Goal: Task Accomplishment & Management: Manage account settings

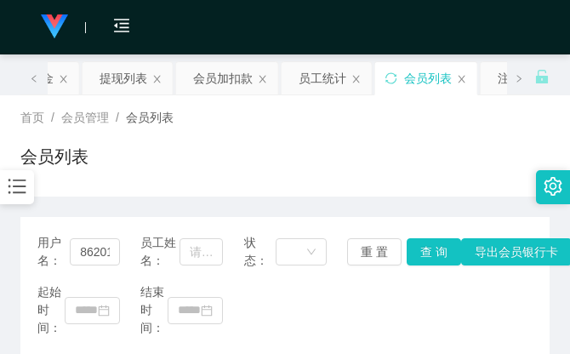
click at [427, 162] on div "会员列表" at bounding box center [285, 163] width 530 height 39
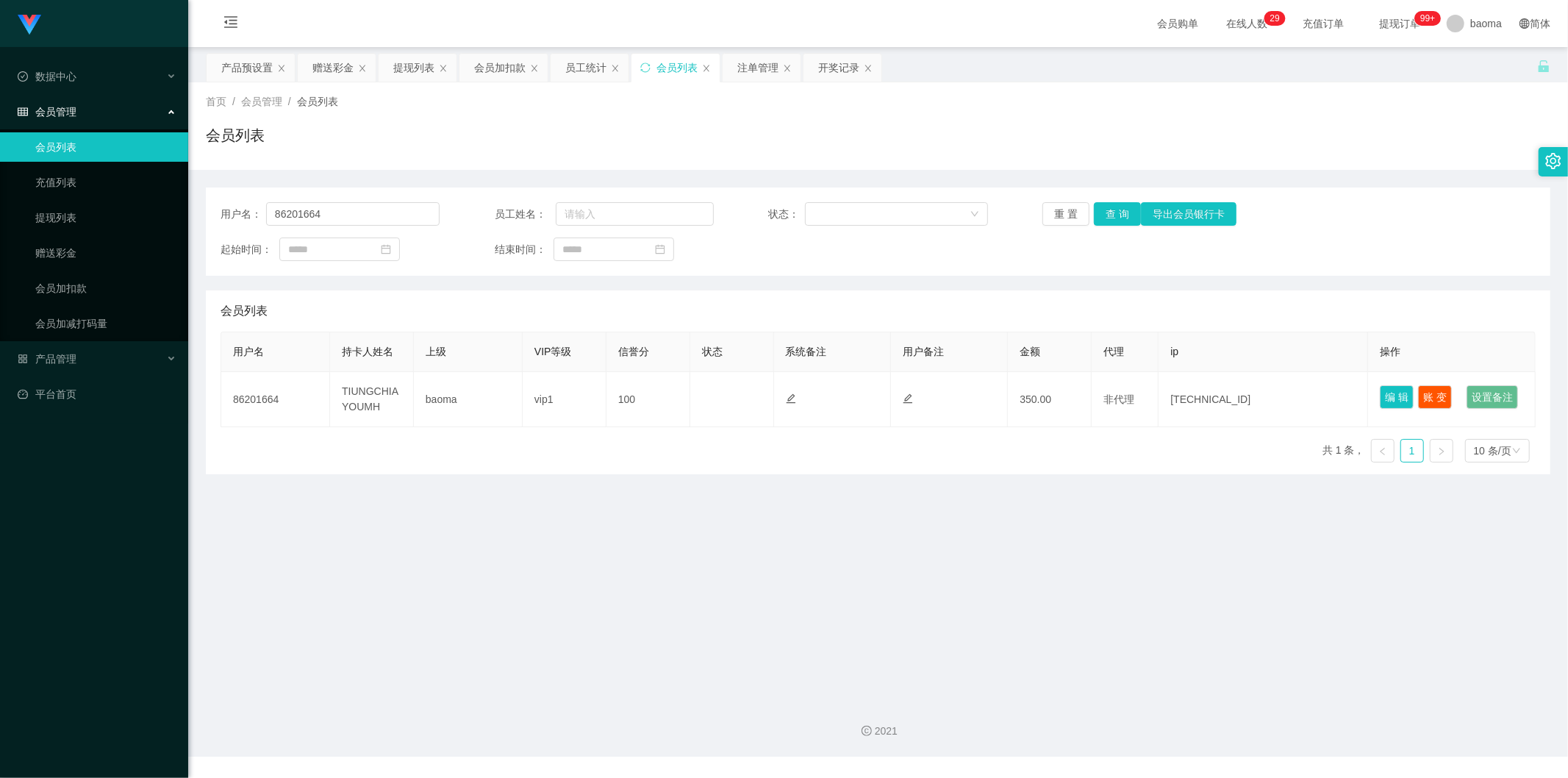
click at [492, 65] on div "会员列表" at bounding box center [677, 67] width 41 height 28
drag, startPoint x: 369, startPoint y: 204, endPoint x: 216, endPoint y: 192, distance: 153.5
click at [221, 187] on div "用户名： 86201664 员工姓名： 状态： 重 置 查 询 导出会员银行卡 起始时间： 结束时间：" at bounding box center [877, 231] width 1344 height 88
paste input "98923838"
type input "98923838"
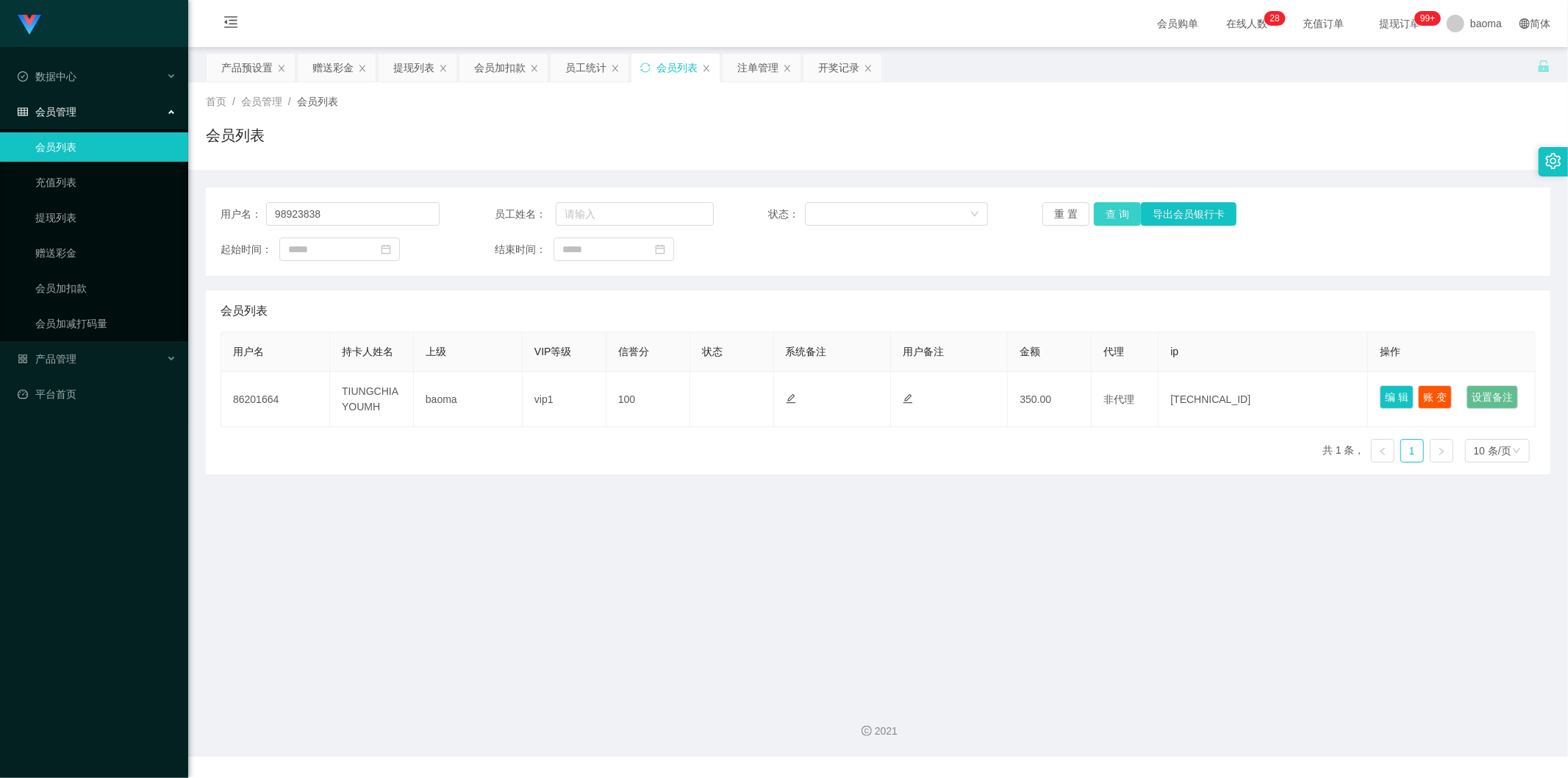
drag, startPoint x: 1108, startPoint y: 213, endPoint x: 1060, endPoint y: 230, distance: 50.9
click at [492, 213] on button "查 询" at bounding box center [1117, 213] width 47 height 23
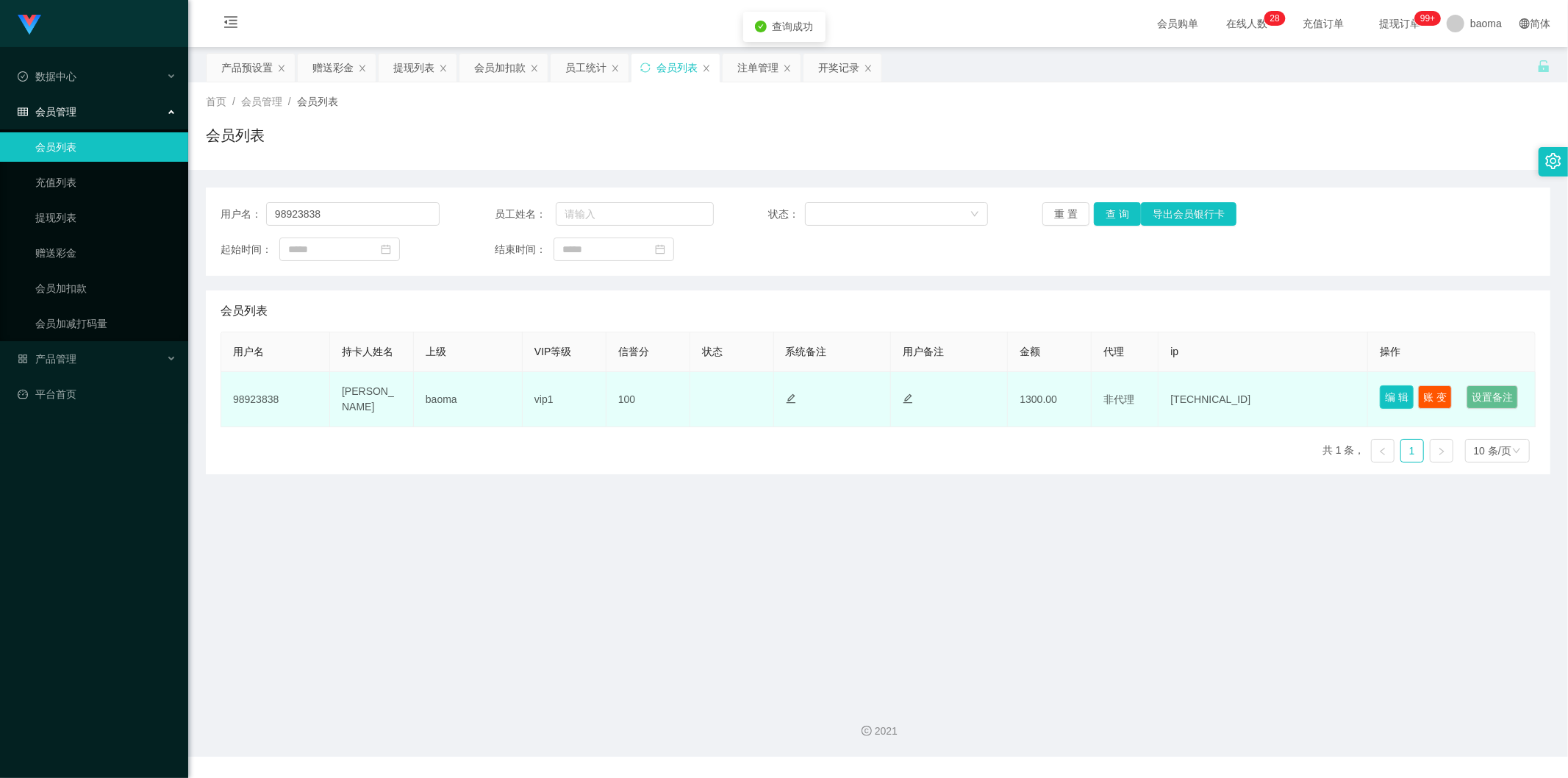
click at [492, 305] on button "编 辑" at bounding box center [1396, 396] width 34 height 23
type input "98923838"
type input "[PERSON_NAME]"
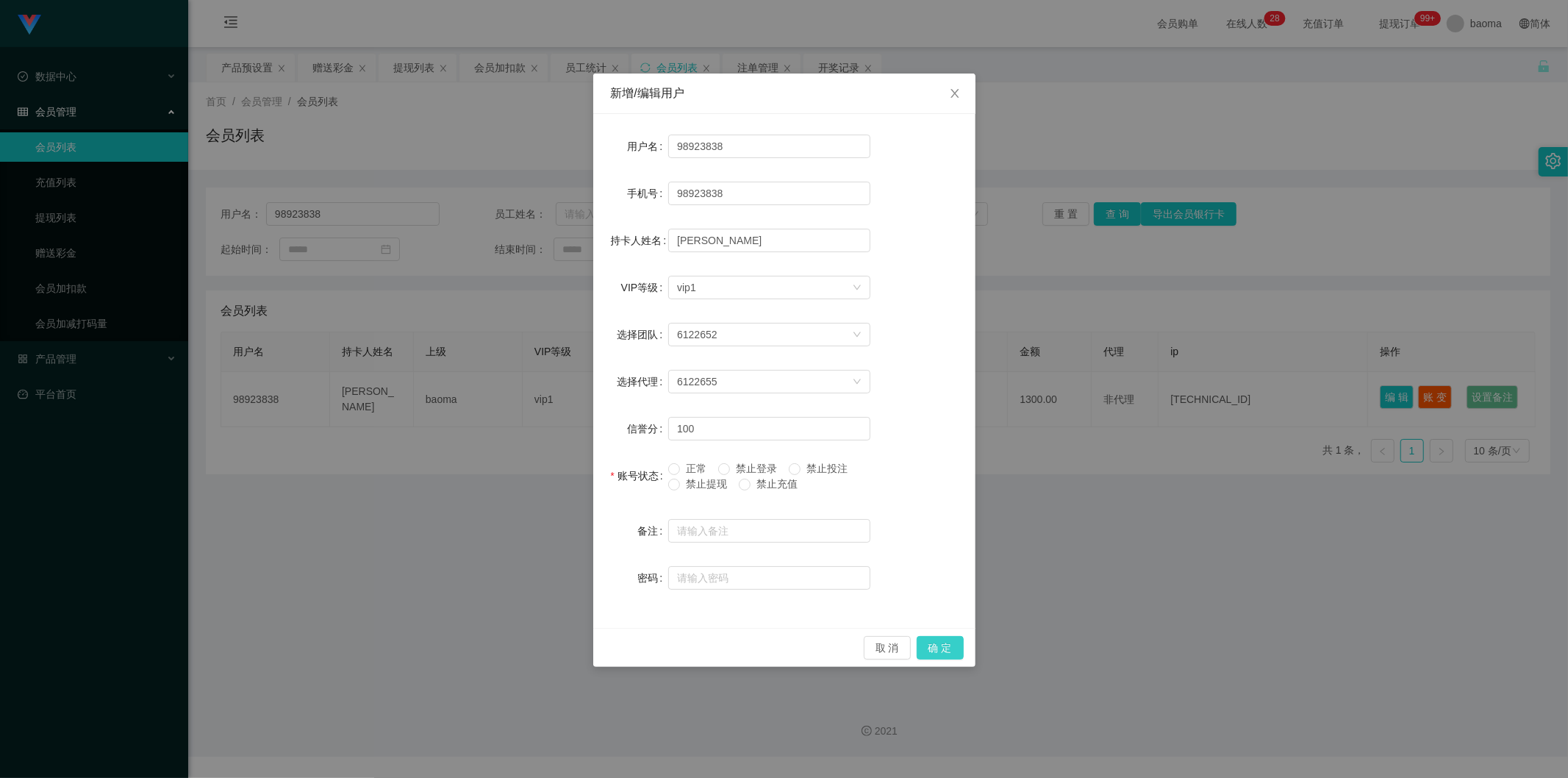
drag, startPoint x: 953, startPoint y: 647, endPoint x: 958, endPoint y: 641, distance: 7.8
click at [492, 305] on button "确 定" at bounding box center [940, 648] width 47 height 23
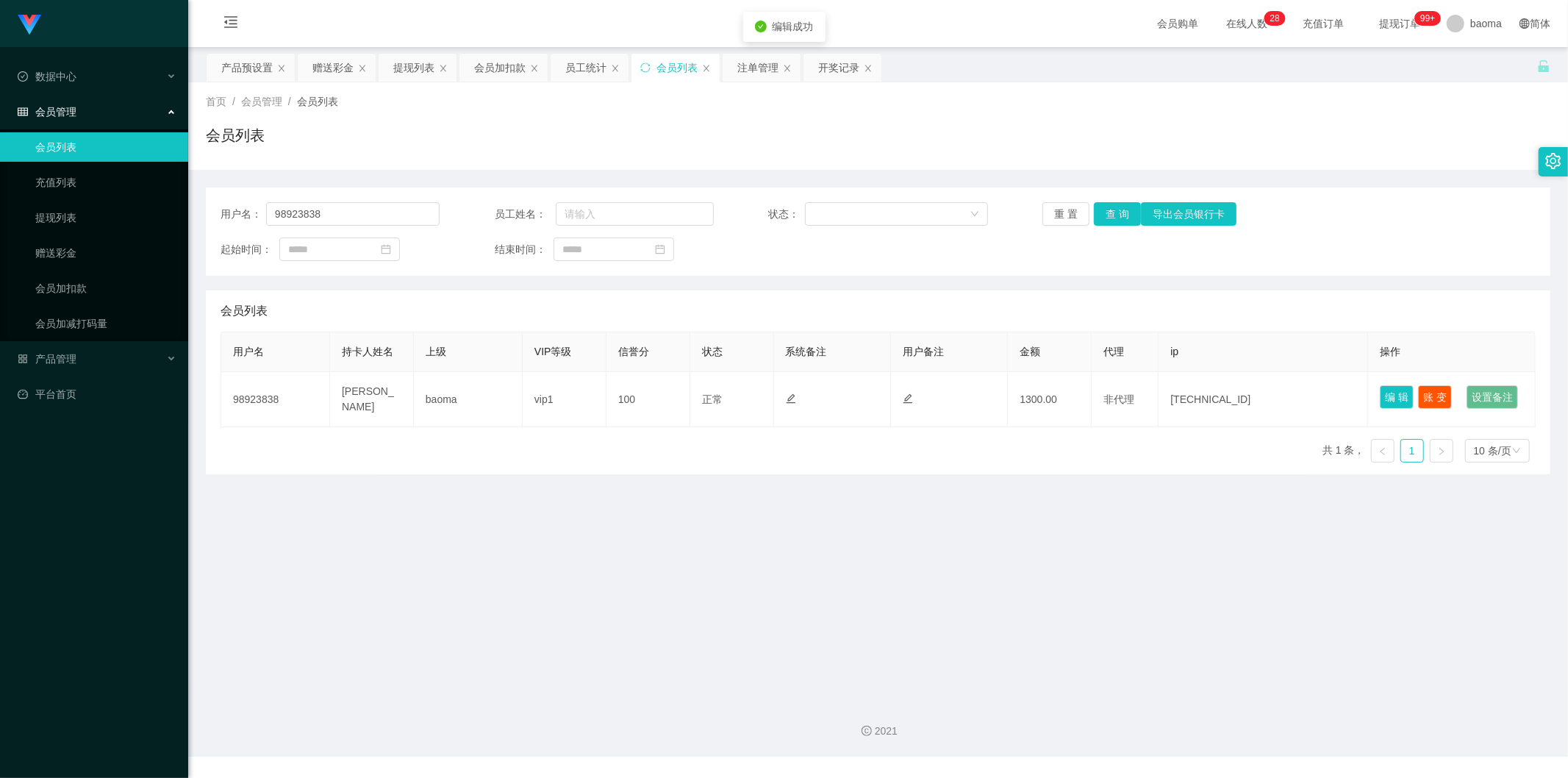
drag, startPoint x: 937, startPoint y: 590, endPoint x: 929, endPoint y: 591, distance: 8.1
click at [492, 305] on main "关闭左侧 关闭右侧 关闭其它 刷新页面 产品预设置 赠送彩金 提现列表 会员加扣款 员工统计 会员列表 注单管理 开奖记录 首页 / 会员管理 / 会员列表 …" at bounding box center [878, 367] width 1380 height 641
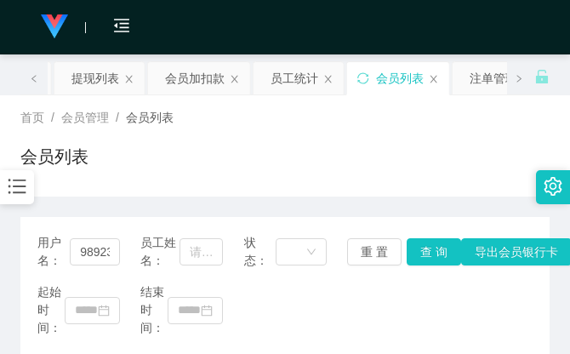
click at [398, 129] on div "首页 / 会员管理 / 会员列表 / 会员列表" at bounding box center [285, 146] width 530 height 74
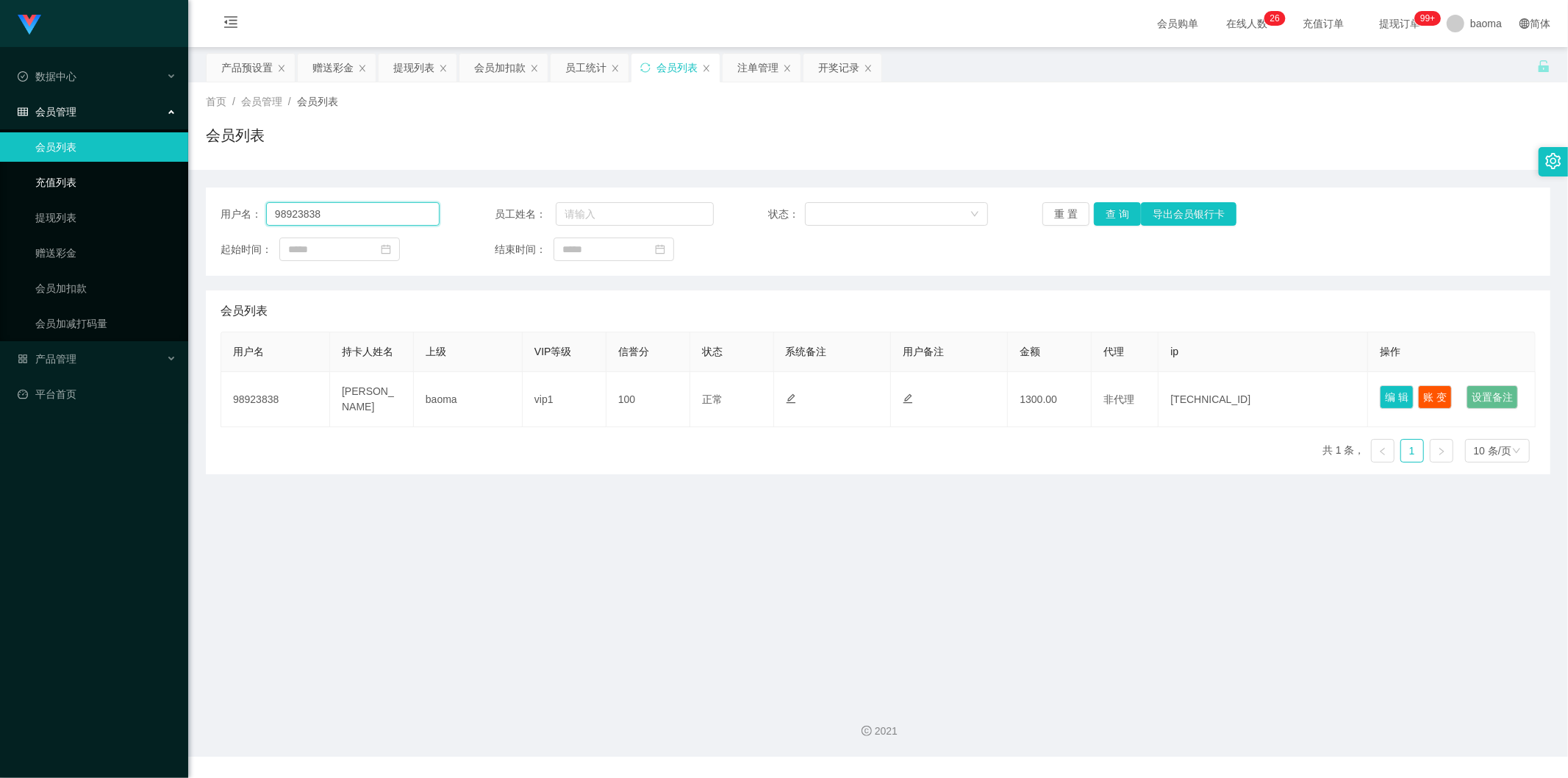
drag, startPoint x: 338, startPoint y: 206, endPoint x: 150, endPoint y: 180, distance: 189.8
click at [201, 180] on main "关闭左侧 关闭右侧 关闭其它 刷新页面 产品预设置 赠送彩金 提现列表 会员加扣款 员工统计 会员列表 注单管理 开奖记录 首页 / 会员管理 / 会员列表 …" at bounding box center [878, 367] width 1380 height 641
paste input "86201664"
type input "86201664"
click at [492, 211] on button "查 询" at bounding box center [1117, 213] width 47 height 23
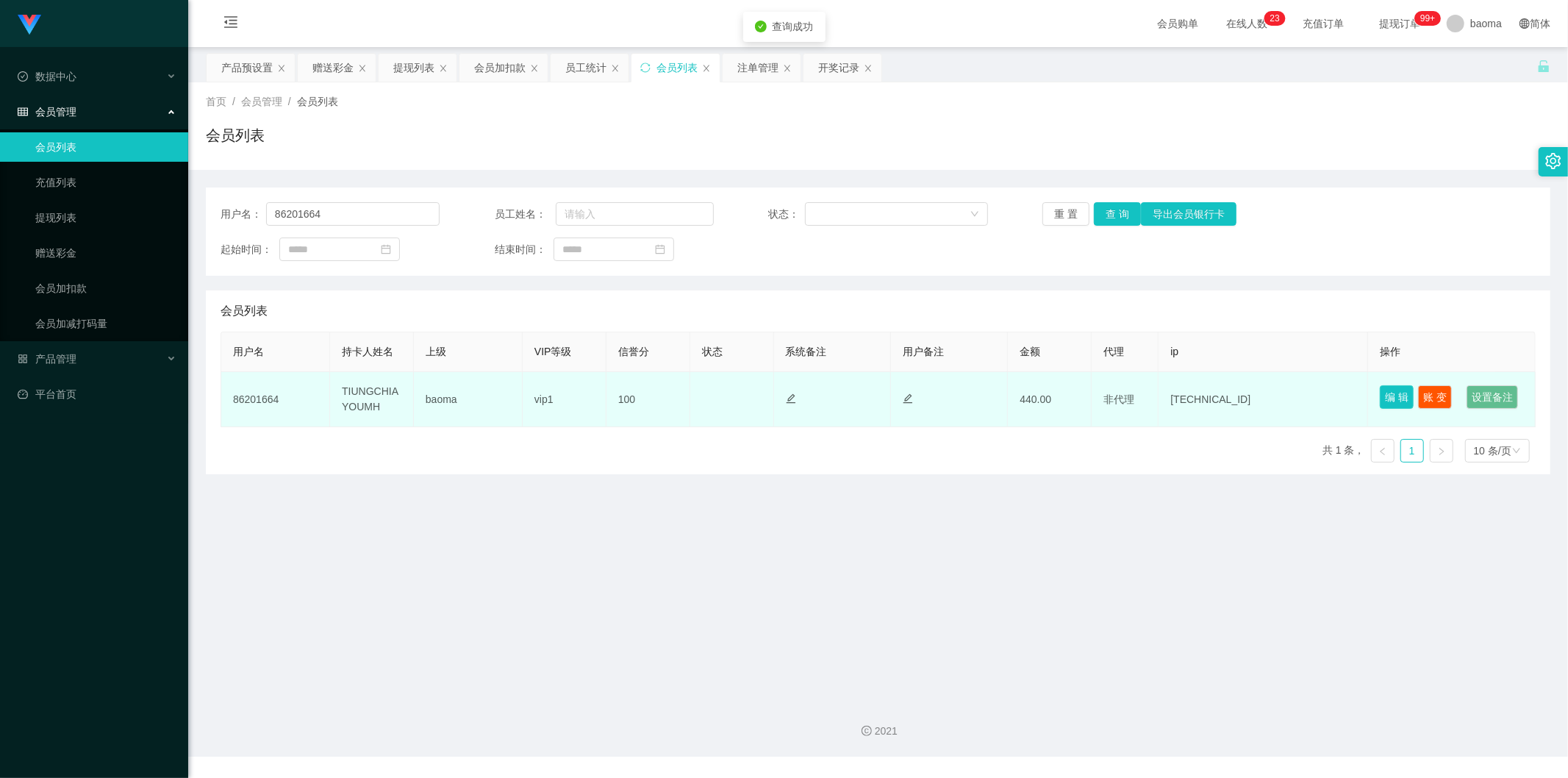
click at [492, 305] on button "编 辑" at bounding box center [1396, 396] width 34 height 23
type input "86201664"
type input "TIUNGCHIAYOUMH"
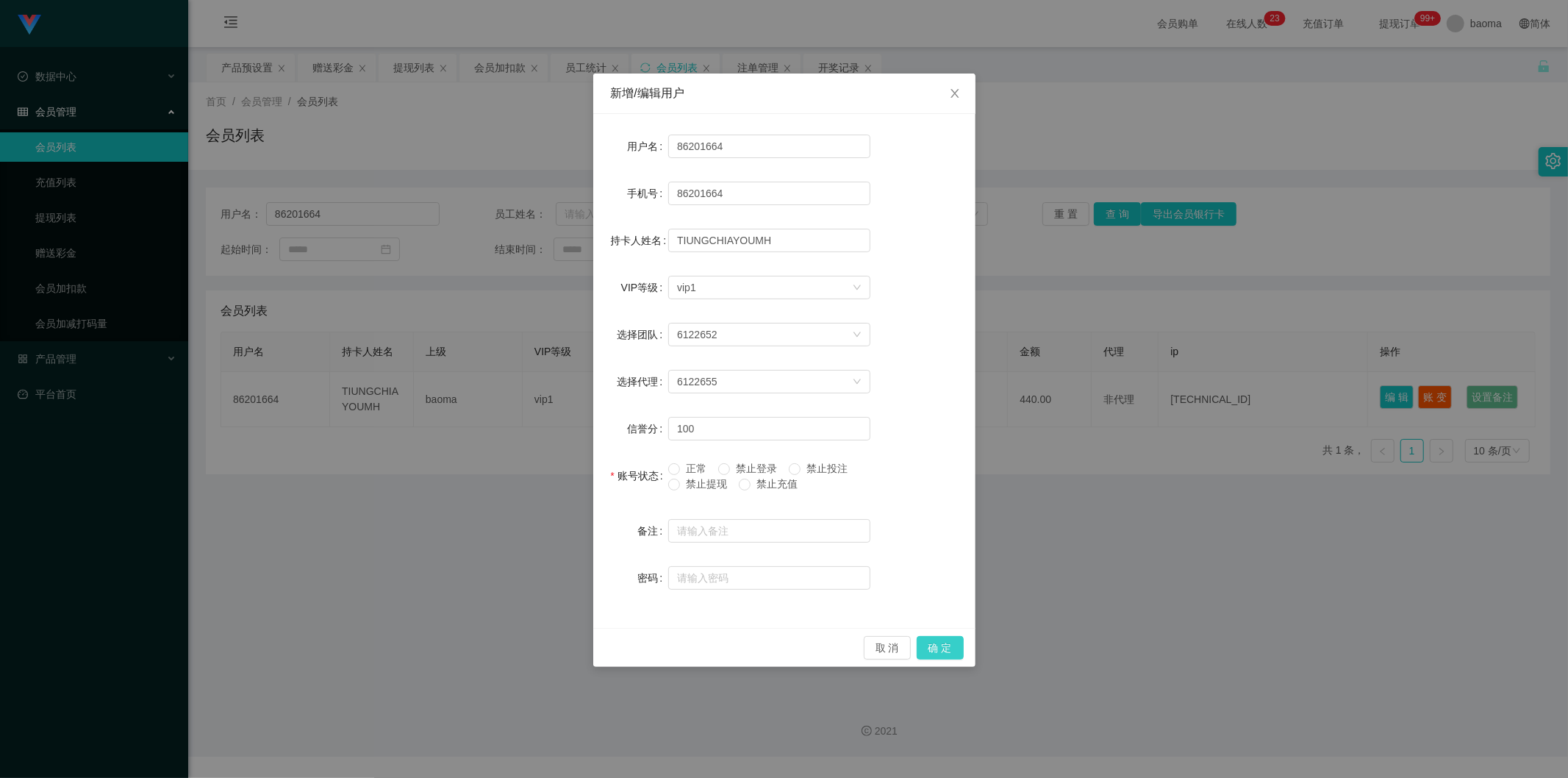
click at [492, 305] on button "确 定" at bounding box center [940, 648] width 47 height 23
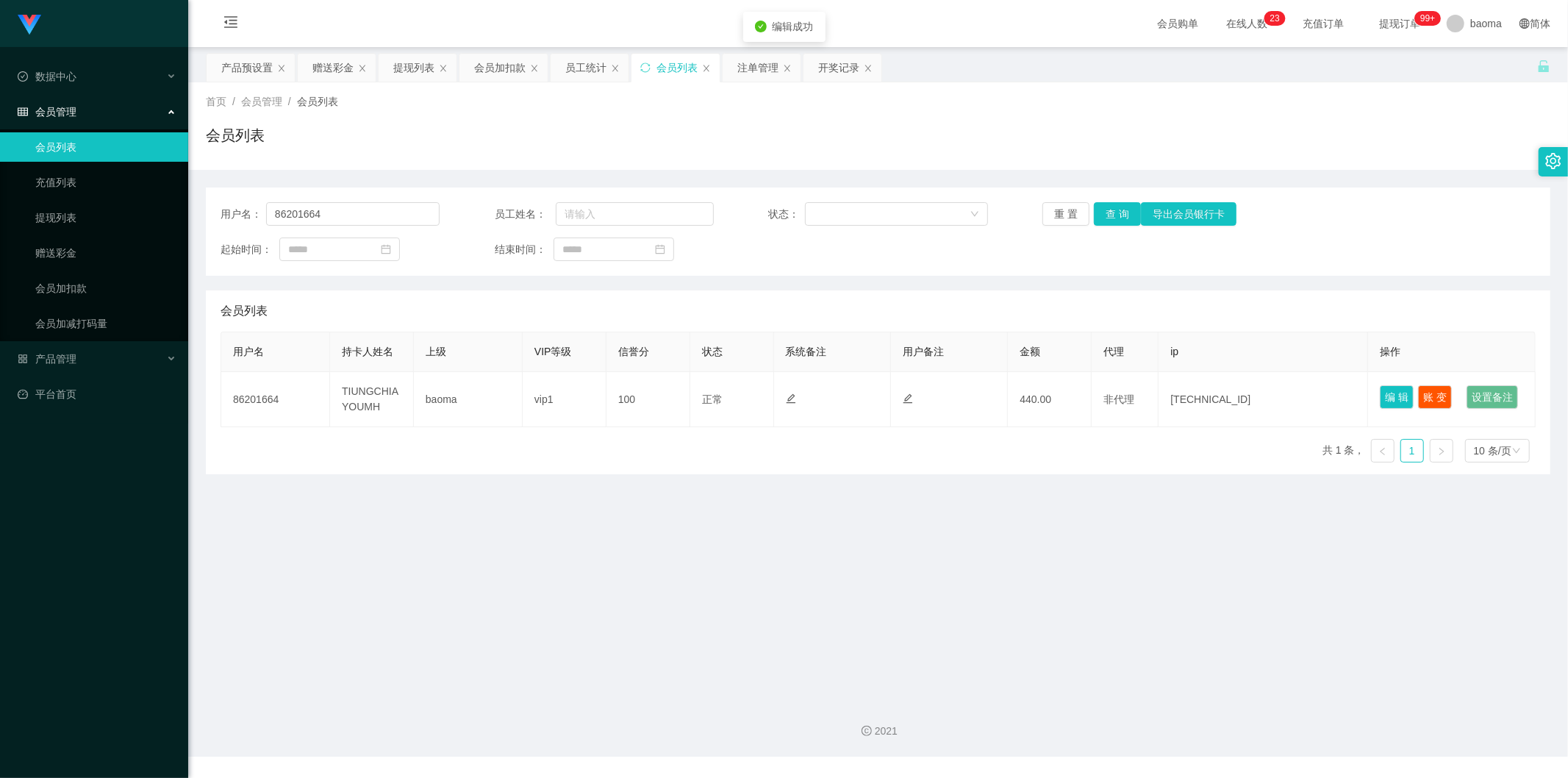
drag, startPoint x: 1110, startPoint y: 601, endPoint x: 1128, endPoint y: 578, distance: 29.2
click at [492, 305] on main "关闭左侧 关闭右侧 关闭其它 刷新页面 产品预设置 赠送彩金 提现列表 会员加扣款 员工统计 会员列表 注单管理 开奖记录 首页 / 会员管理 / 会员列表 …" at bounding box center [878, 367] width 1380 height 641
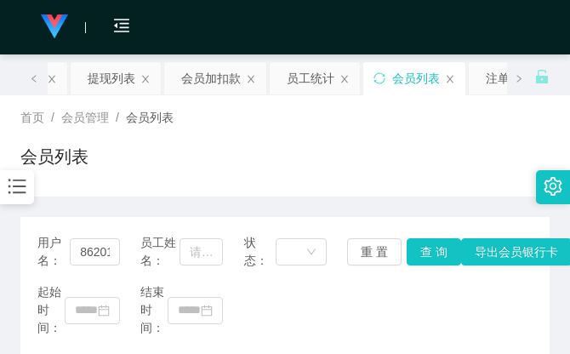
drag, startPoint x: 387, startPoint y: 164, endPoint x: 441, endPoint y: 99, distance: 84.7
click at [387, 163] on div "会员列表" at bounding box center [285, 163] width 530 height 39
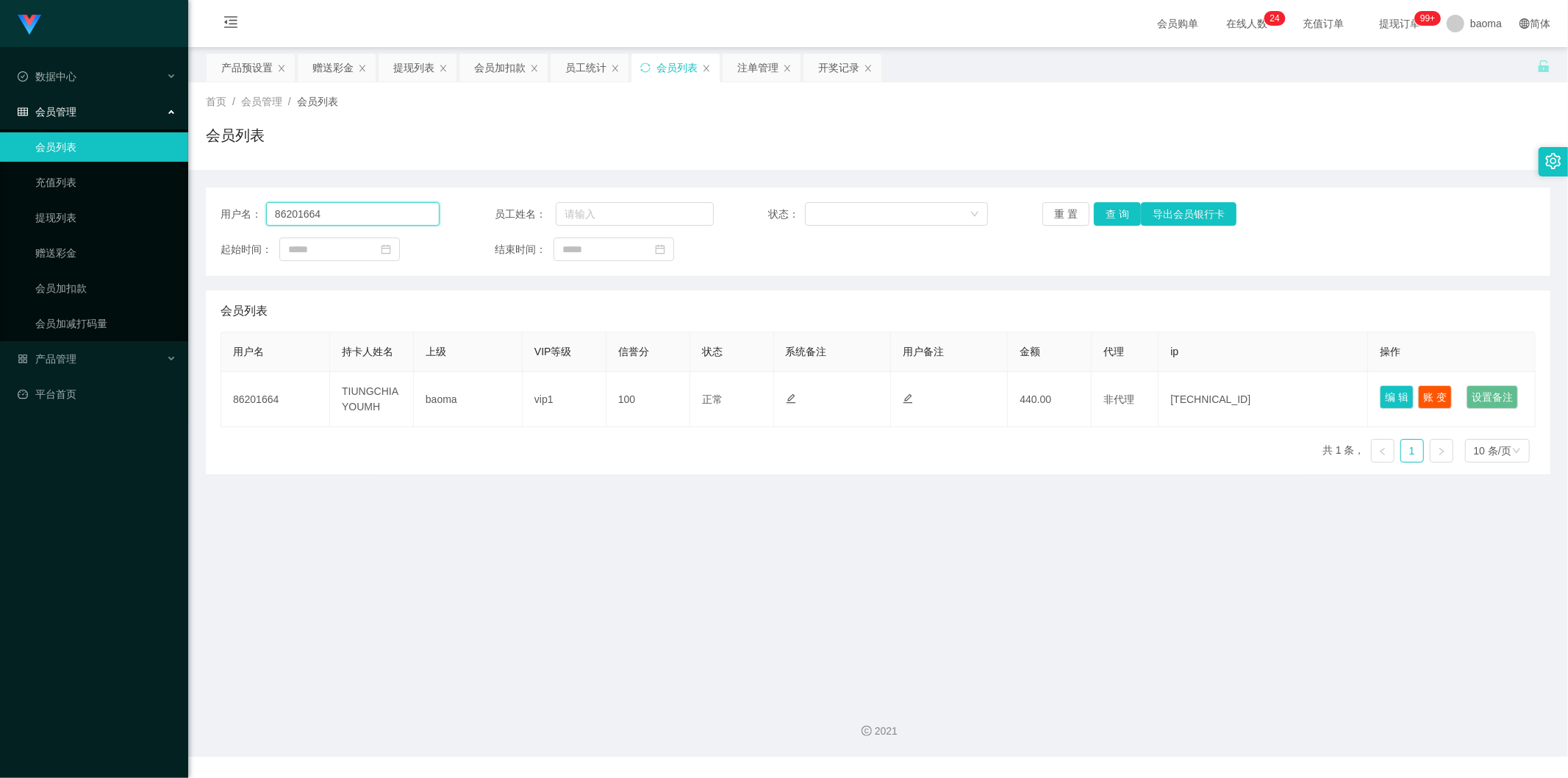
drag, startPoint x: 300, startPoint y: 206, endPoint x: 188, endPoint y: 181, distance: 114.8
click at [188, 181] on main "关闭左侧 关闭右侧 关闭其它 刷新页面 产品预设置 赠送彩金 提现列表 会员加扣款 员工统计 会员列表 注单管理 开奖记录 首页 / 会员管理 / 会员列表 …" at bounding box center [878, 367] width 1380 height 641
paste input "CKSoh13"
type input "CKSoh13"
click at [492, 213] on button "查 询" at bounding box center [1117, 213] width 47 height 23
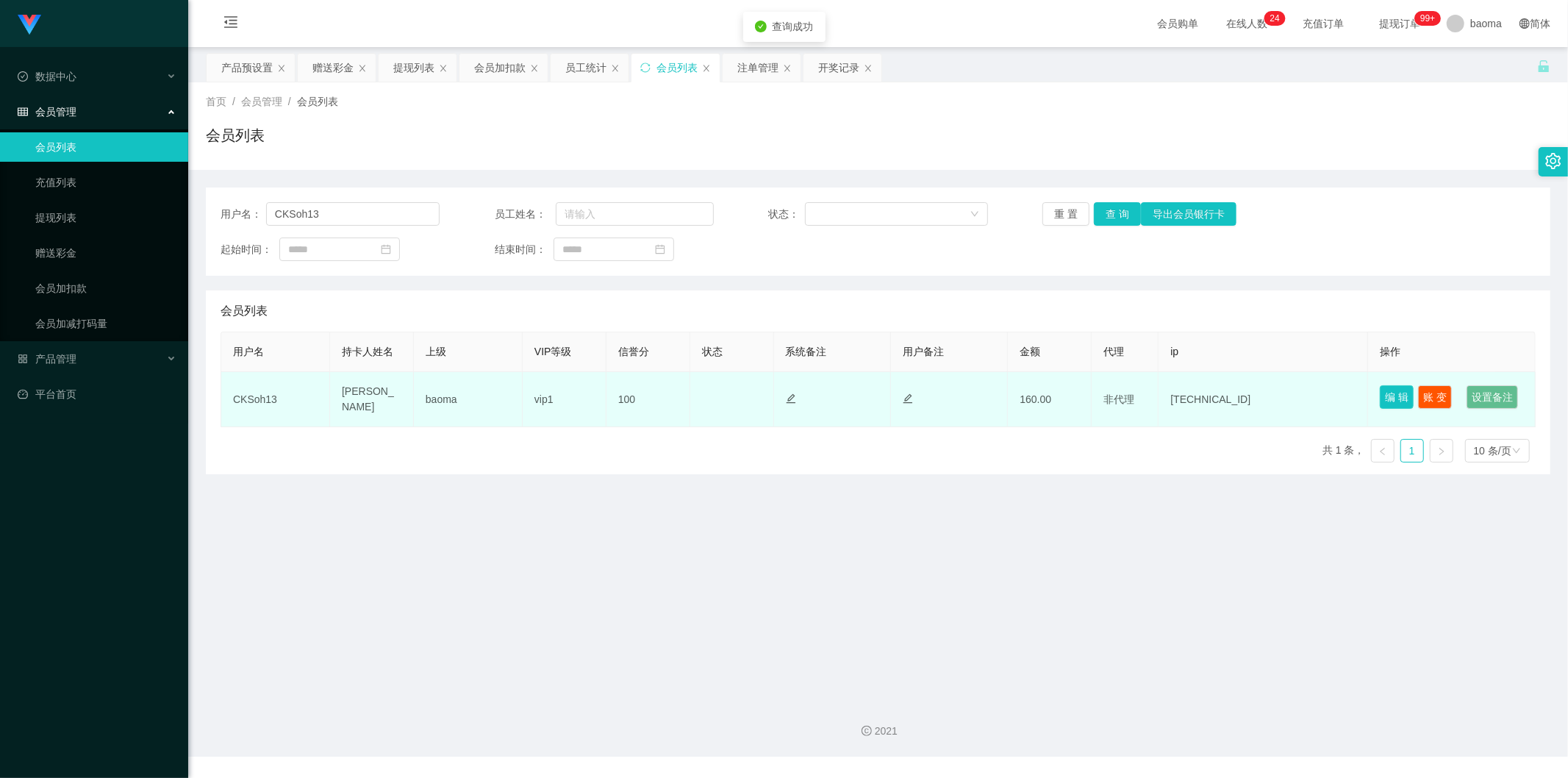
click at [492, 305] on button "编 辑" at bounding box center [1396, 396] width 34 height 23
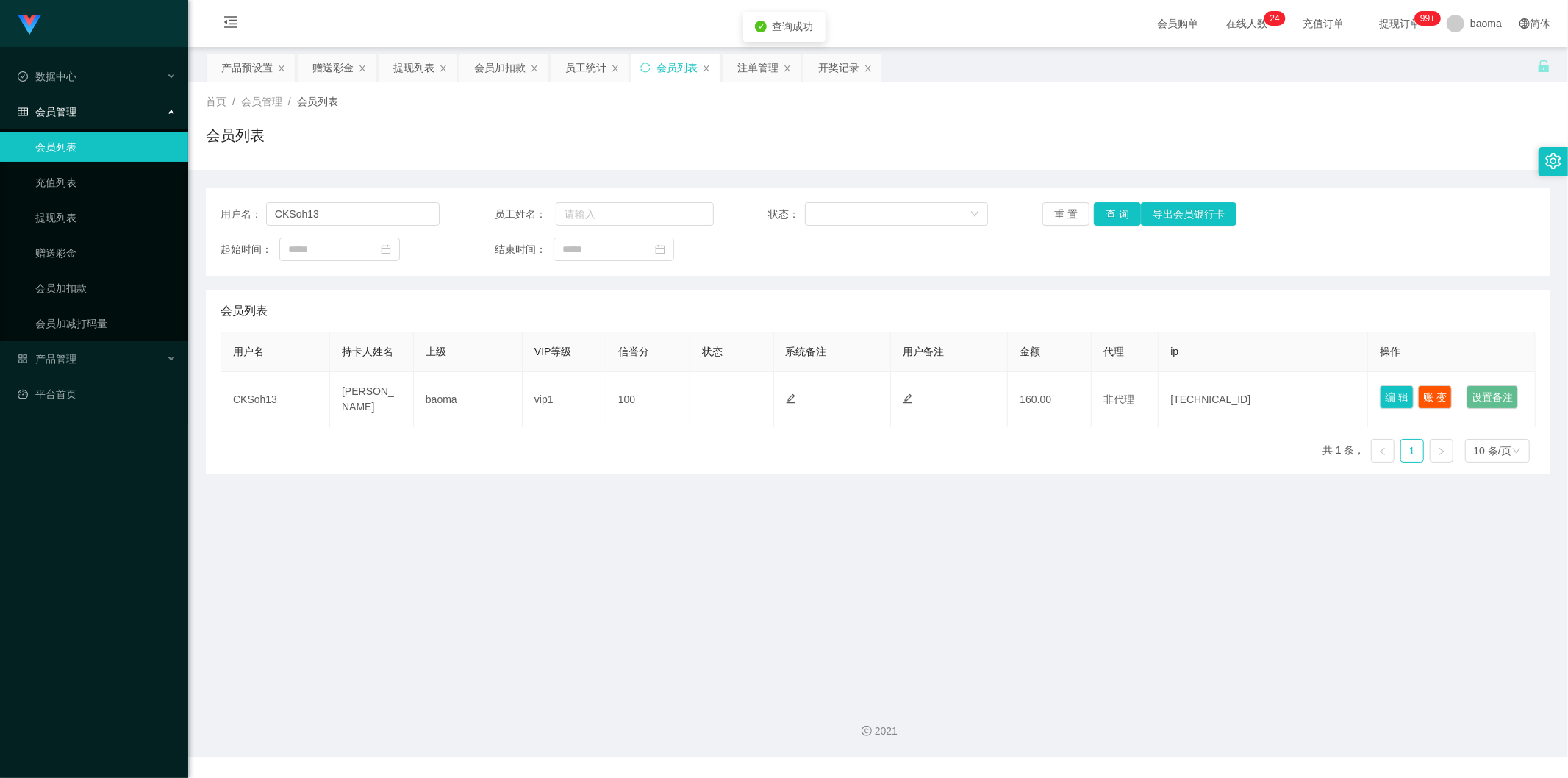
type input "CKSoh13"
type input "[PERSON_NAME]"
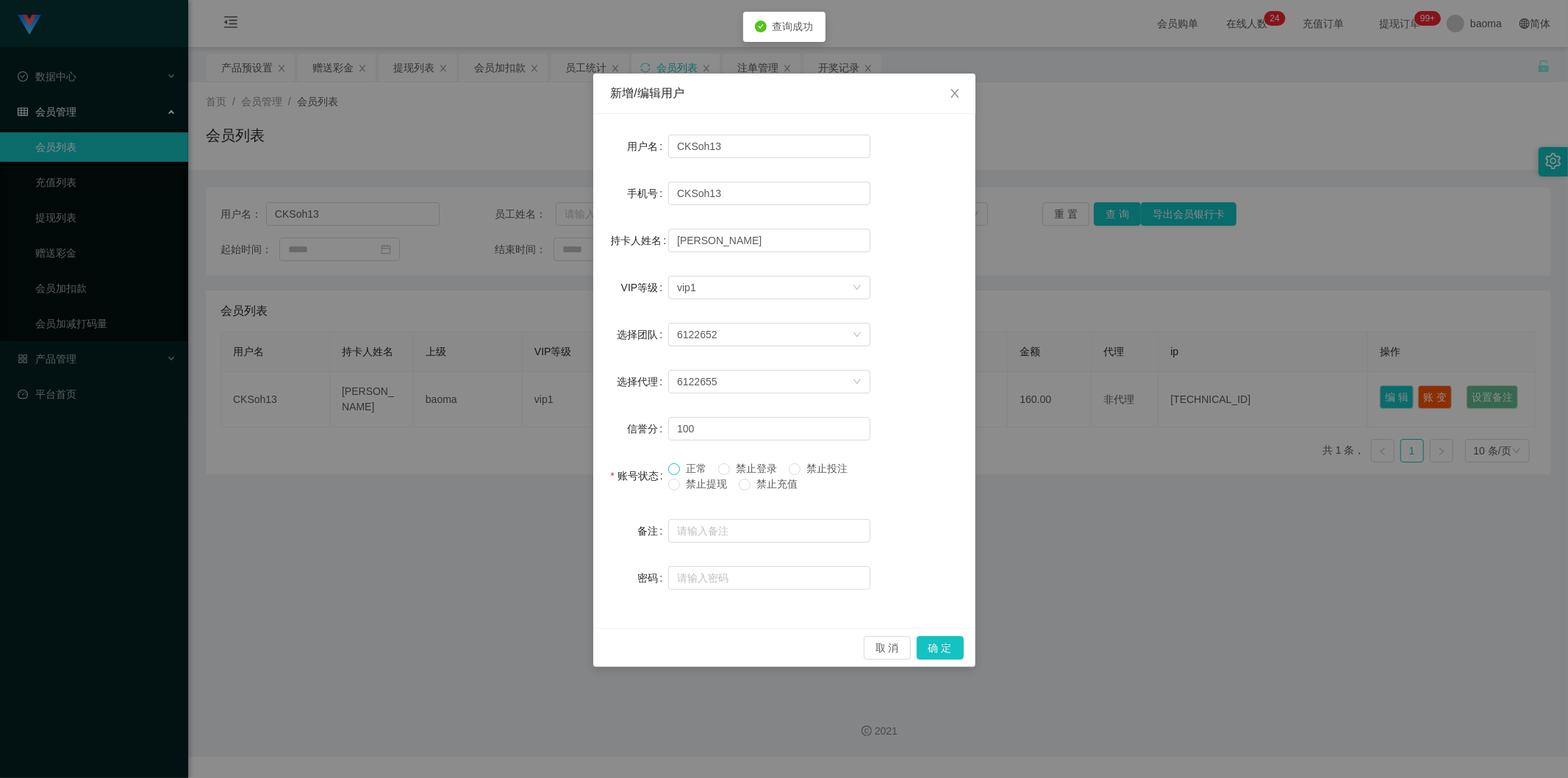
click at [492, 305] on span at bounding box center [674, 469] width 12 height 12
click at [492, 305] on button "确 定" at bounding box center [940, 648] width 47 height 23
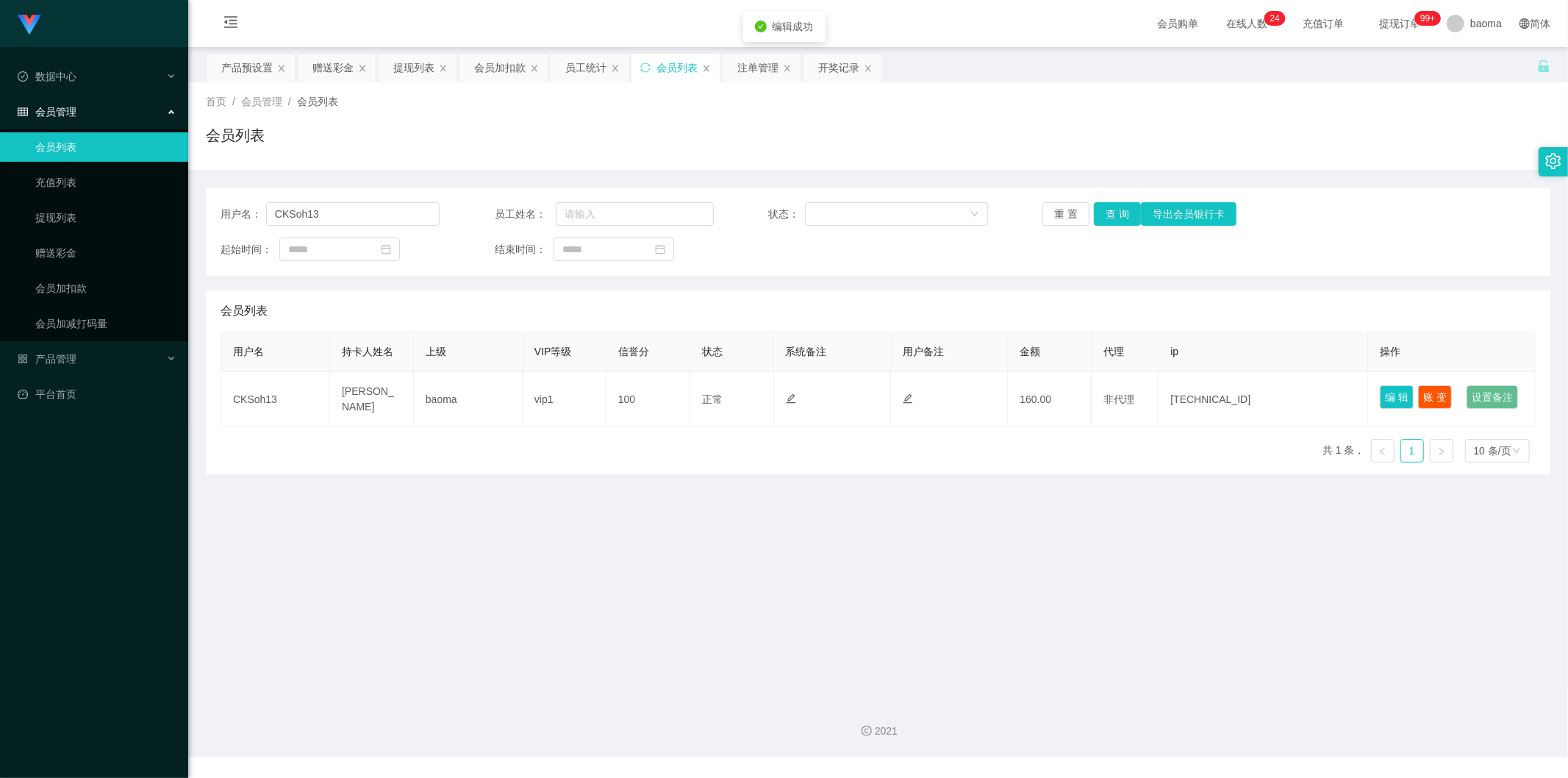
drag, startPoint x: 1146, startPoint y: 642, endPoint x: 1142, endPoint y: 628, distance: 14.6
click at [492, 305] on main "关闭左侧 关闭右侧 关闭其它 刷新页面 产品预设置 赠送彩金 提现列表 会员加扣款 员工统计 会员列表 注单管理 开奖记录 首页 / 会员管理 / 会员列表 …" at bounding box center [878, 367] width 1380 height 641
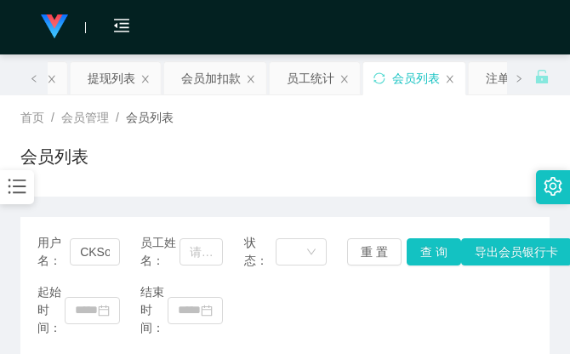
click at [393, 130] on div "首页 / 会员管理 / 会员列表 / 会员列表" at bounding box center [285, 146] width 530 height 74
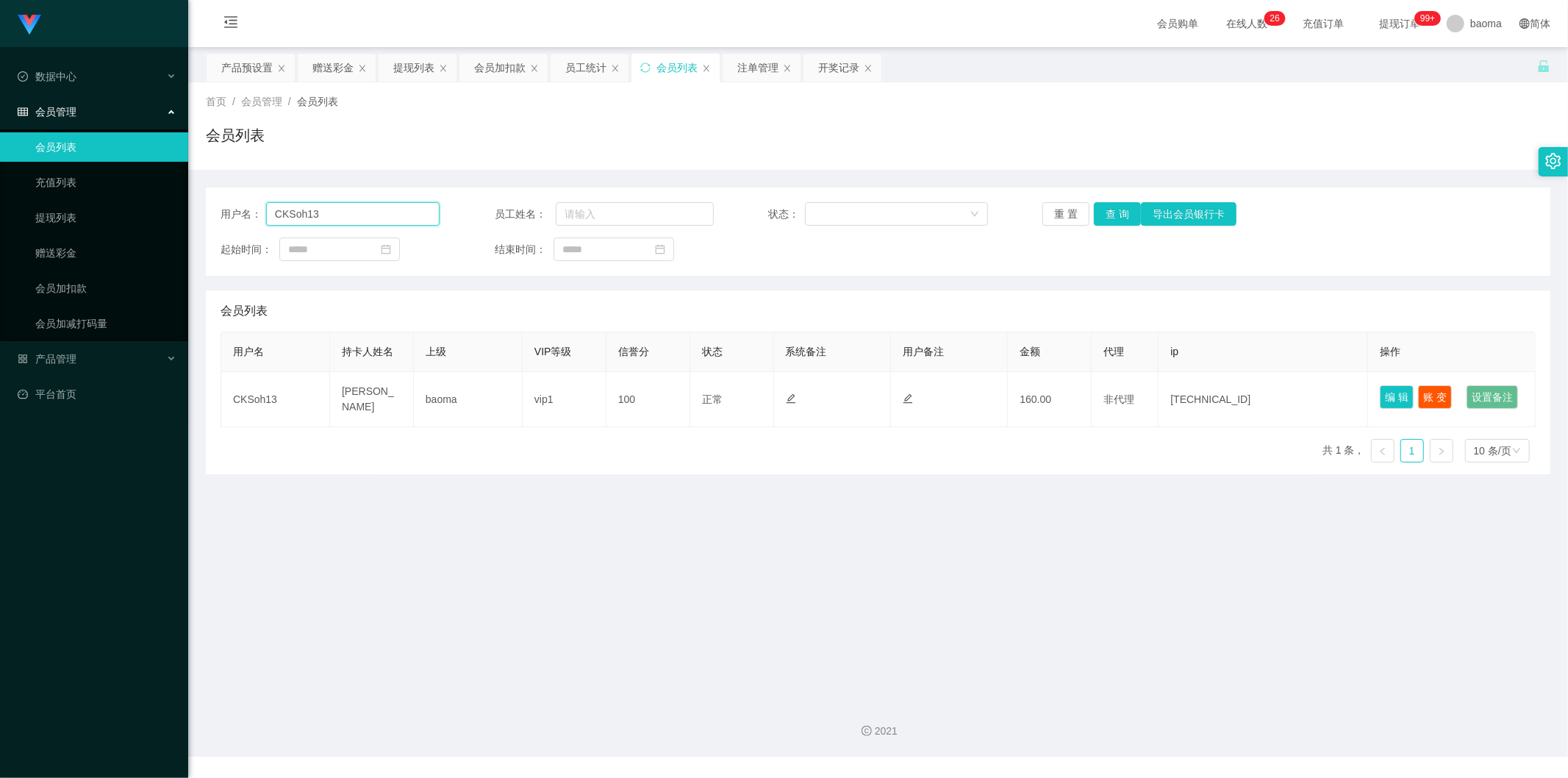
drag, startPoint x: 372, startPoint y: 209, endPoint x: 202, endPoint y: 187, distance: 171.4
click at [195, 185] on main "关闭左侧 关闭右侧 关闭其它 刷新页面 产品预设置 赠送彩金 提现列表 会员加扣款 员工统计 会员列表 注单管理 开奖记录 首页 / 会员管理 / 会员列表 …" at bounding box center [878, 367] width 1380 height 641
paste input "sighsy006565"
type input "sighsy006565"
drag, startPoint x: 1110, startPoint y: 208, endPoint x: 1097, endPoint y: 188, distance: 23.9
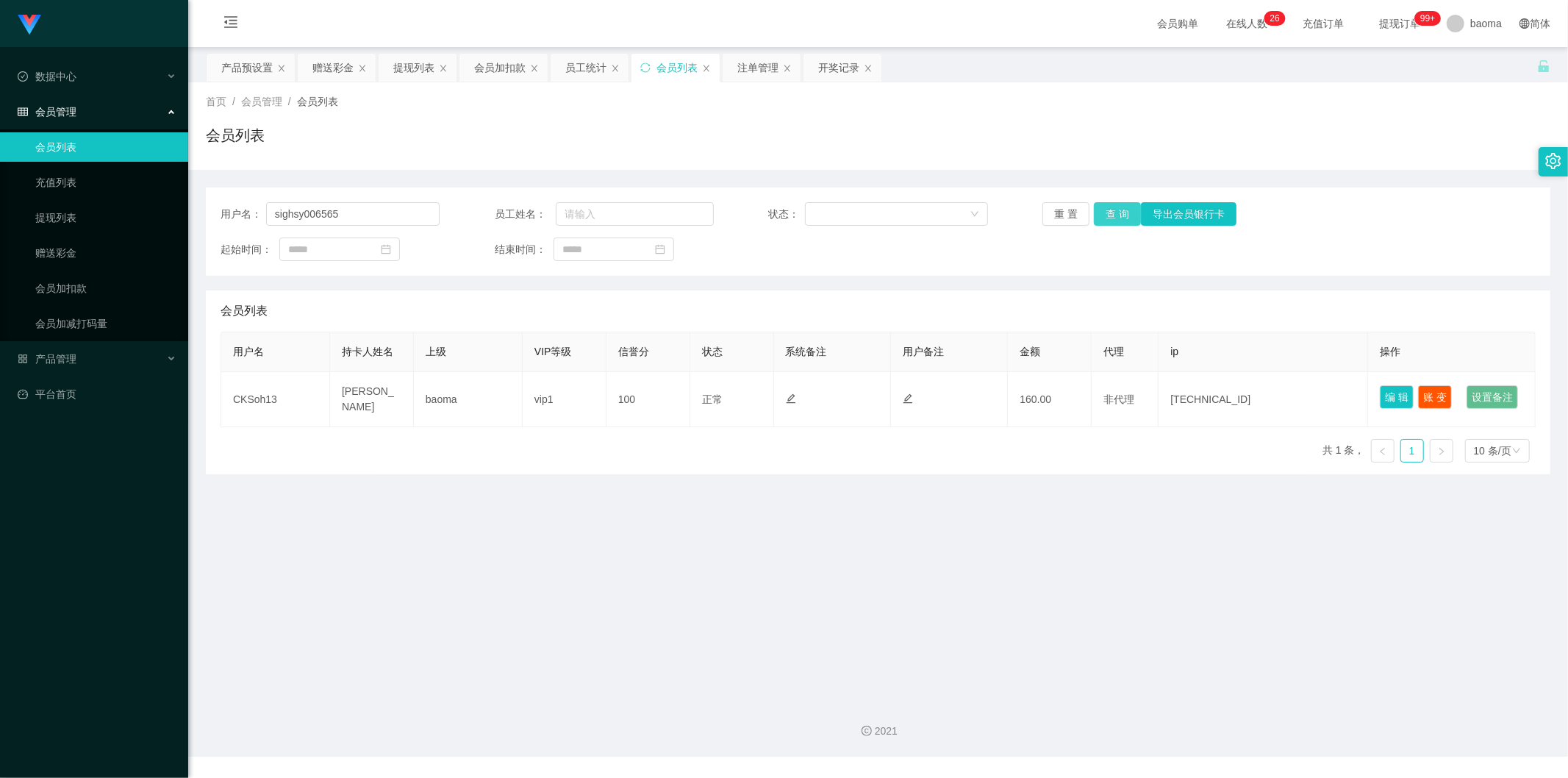
click at [492, 208] on button "查 询" at bounding box center [1117, 213] width 47 height 23
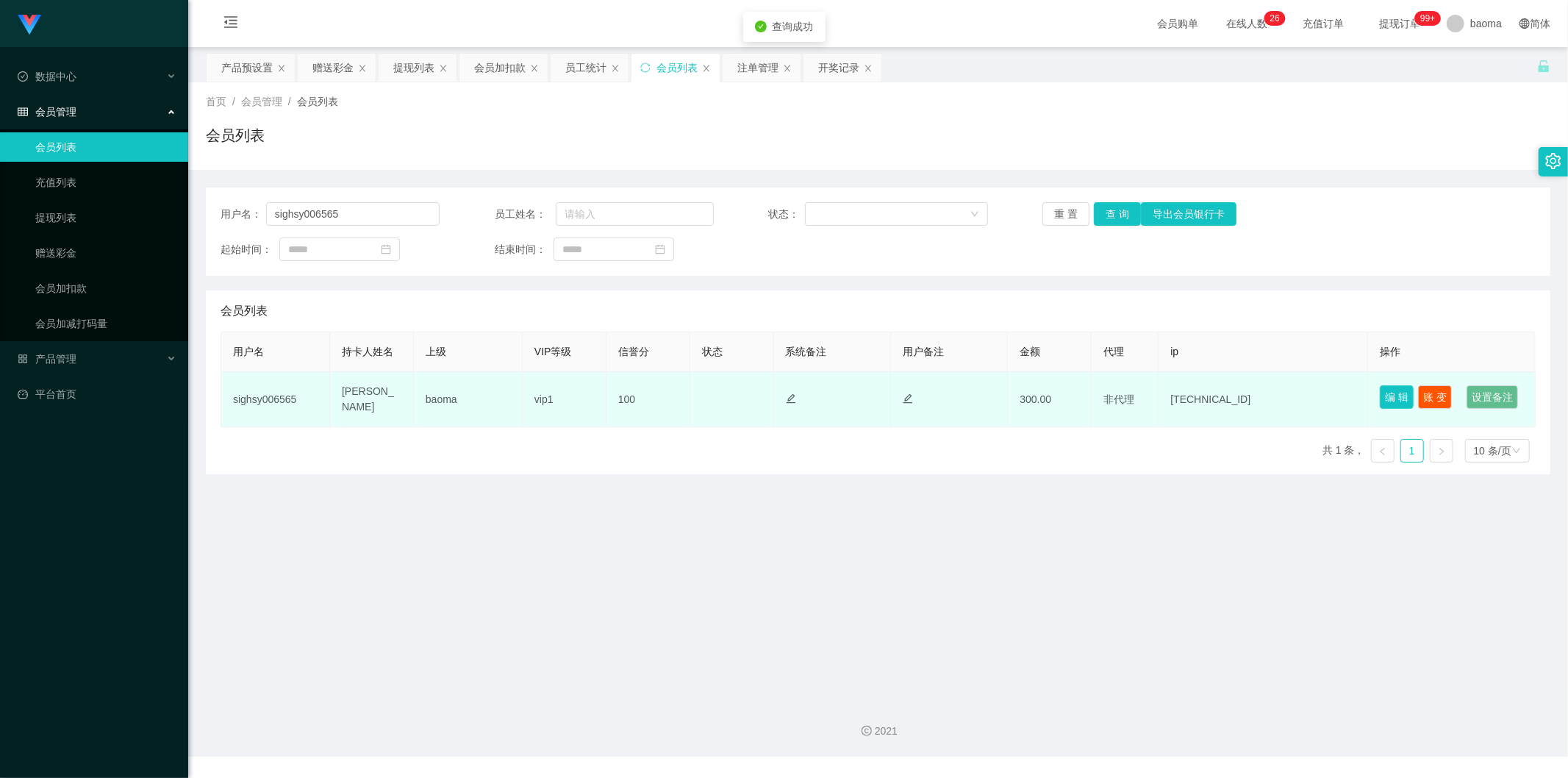
click at [492, 305] on button "编 辑" at bounding box center [1396, 396] width 34 height 23
type input "sighsy006565"
type input "[PERSON_NAME]"
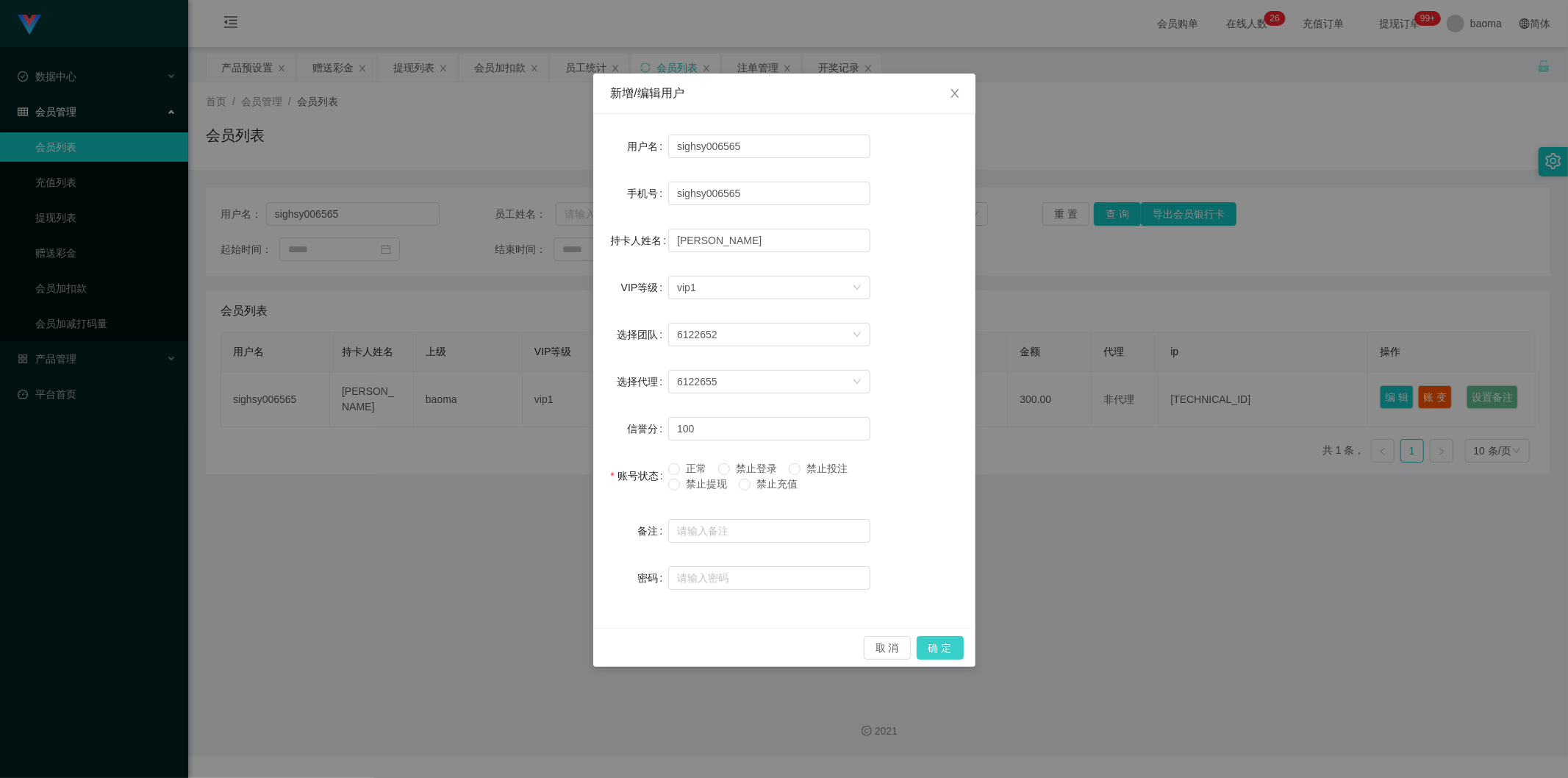
drag, startPoint x: 954, startPoint y: 656, endPoint x: 939, endPoint y: 644, distance: 19.2
click at [492, 305] on button "确 定" at bounding box center [940, 648] width 47 height 23
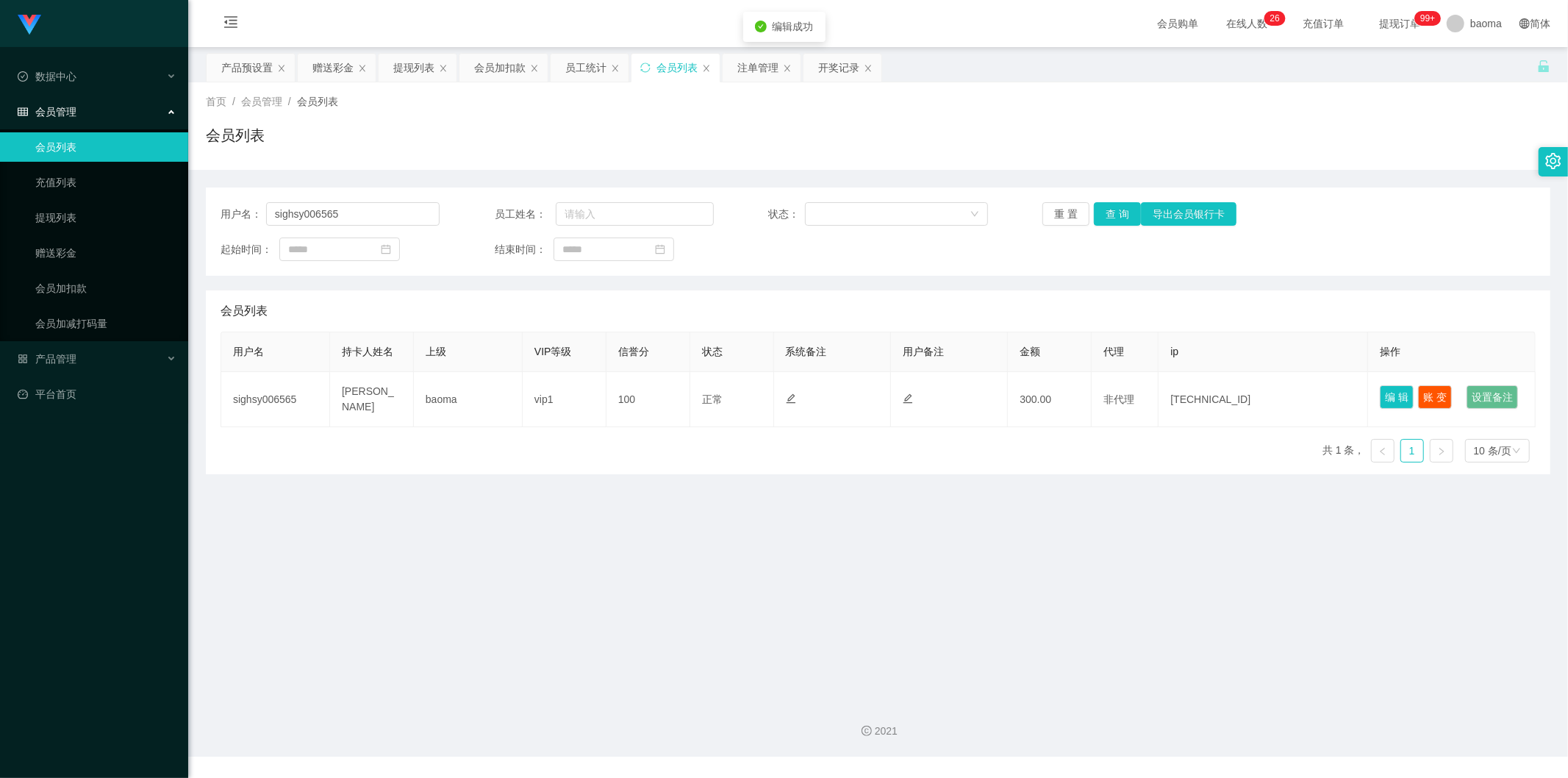
drag, startPoint x: 1155, startPoint y: 641, endPoint x: 1158, endPoint y: 612, distance: 29.2
click at [492, 305] on main "关闭左侧 关闭右侧 关闭其它 刷新页面 产品预设置 赠送彩金 提现列表 会员加扣款 员工统计 会员列表 注单管理 开奖记录 首页 / 会员管理 / 会员列表 …" at bounding box center [878, 367] width 1380 height 641
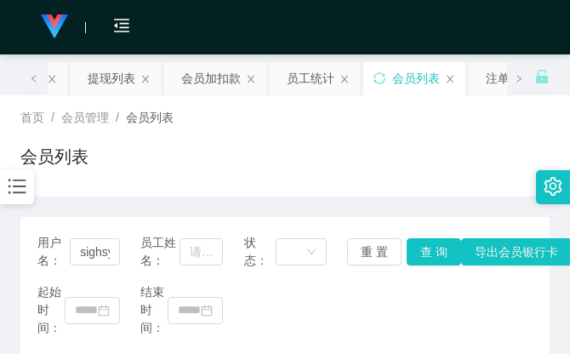
click at [405, 150] on div "会员列表" at bounding box center [285, 163] width 530 height 39
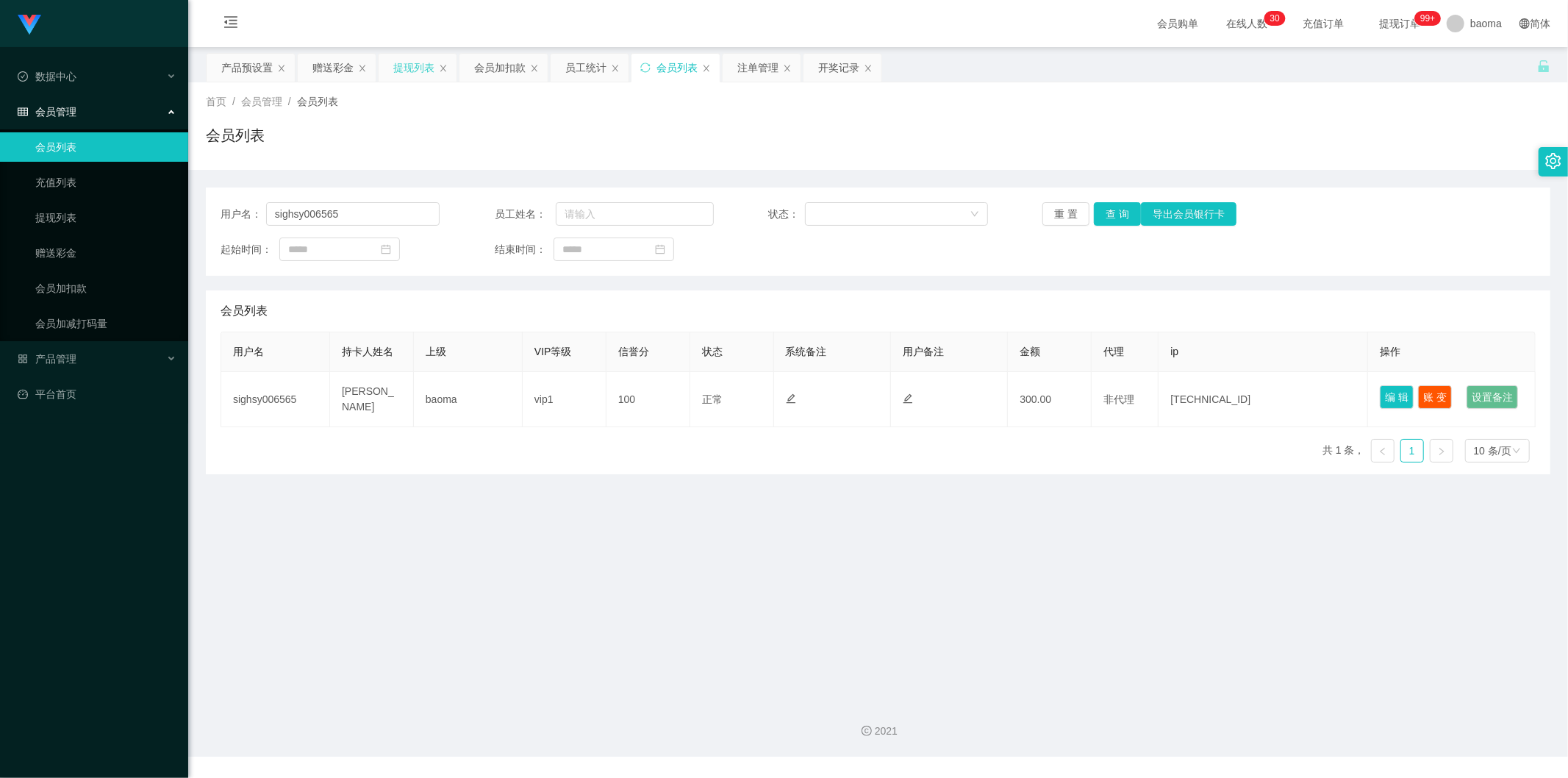
click at [395, 65] on div "提现列表" at bounding box center [414, 67] width 41 height 28
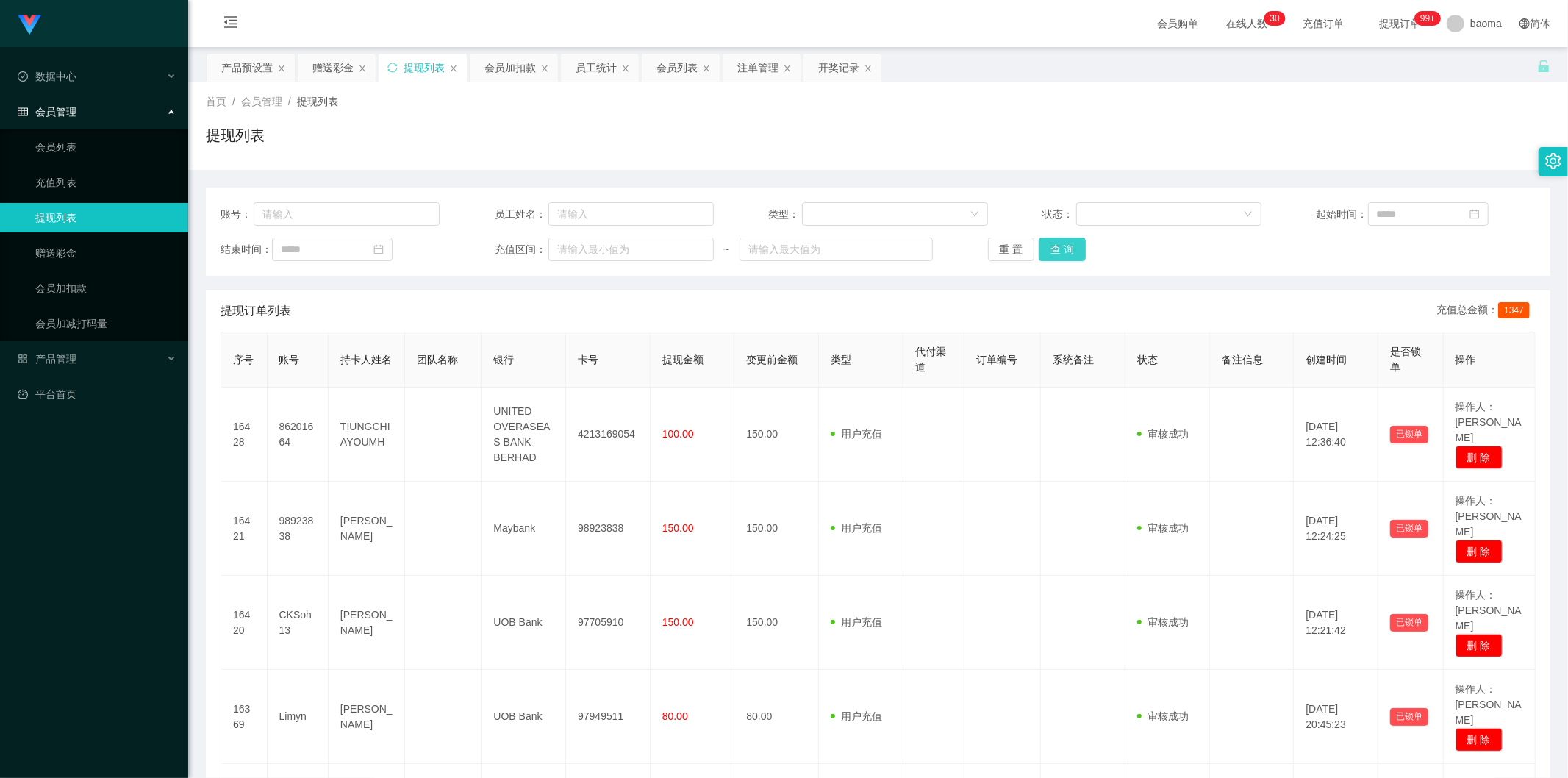
click at [492, 246] on button "查 询" at bounding box center [1062, 249] width 47 height 23
click at [492, 245] on button "查 询" at bounding box center [1062, 249] width 47 height 23
click at [420, 61] on div "提现列表" at bounding box center [424, 67] width 41 height 28
click at [492, 247] on button "重 置" at bounding box center [1011, 249] width 47 height 23
click at [492, 243] on button "查 询" at bounding box center [1062, 249] width 47 height 23
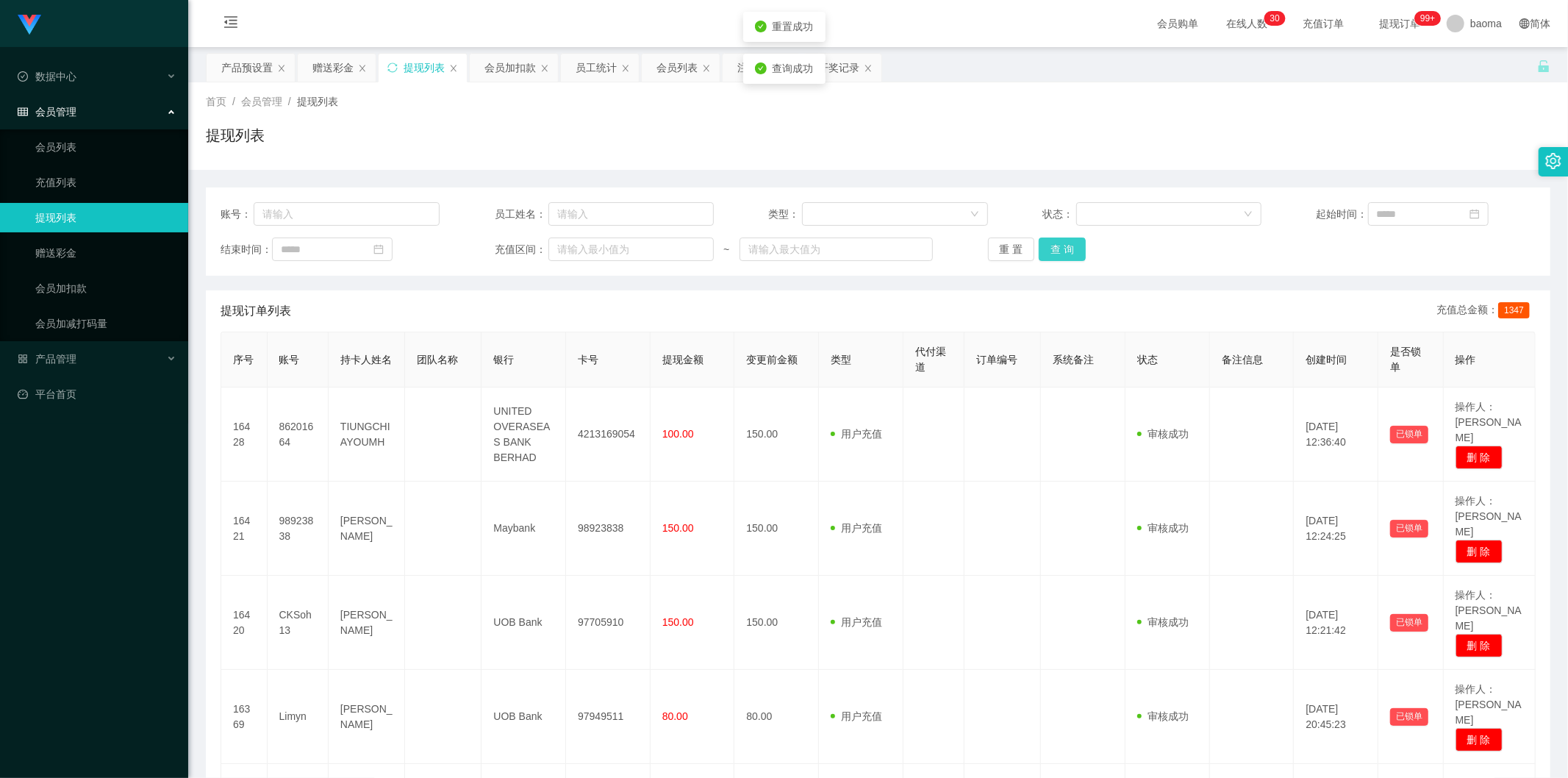
click at [492, 243] on button "查 询" at bounding box center [1062, 249] width 47 height 23
click at [492, 243] on div "重 置 查 询" at bounding box center [1097, 249] width 219 height 23
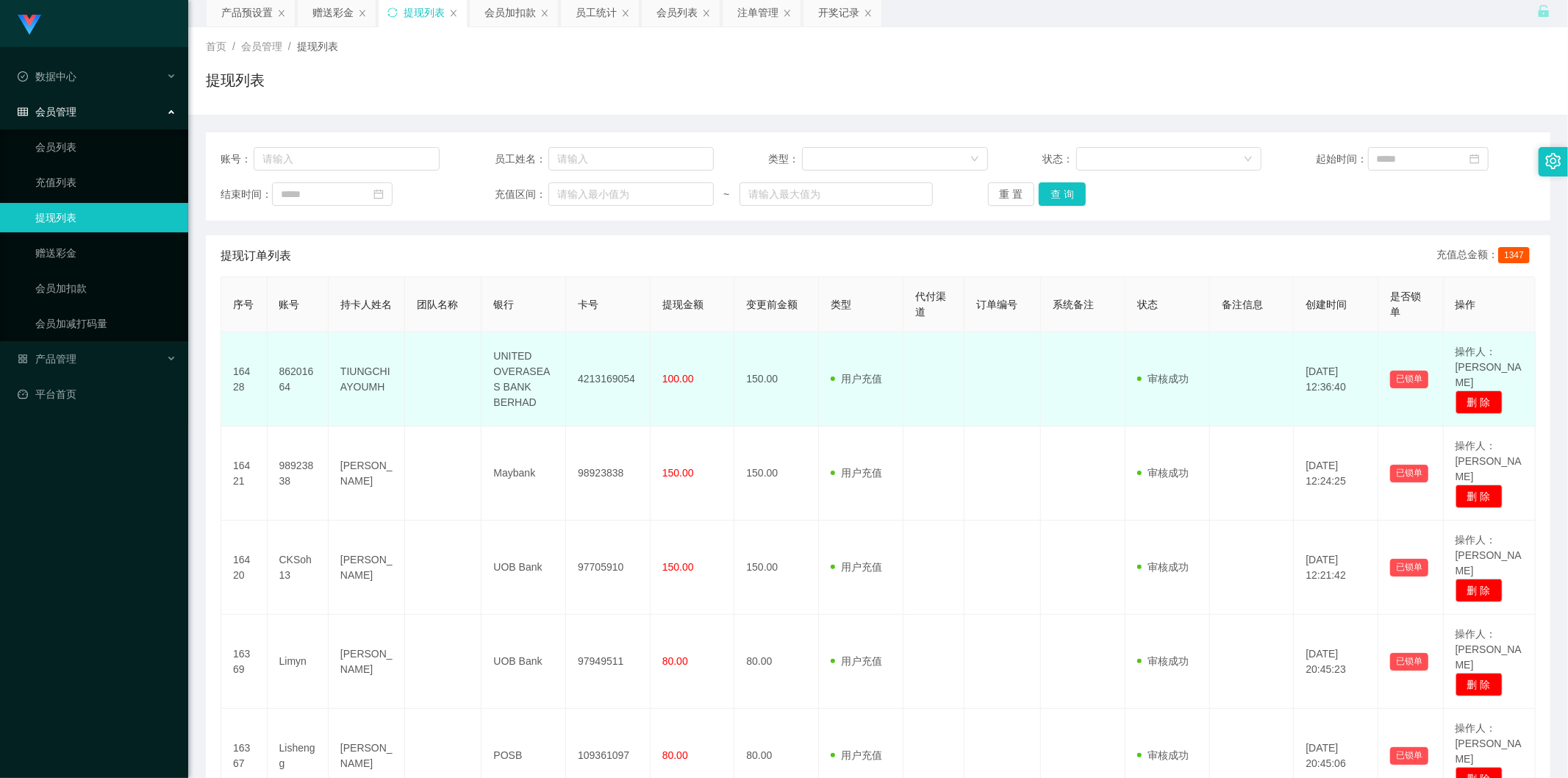
scroll to position [82, 0]
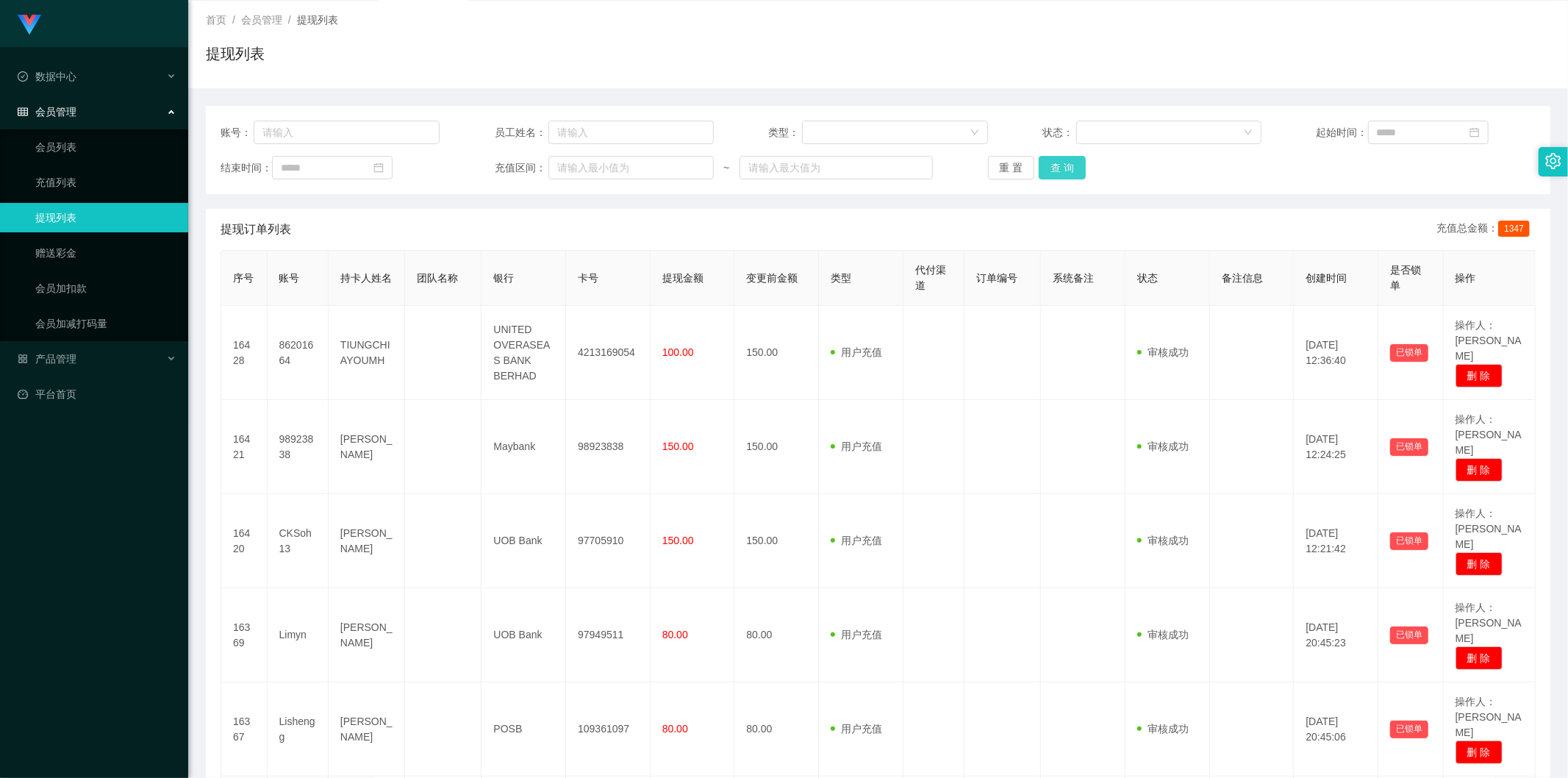
click at [1077, 161] on button "查 询" at bounding box center [1062, 168] width 47 height 23
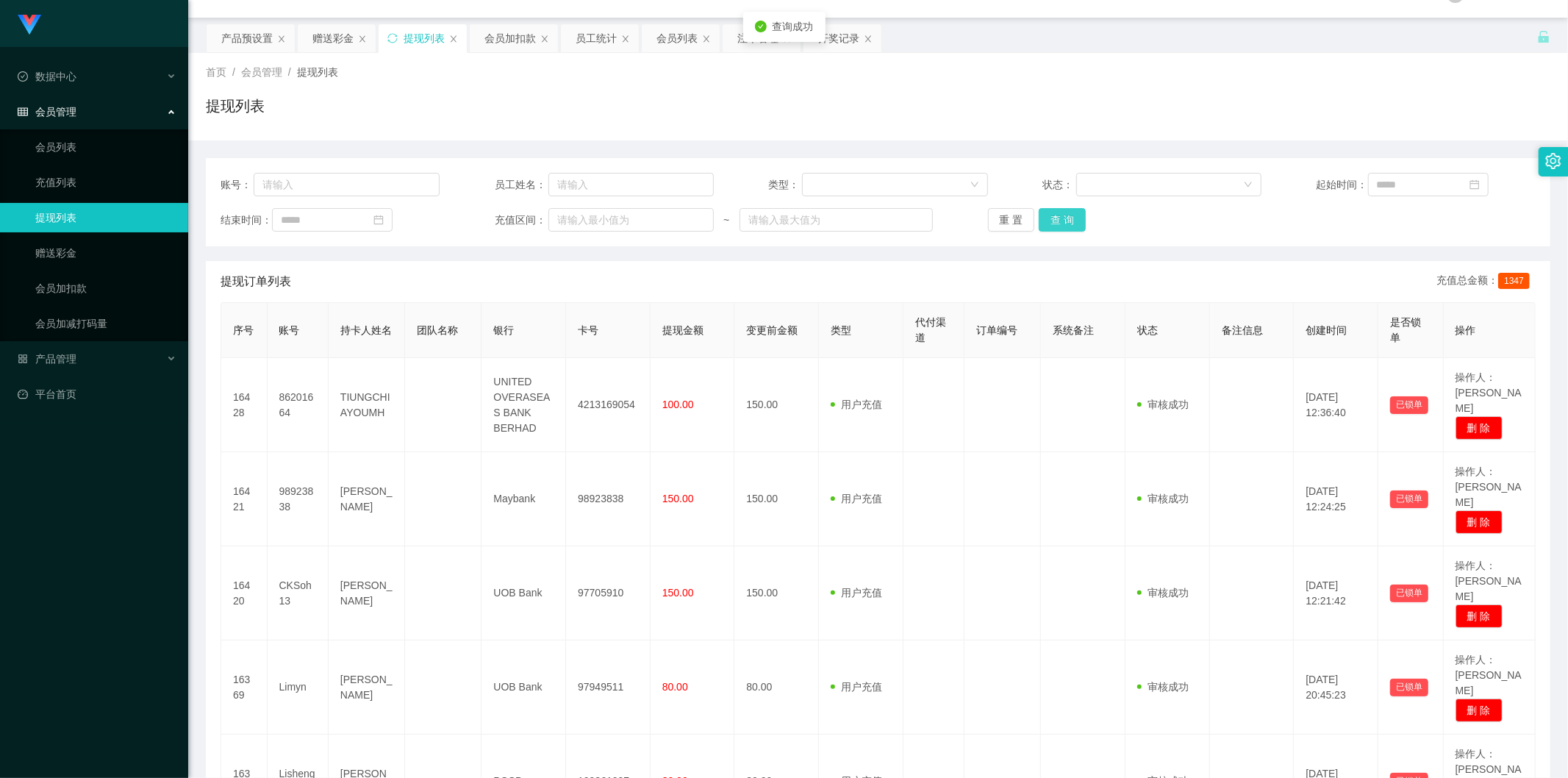
scroll to position [0, 0]
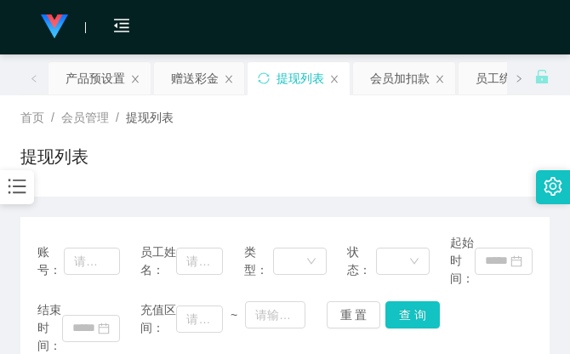
drag, startPoint x: 409, startPoint y: 123, endPoint x: 397, endPoint y: 129, distance: 13.7
click at [409, 123] on div "首页 / 会员管理 / 提现列表 /" at bounding box center [285, 118] width 530 height 18
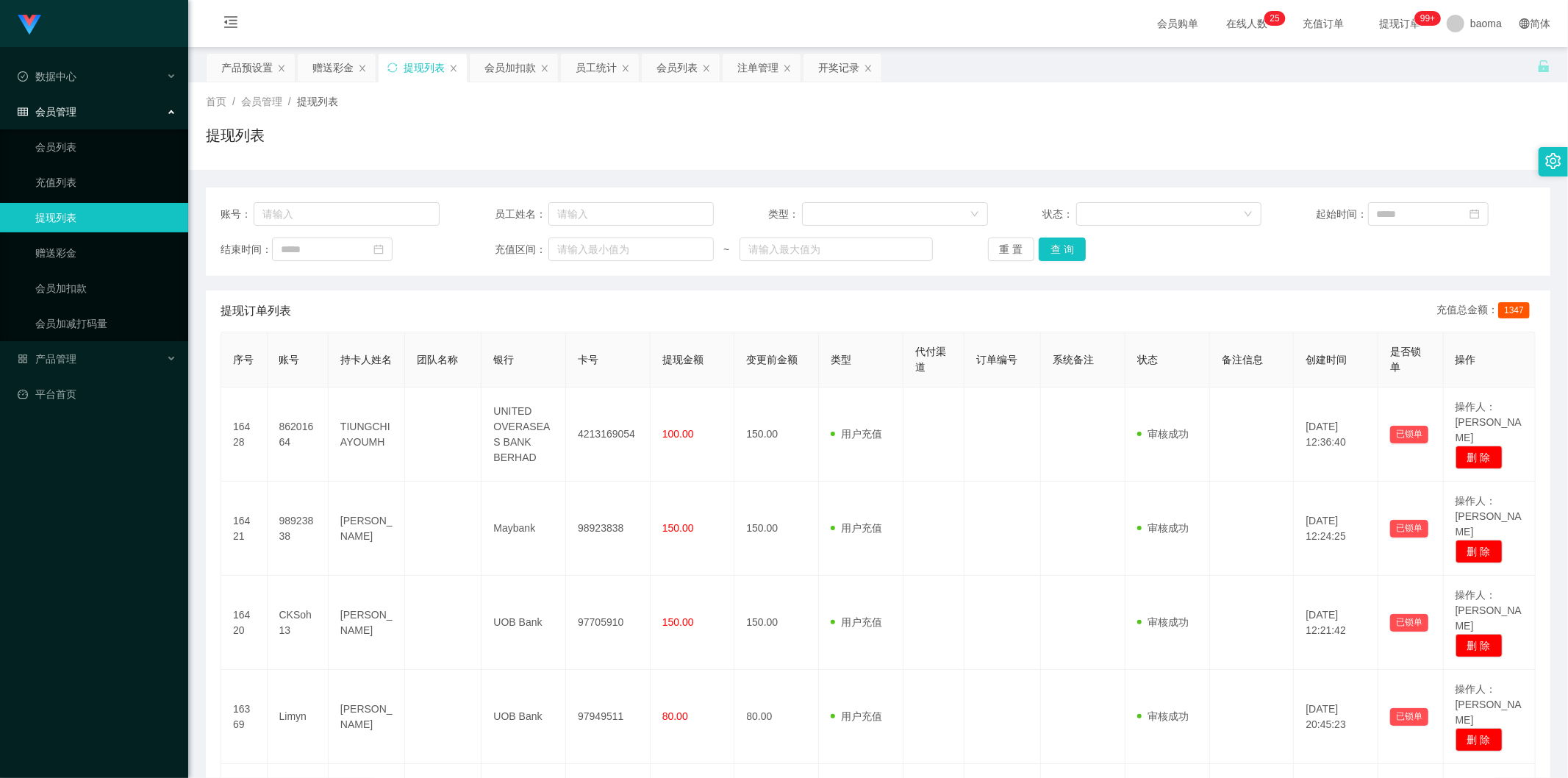
click at [409, 67] on div "提现列表" at bounding box center [424, 67] width 41 height 28
click at [1062, 250] on button "查 询" at bounding box center [1062, 249] width 47 height 23
click at [1062, 250] on button "查 询" at bounding box center [1070, 249] width 63 height 23
click at [1062, 250] on div "重 置 查 询" at bounding box center [1097, 249] width 219 height 23
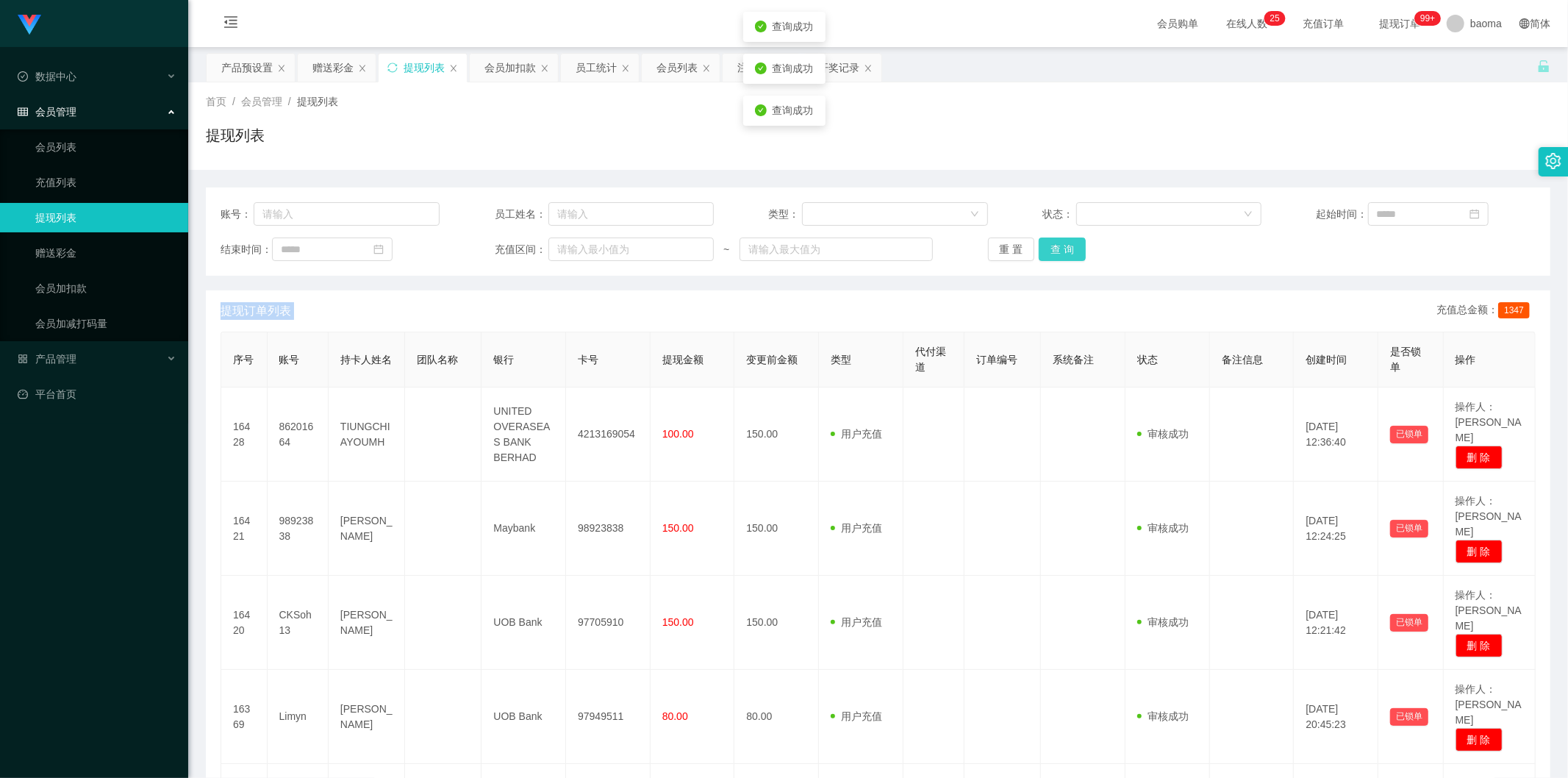
click at [1062, 250] on button "查 询" at bounding box center [1062, 249] width 47 height 23
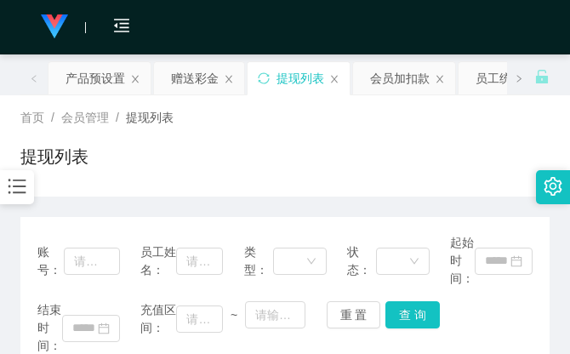
click at [404, 136] on div "首页 / 会员管理 / 提现列表 / 提现列表" at bounding box center [285, 146] width 530 height 74
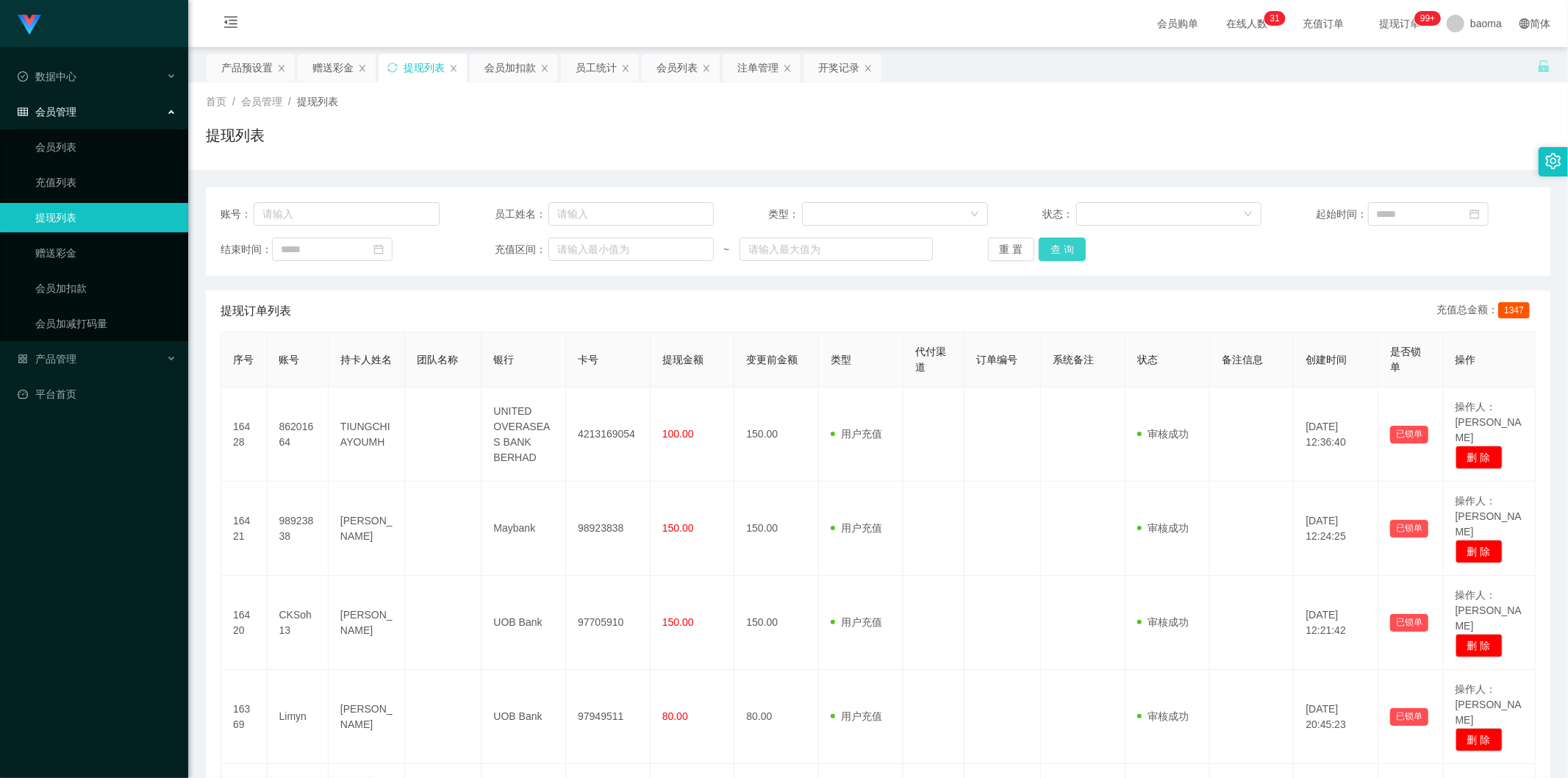
click at [1057, 245] on button "查 询" at bounding box center [1062, 249] width 47 height 23
click at [1066, 243] on button "查 询" at bounding box center [1062, 249] width 47 height 23
click at [1066, 243] on div "重 置 查 询" at bounding box center [1097, 249] width 219 height 23
click at [1062, 252] on button "查 询" at bounding box center [1062, 249] width 47 height 23
click at [1061, 252] on div "重 置 查 询" at bounding box center [1097, 249] width 219 height 23
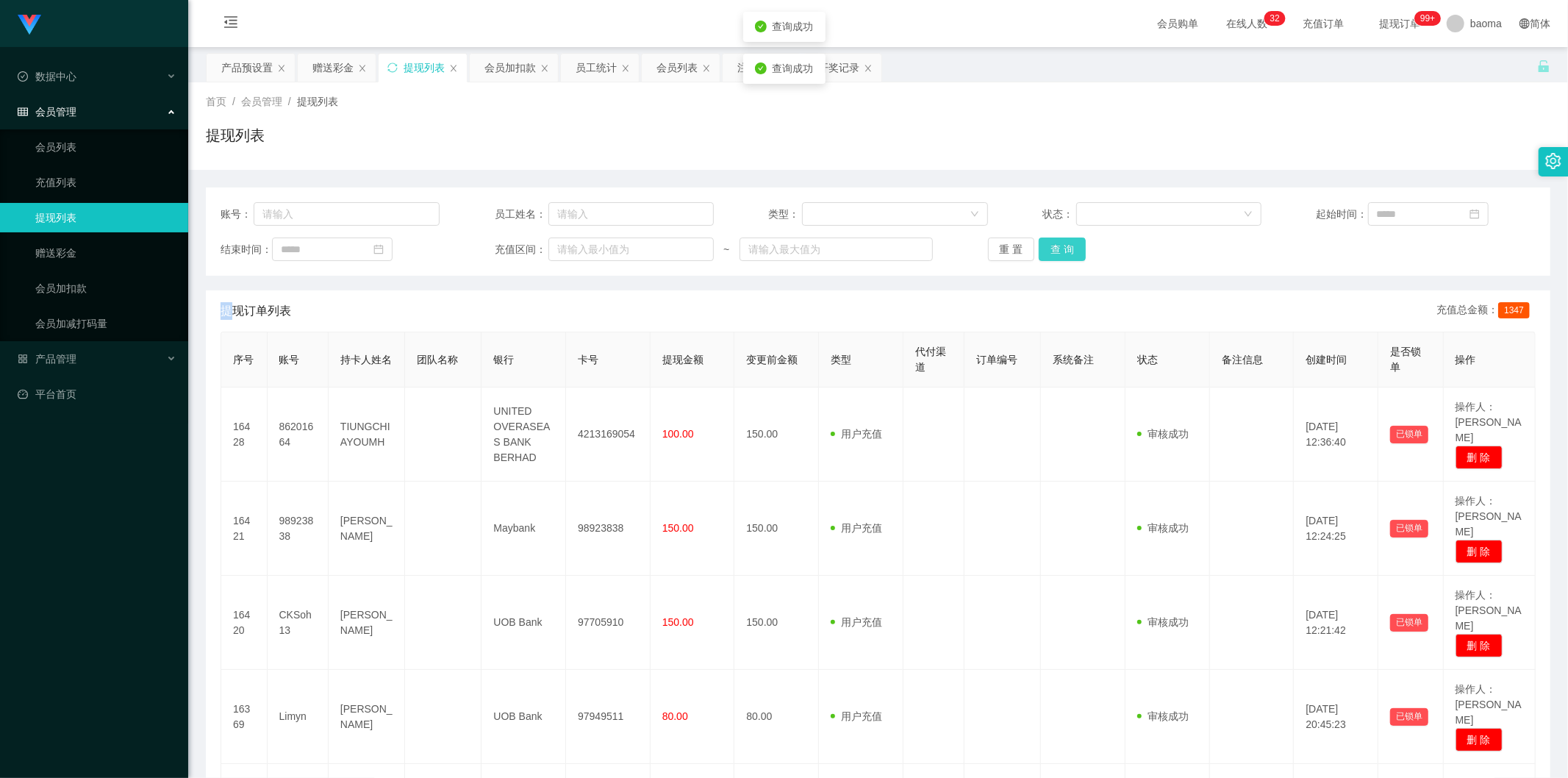
click at [1061, 252] on button "查 询" at bounding box center [1062, 249] width 47 height 23
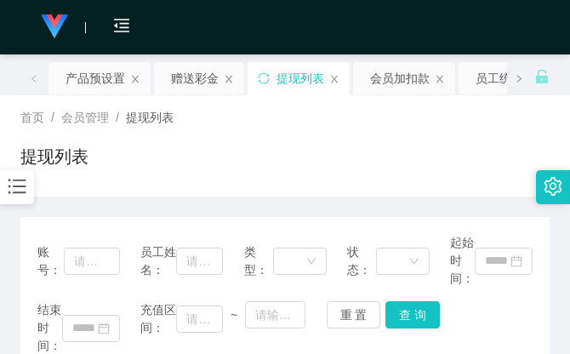
click at [383, 126] on div "首页 / 会员管理 / 提现列表 /" at bounding box center [285, 118] width 530 height 18
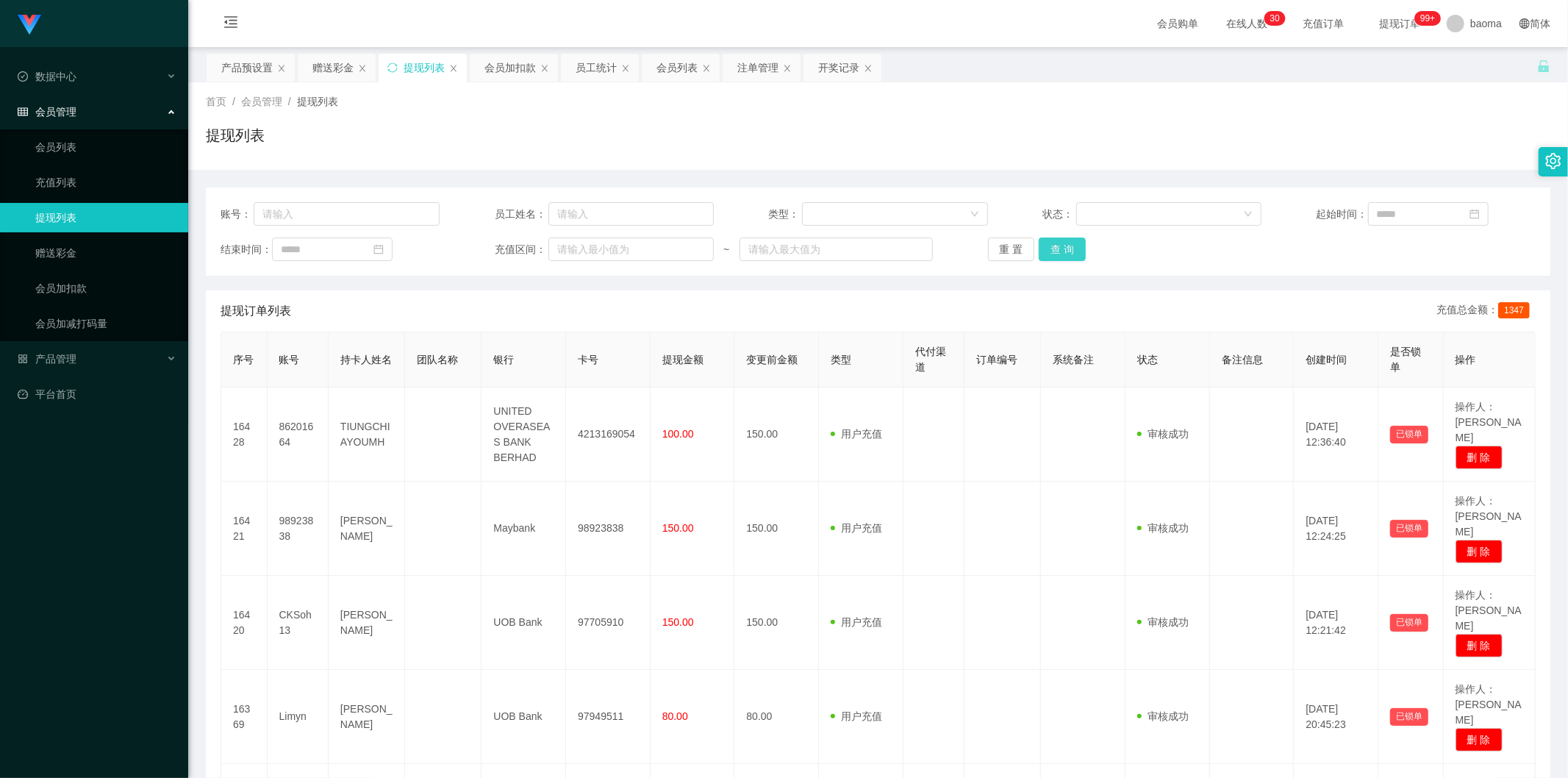
click at [1056, 249] on button "查 询" at bounding box center [1062, 249] width 47 height 23
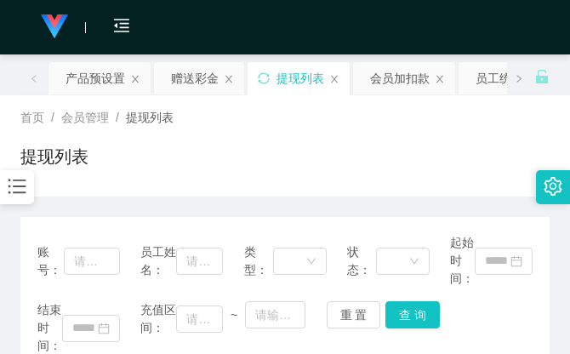
click at [456, 158] on div "提现列表" at bounding box center [285, 163] width 530 height 39
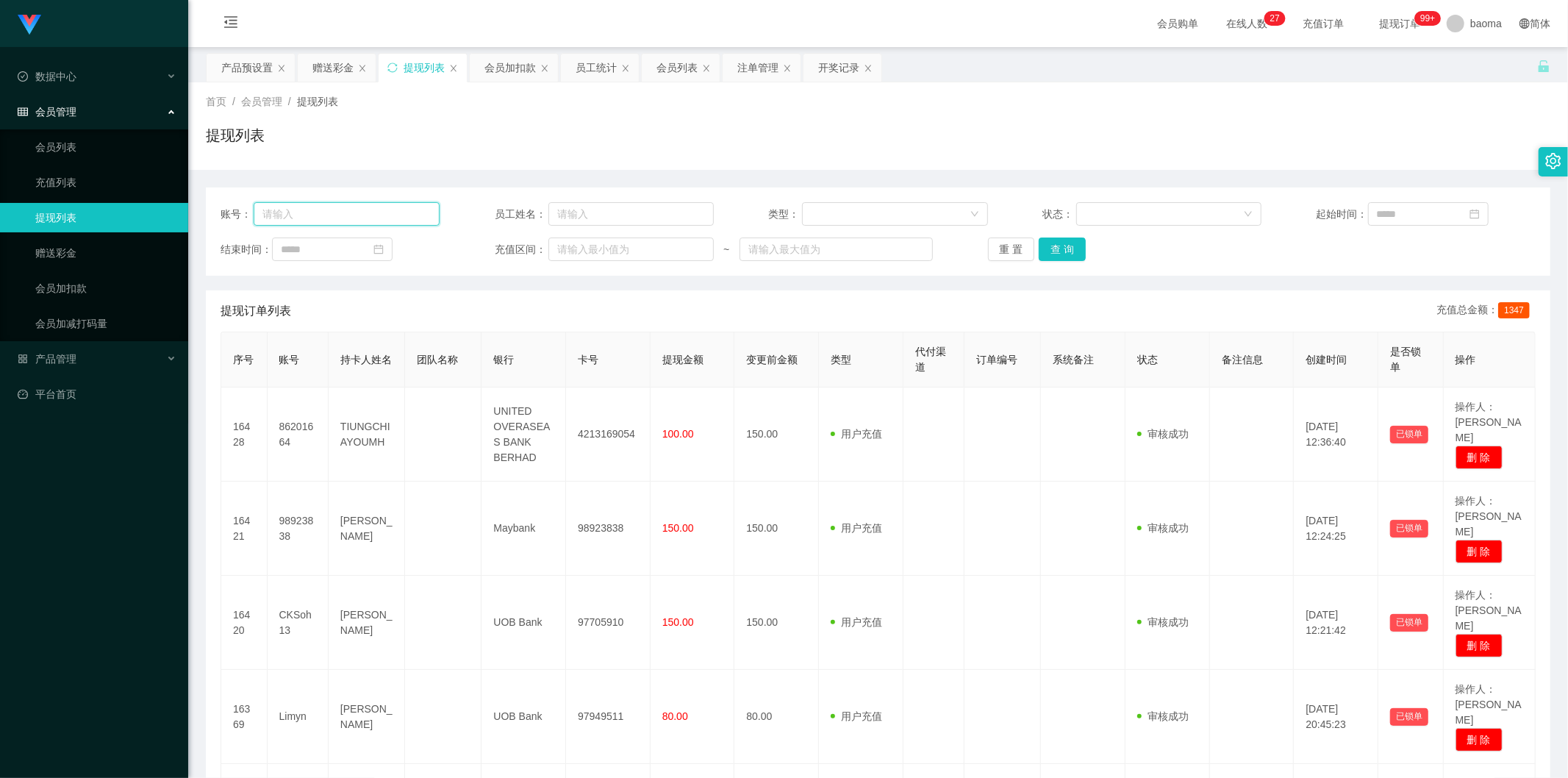
click at [357, 223] on input "text" at bounding box center [346, 213] width 186 height 23
paste input "98923838"
type input "98923838"
click at [1060, 250] on button "查 询" at bounding box center [1062, 249] width 47 height 23
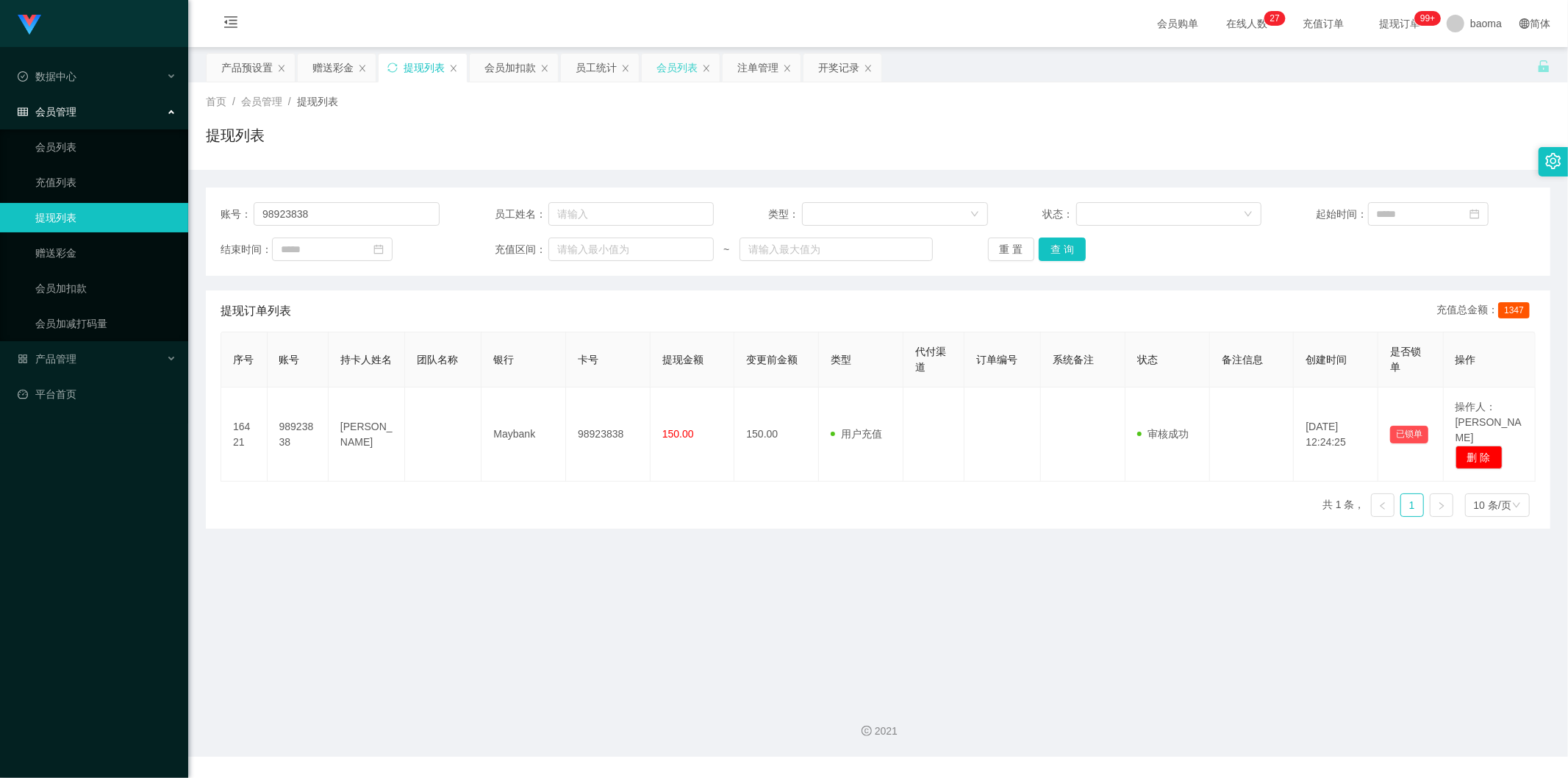
click at [680, 70] on div "会员列表" at bounding box center [677, 67] width 41 height 28
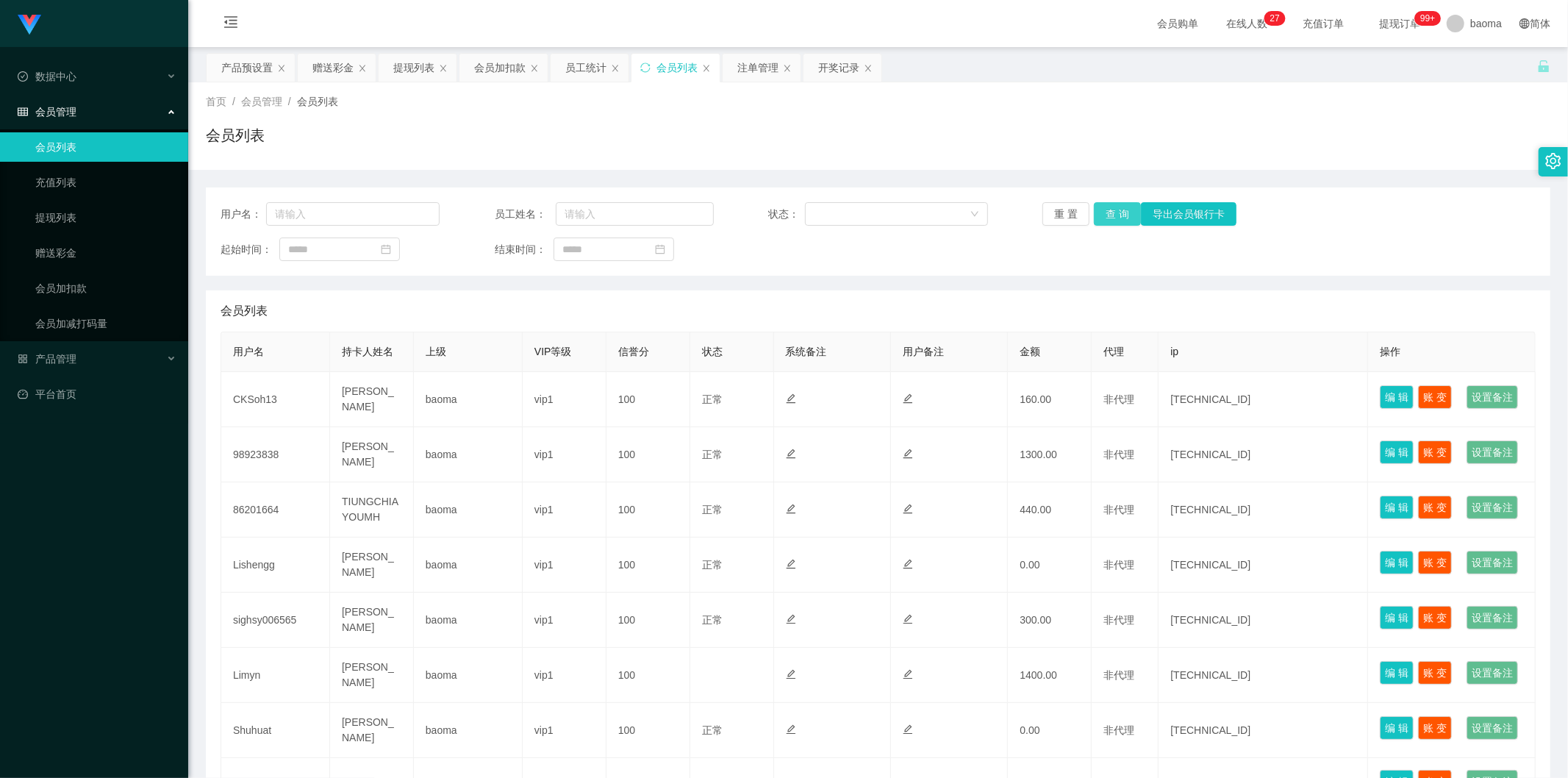
click at [1116, 216] on button "查 询" at bounding box center [1117, 213] width 47 height 23
click at [368, 218] on input "text" at bounding box center [352, 213] width 174 height 23
paste input "98923838"
type input "98923838"
click at [1110, 209] on button "查 询" at bounding box center [1117, 213] width 47 height 23
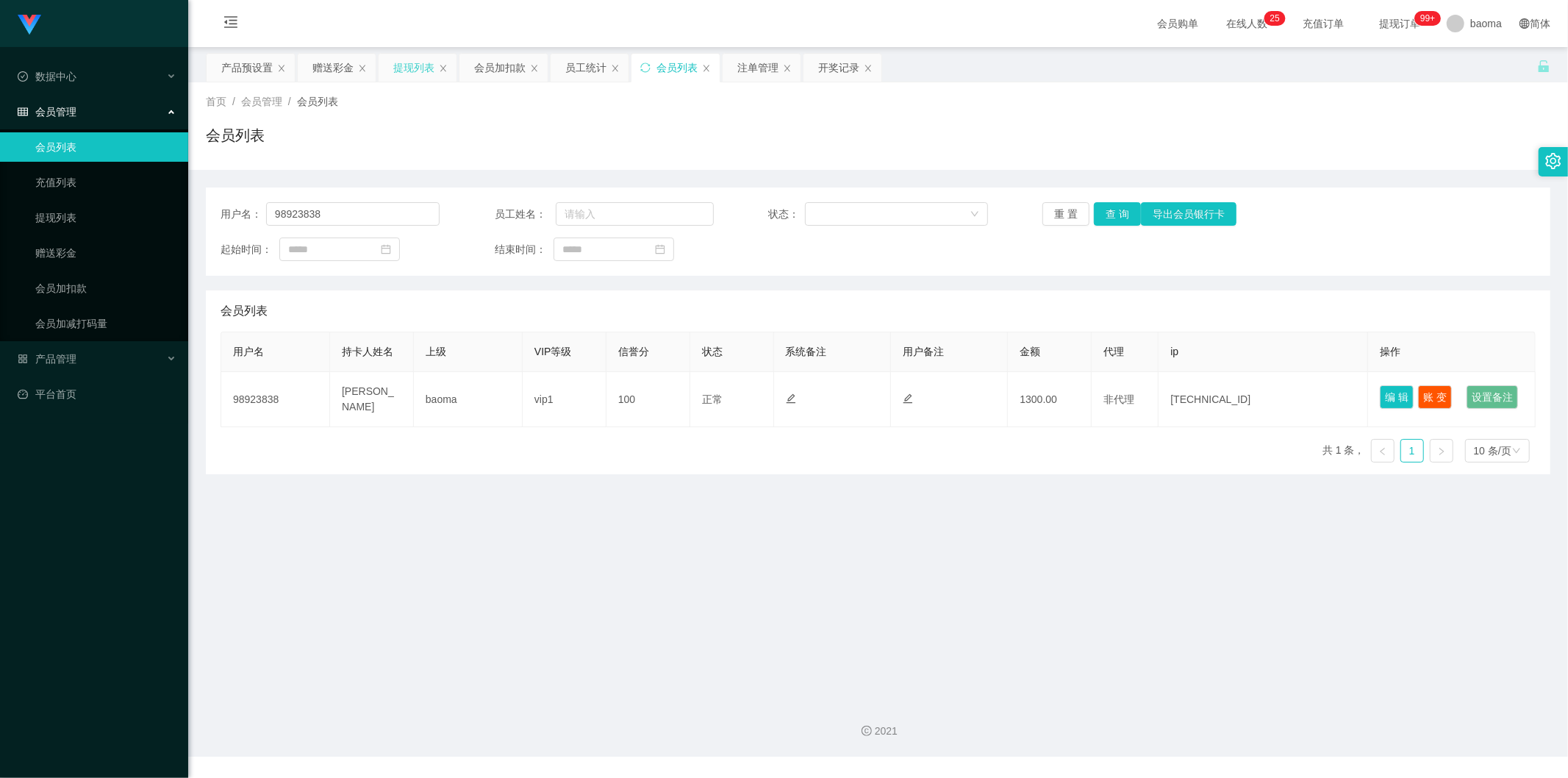
click at [428, 65] on div "提现列表" at bounding box center [414, 67] width 41 height 28
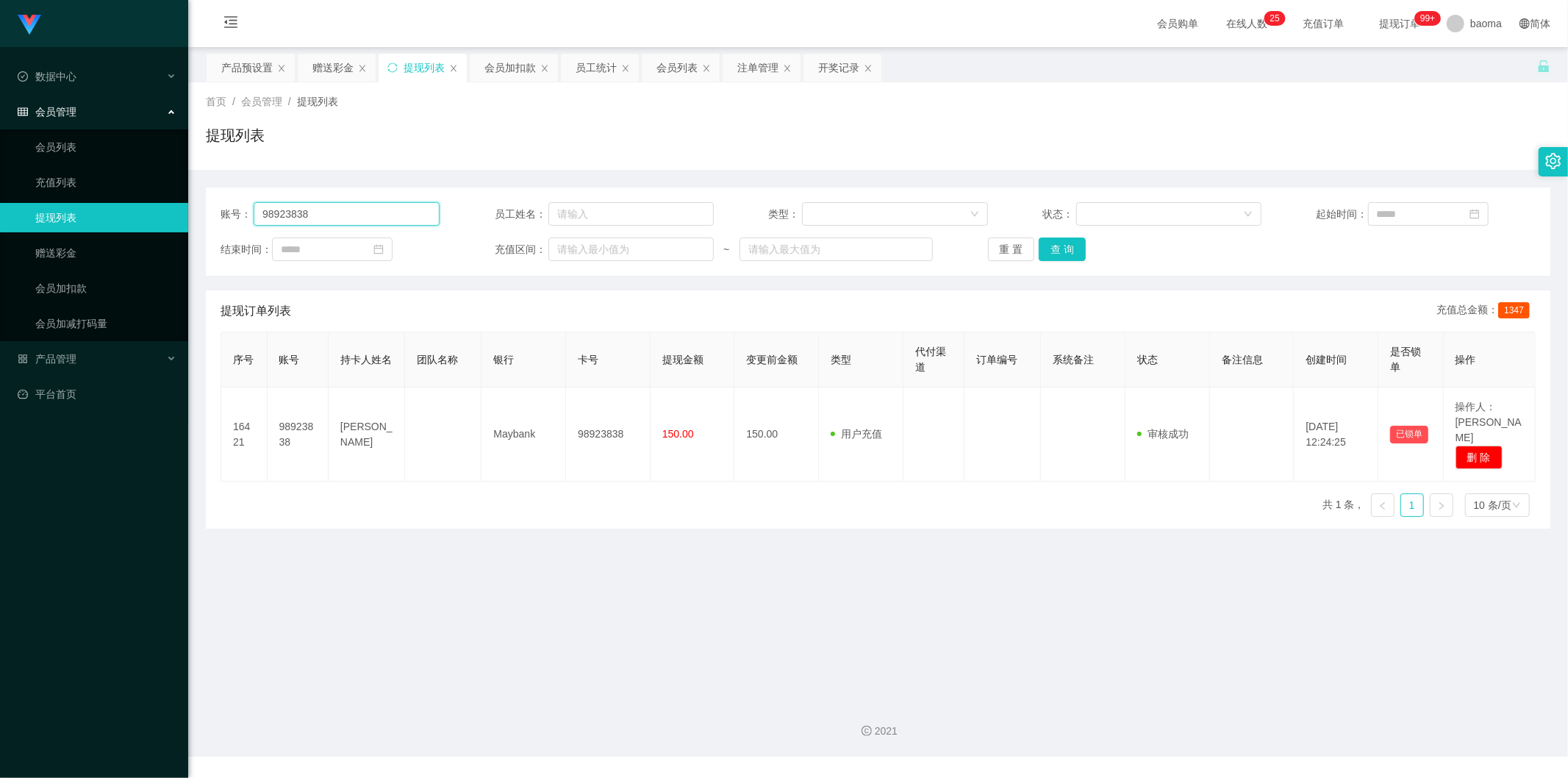
drag, startPoint x: 363, startPoint y: 218, endPoint x: 243, endPoint y: 209, distance: 120.3
click at [243, 209] on div "账号： 98923838" at bounding box center [330, 213] width 219 height 23
click at [1059, 253] on button "查 询" at bounding box center [1062, 249] width 47 height 23
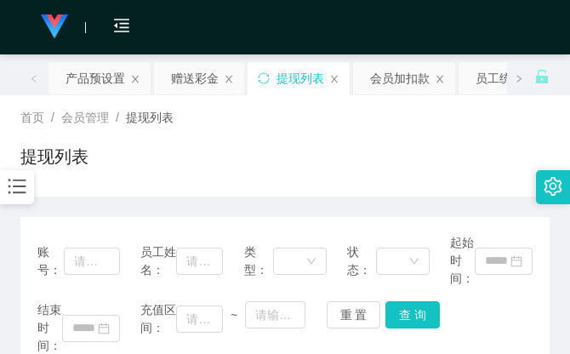
click at [455, 132] on div "首页 / 会员管理 / 提现列表 / 提现列表" at bounding box center [285, 146] width 530 height 74
drag, startPoint x: 460, startPoint y: 158, endPoint x: 496, endPoint y: 102, distance: 66.6
click at [460, 158] on div "提现列表" at bounding box center [285, 163] width 530 height 39
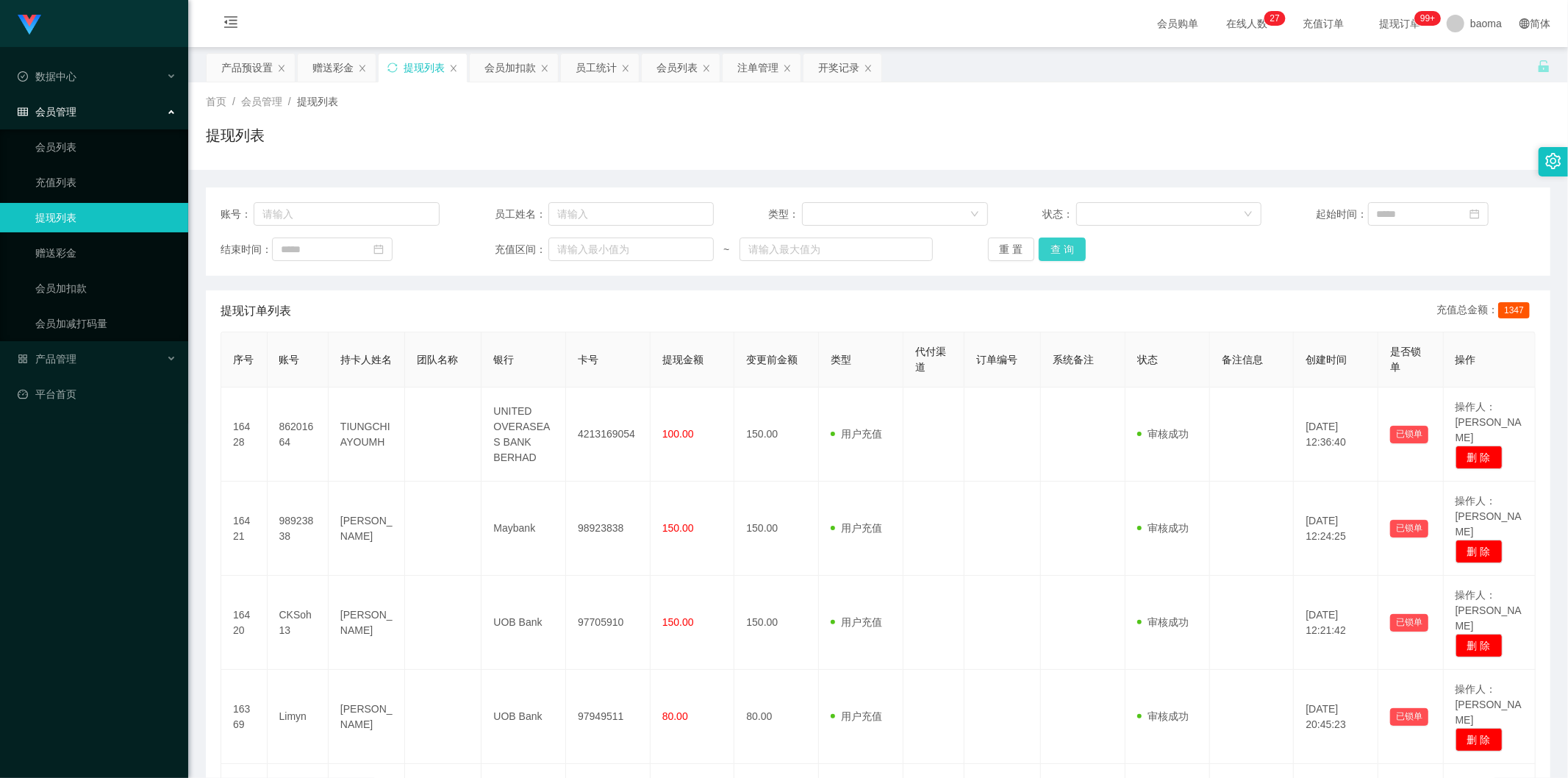
click at [1076, 249] on button "查 询" at bounding box center [1062, 249] width 47 height 23
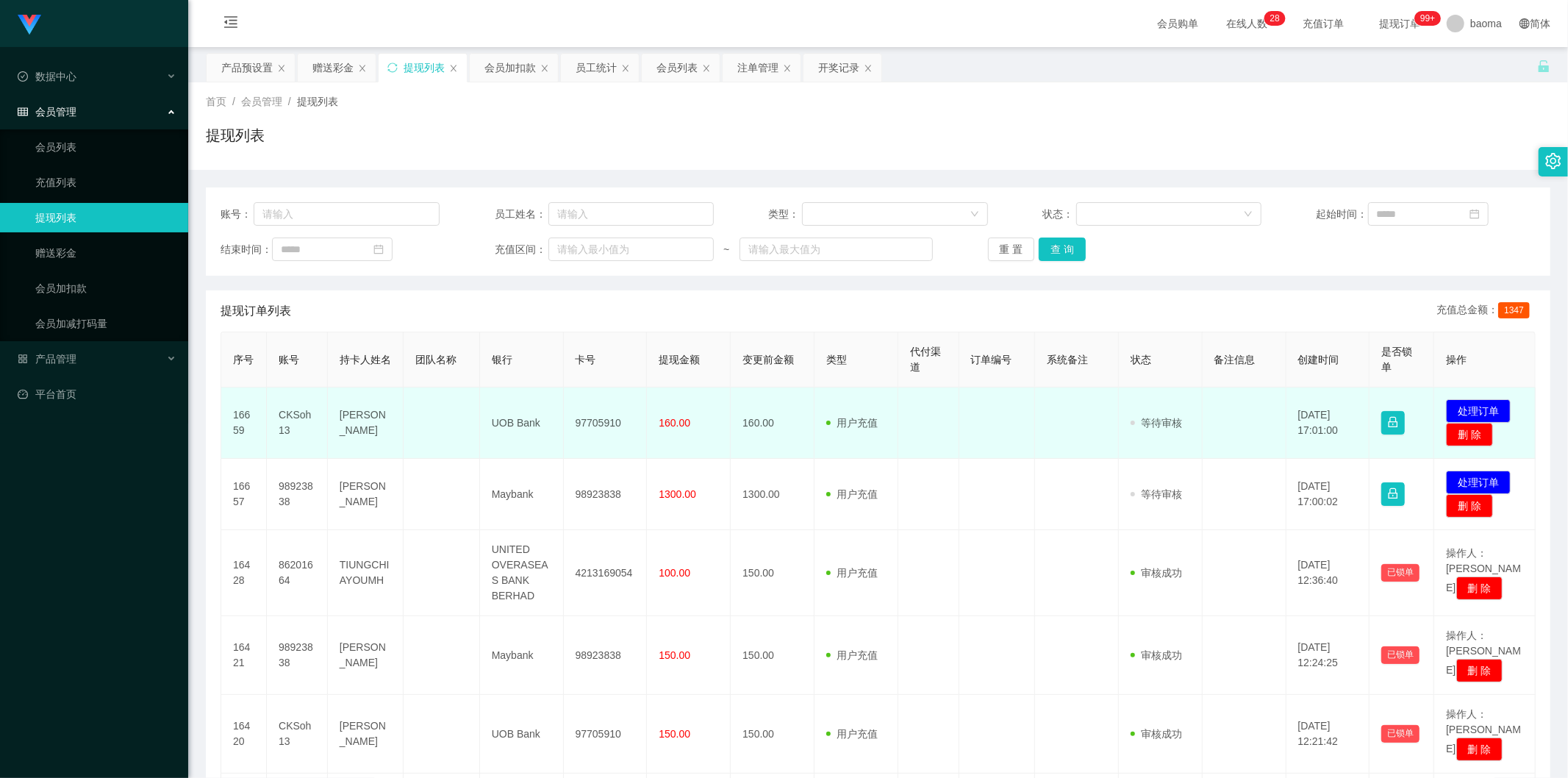
click at [1423, 456] on td "已锁单" at bounding box center [1401, 423] width 65 height 72
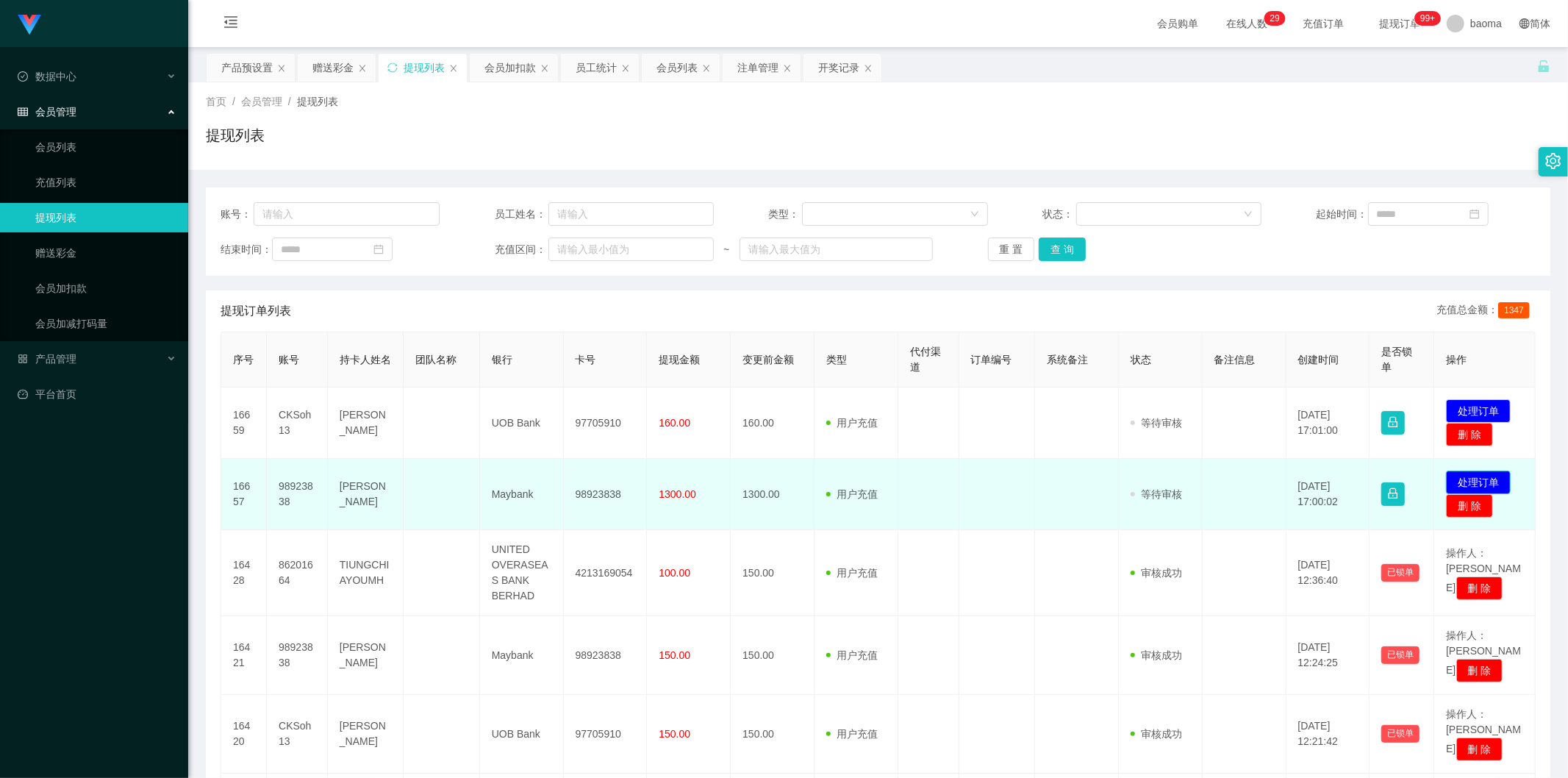
click at [1474, 477] on button "处理订单" at bounding box center [1478, 482] width 65 height 23
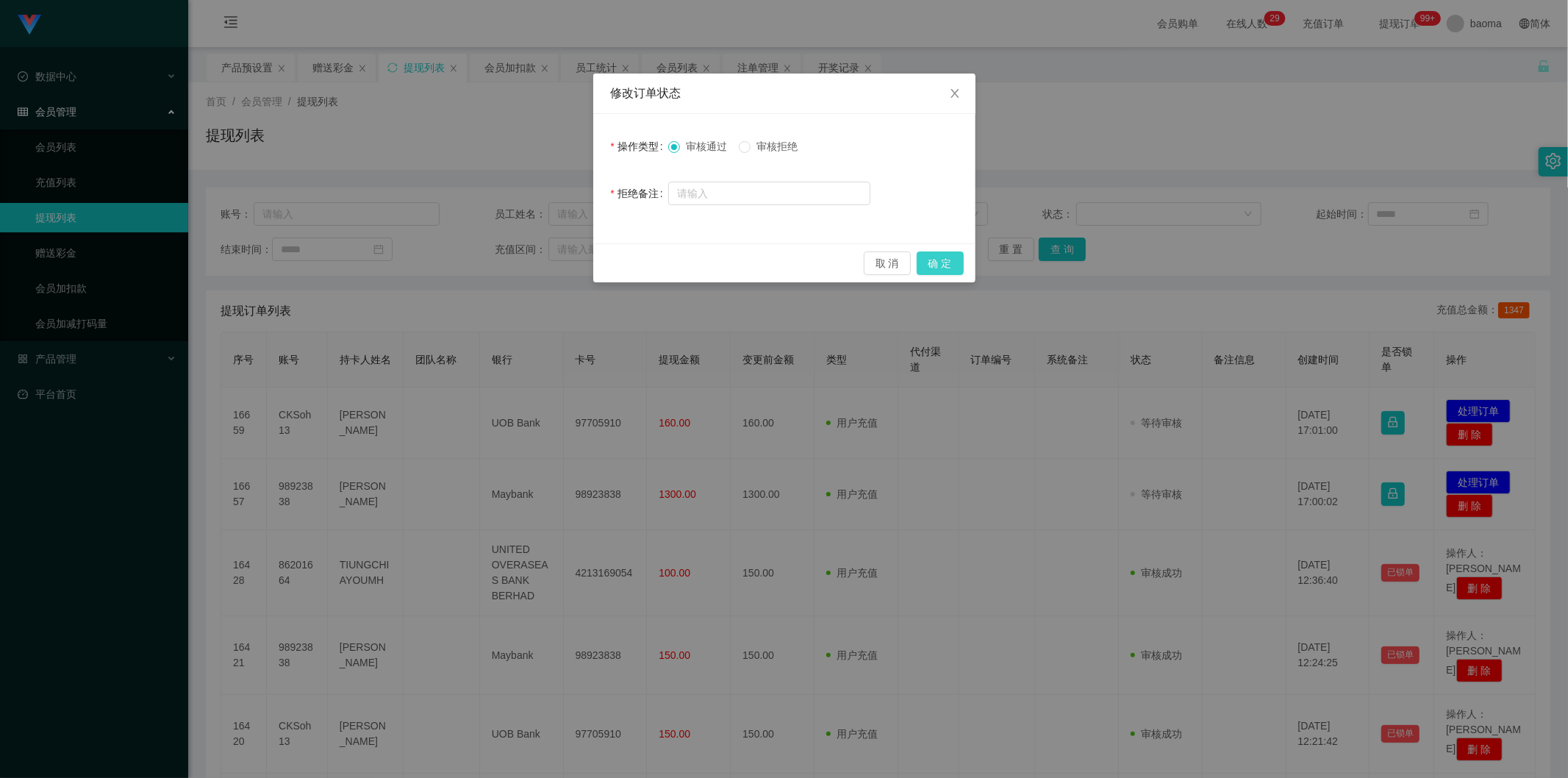
click at [945, 265] on button "确 定" at bounding box center [940, 262] width 47 height 23
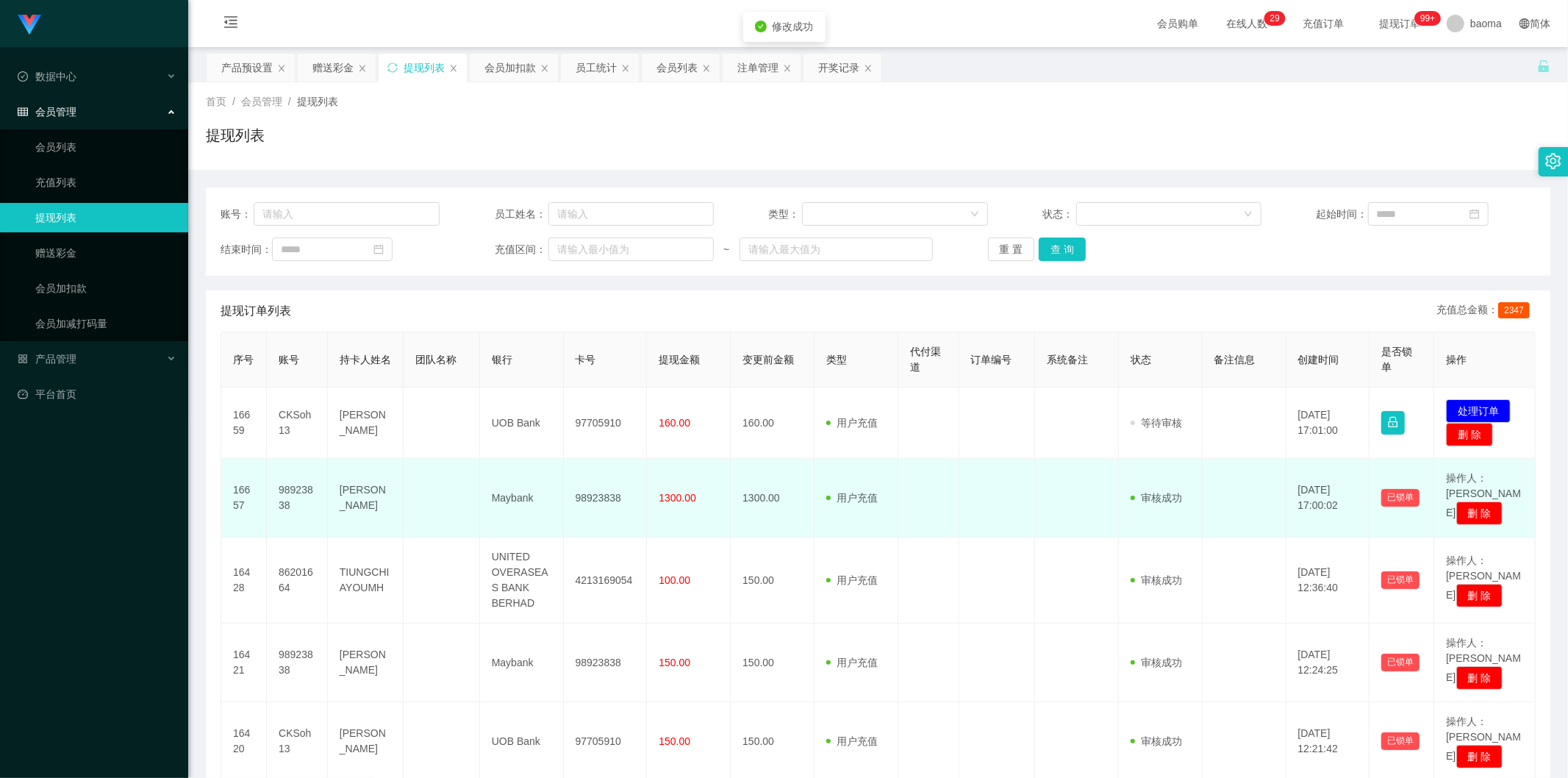
click at [676, 492] on span "1300.00" at bounding box center [677, 498] width 37 height 12
copy span "1300.00"
click at [604, 482] on td "98923838" at bounding box center [605, 497] width 84 height 79
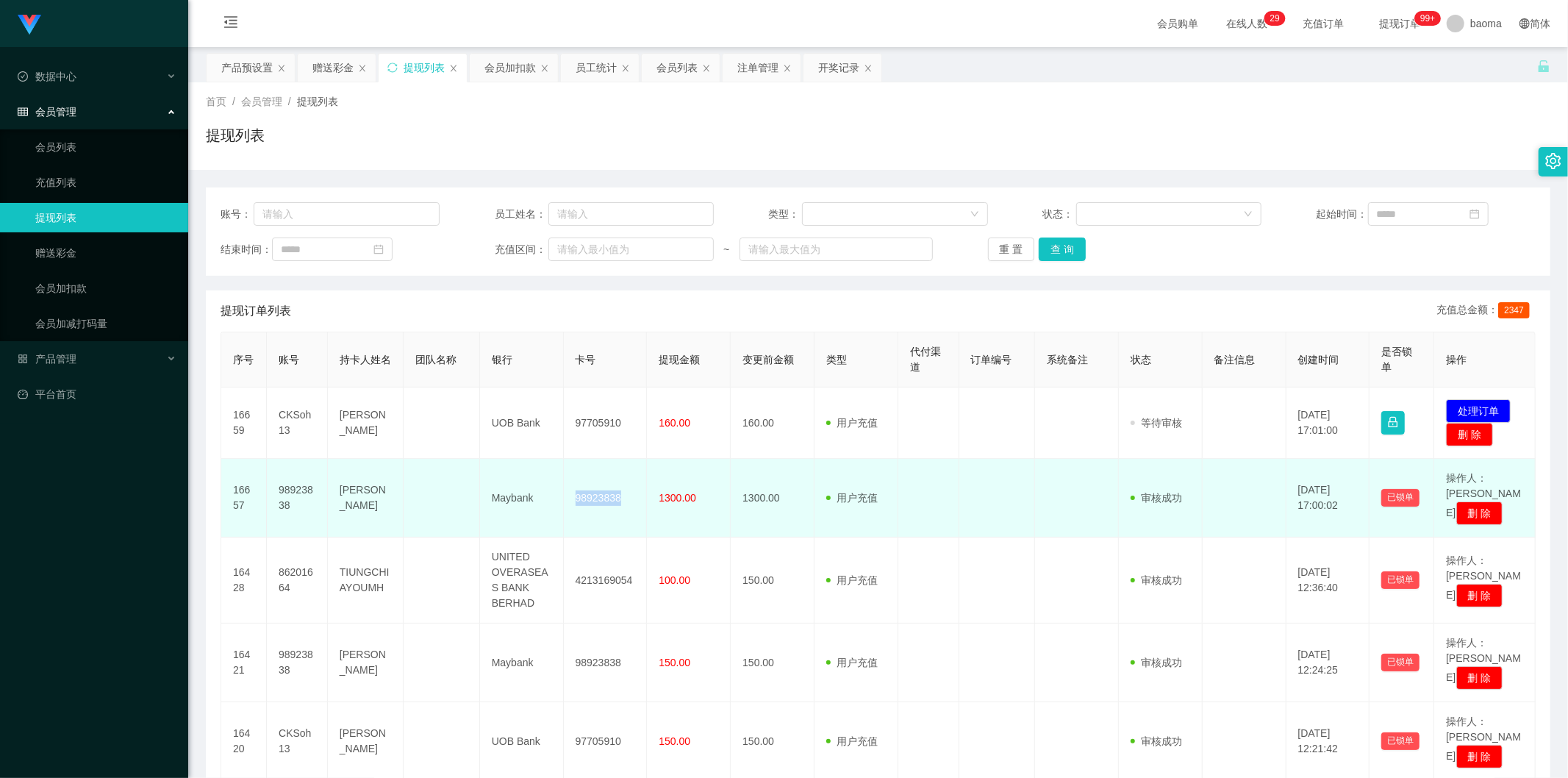
copy td "98923838"
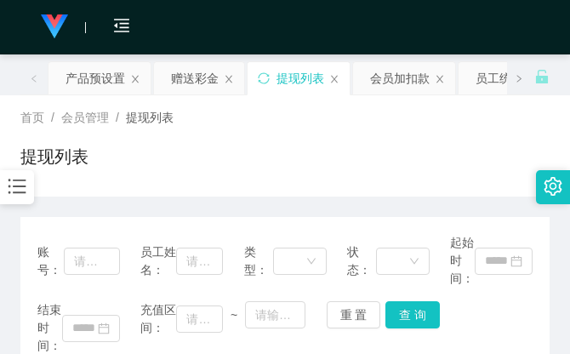
drag, startPoint x: 427, startPoint y: 147, endPoint x: 503, endPoint y: 22, distance: 146.8
click at [427, 145] on div "提现列表" at bounding box center [285, 163] width 530 height 39
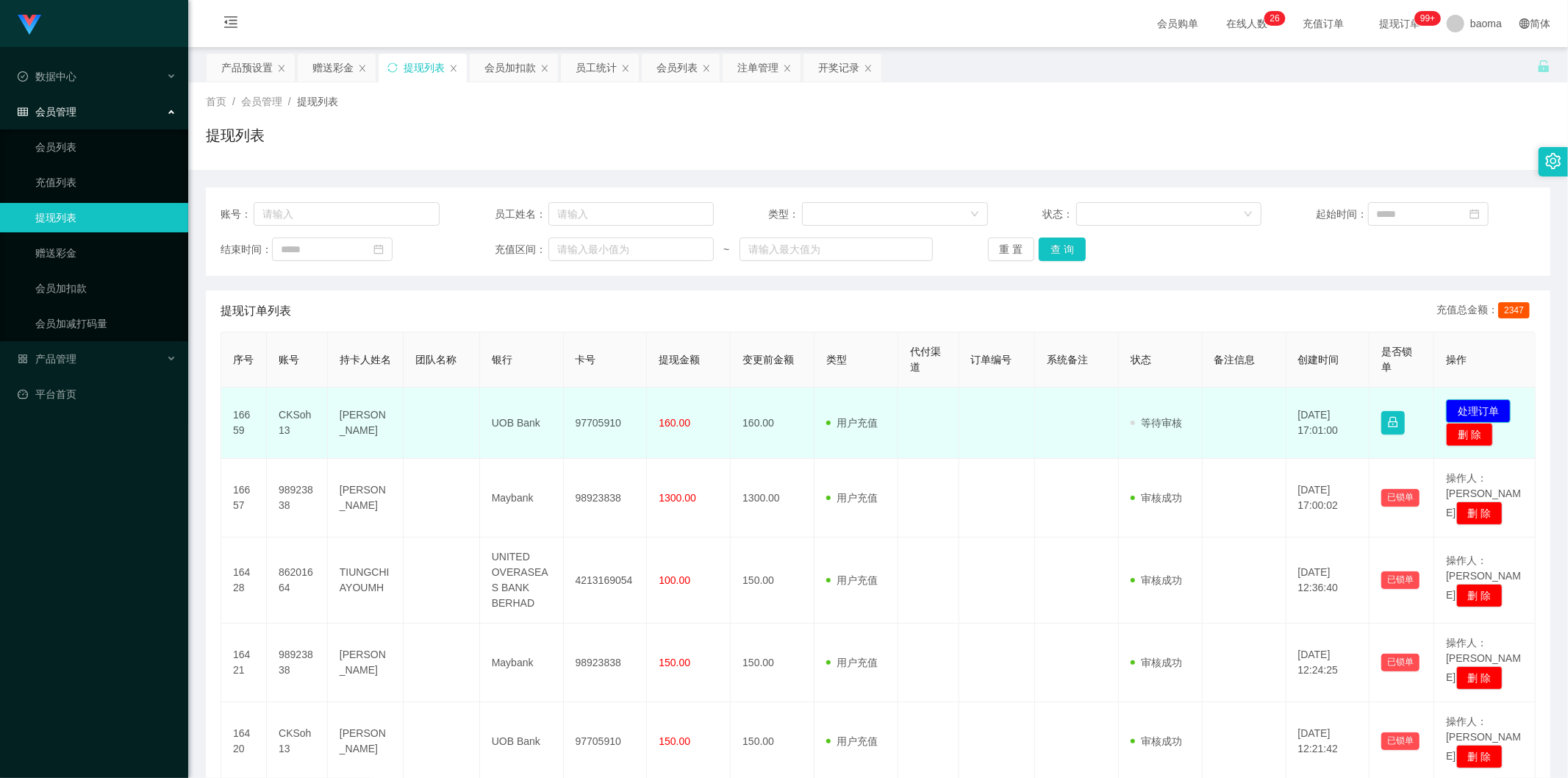
click at [1476, 408] on button "处理订单" at bounding box center [1478, 410] width 65 height 23
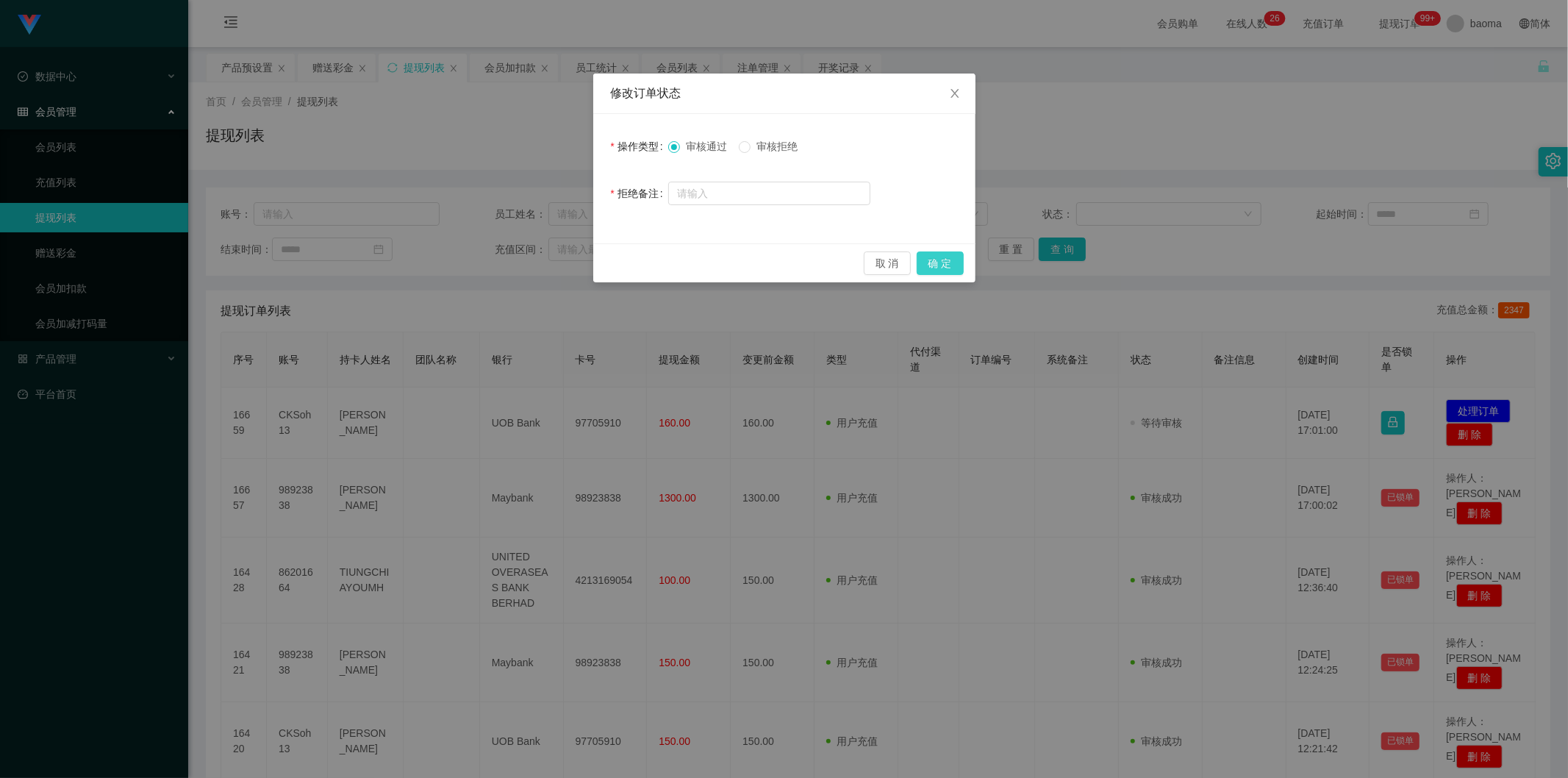
click at [950, 258] on button "确 定" at bounding box center [940, 262] width 47 height 23
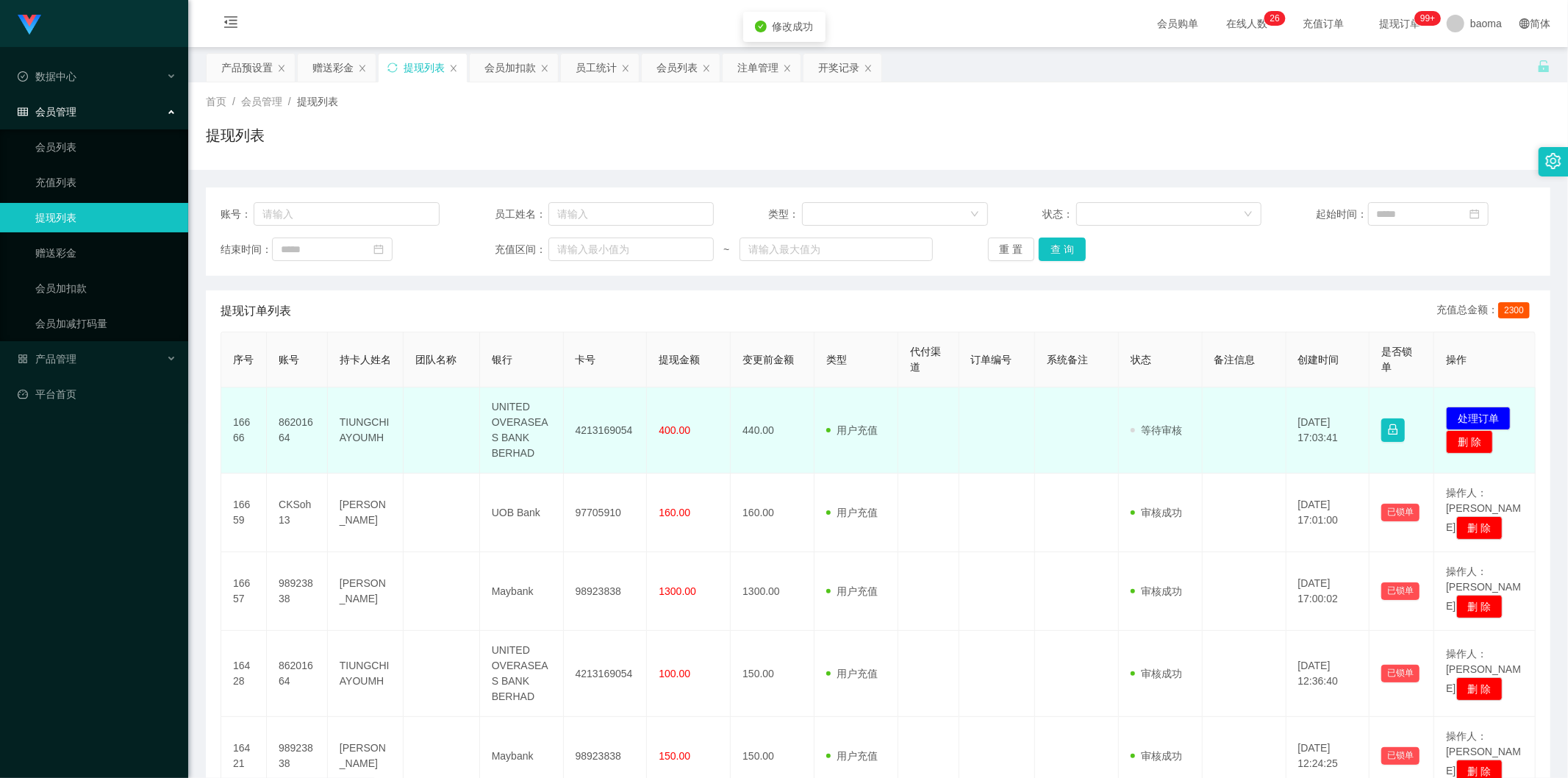
click at [607, 428] on td "4213169054" at bounding box center [605, 431] width 84 height 86
copy td "4213169054"
click at [304, 425] on td "86201664" at bounding box center [297, 431] width 61 height 86
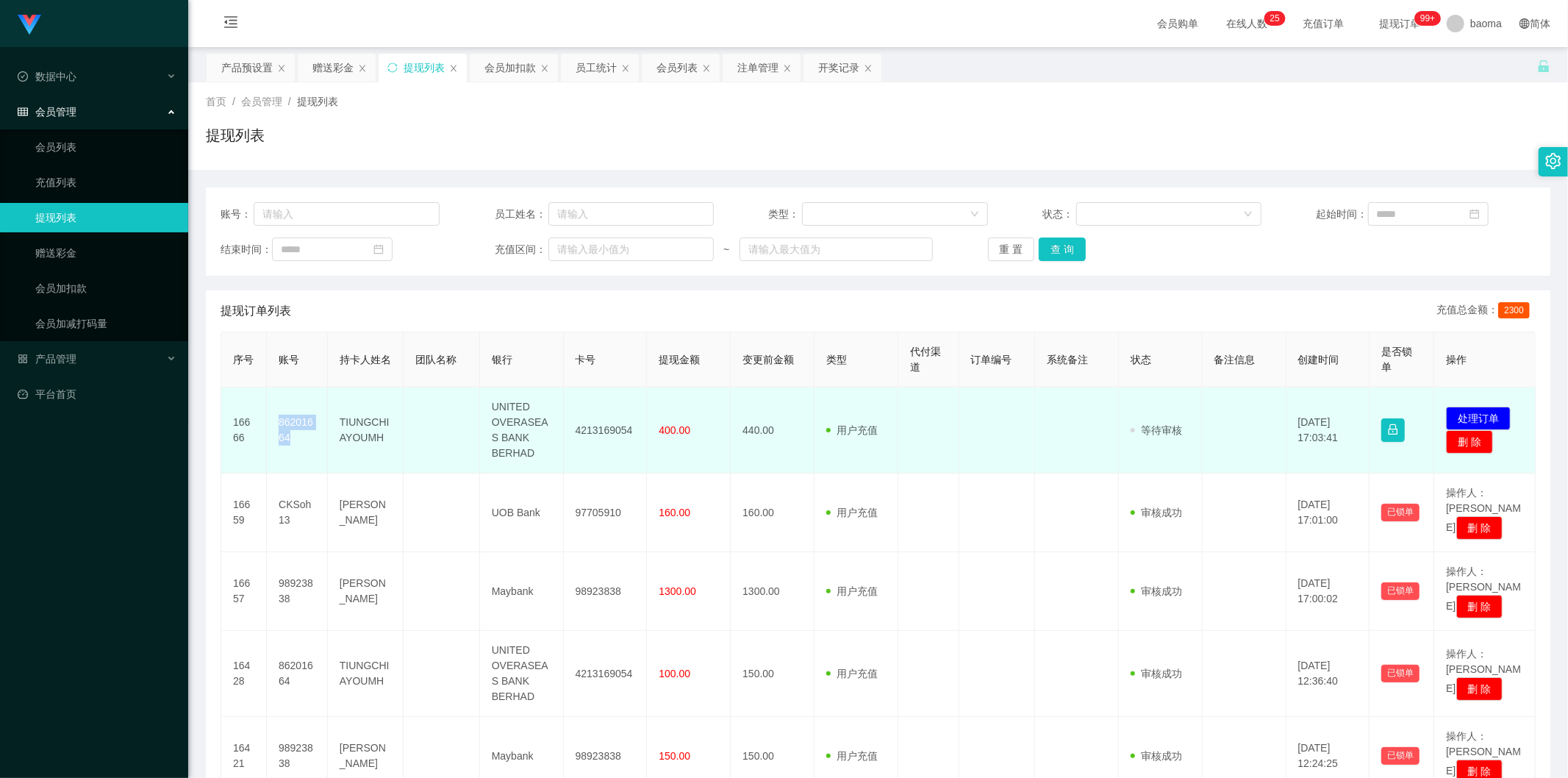
copy td "86201664"
click at [297, 444] on td "86201664" at bounding box center [297, 431] width 61 height 86
click at [299, 444] on td "86201664" at bounding box center [297, 431] width 61 height 86
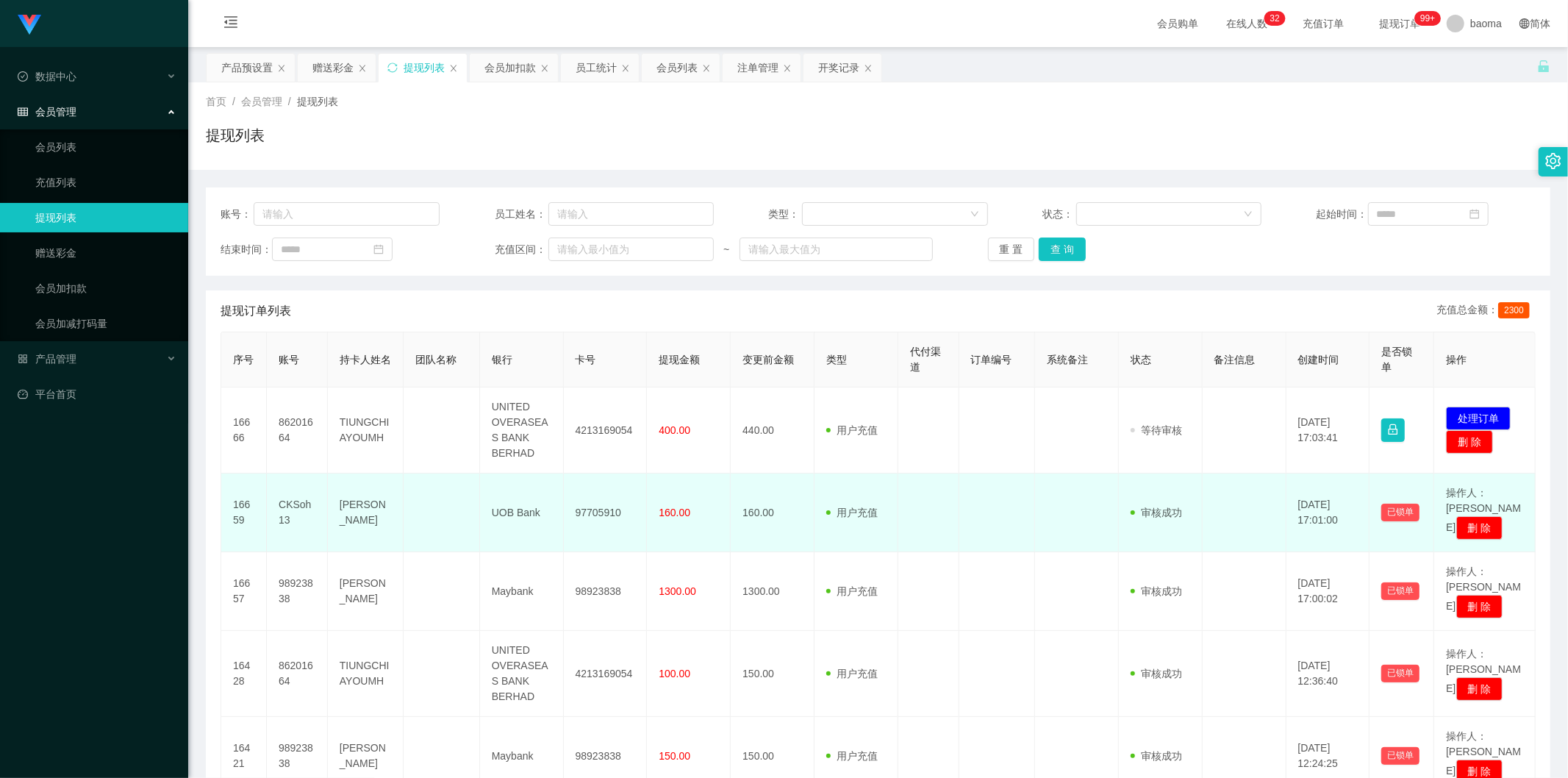
click at [591, 506] on td "97705910" at bounding box center [605, 512] width 84 height 79
click at [592, 506] on td "97705910" at bounding box center [605, 512] width 84 height 79
copy td "97705910"
click at [597, 519] on td "97705910" at bounding box center [605, 512] width 84 height 79
click at [597, 503] on td "97705910" at bounding box center [605, 512] width 84 height 79
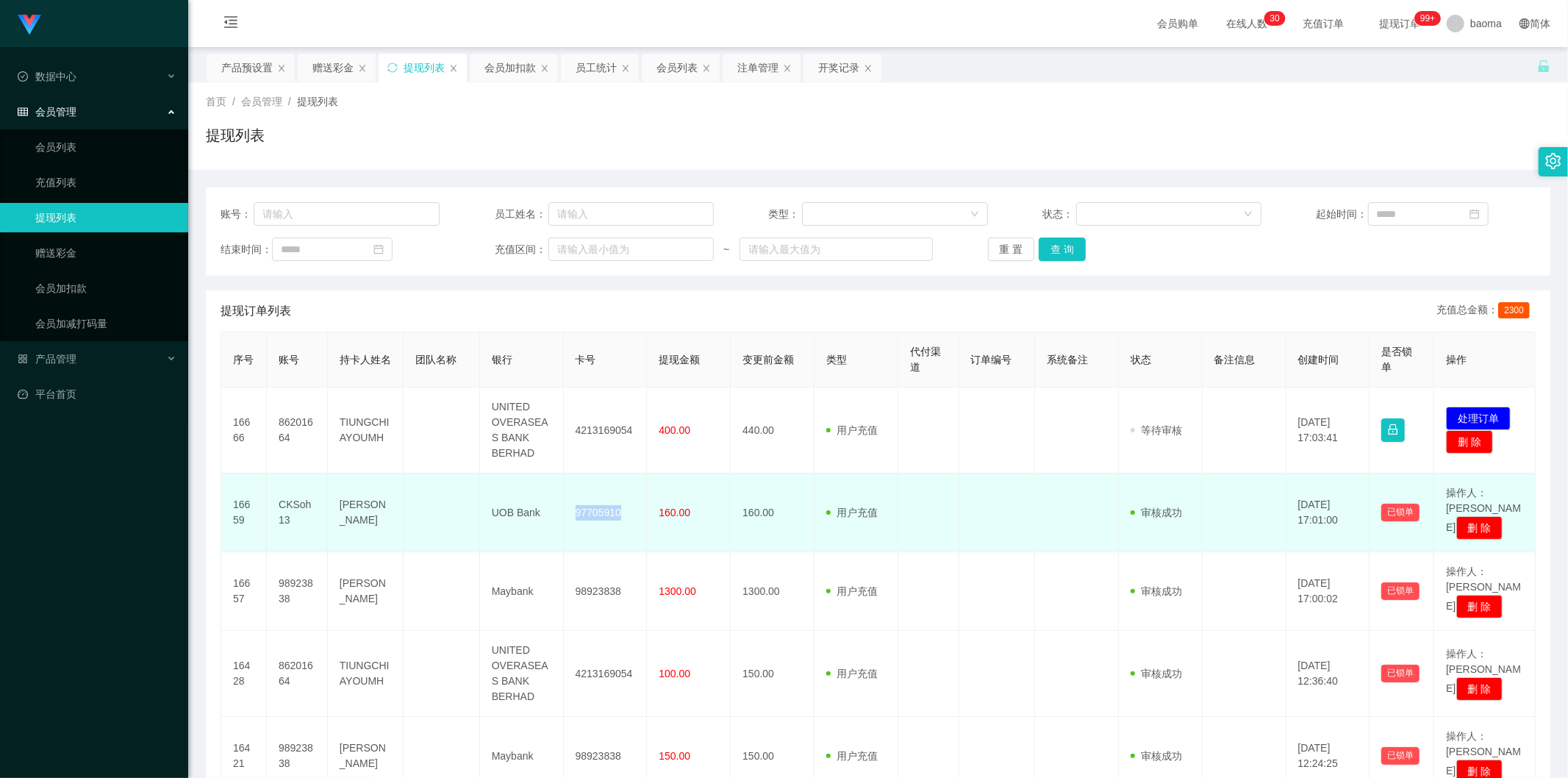
click at [597, 503] on td "97705910" at bounding box center [605, 512] width 84 height 79
copy td "97705910"
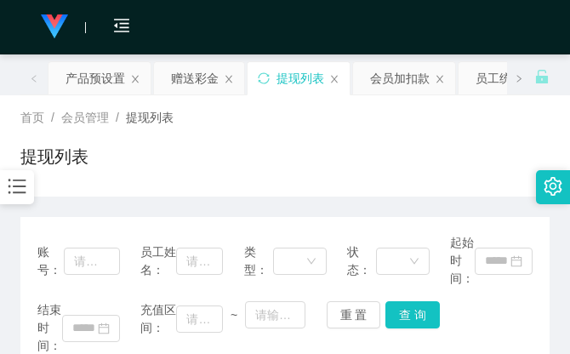
click at [347, 151] on div "提现列表" at bounding box center [285, 163] width 530 height 39
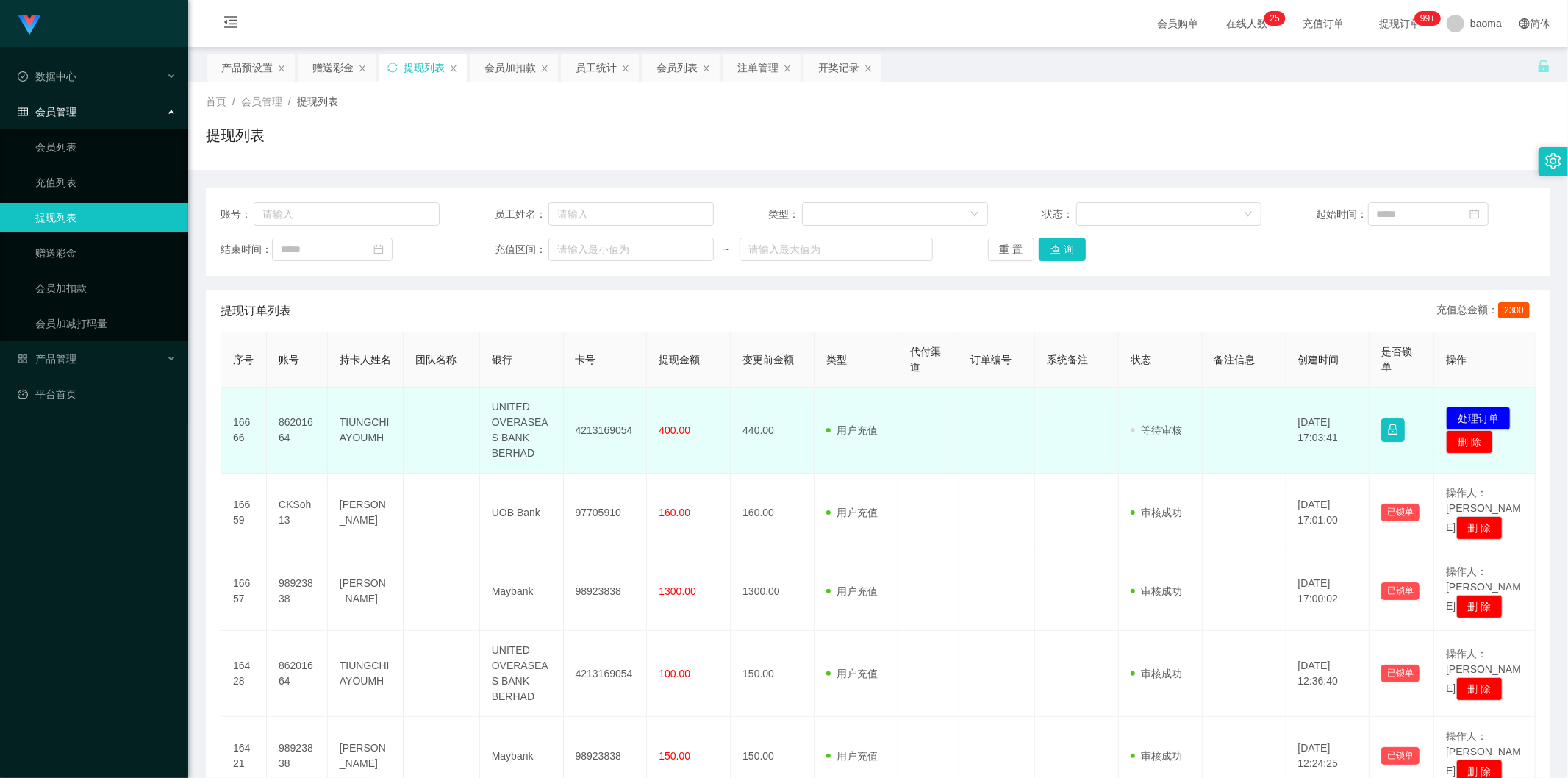
click at [1023, 439] on td at bounding box center [997, 431] width 76 height 86
click at [1477, 414] on button "处理订单" at bounding box center [1478, 418] width 65 height 23
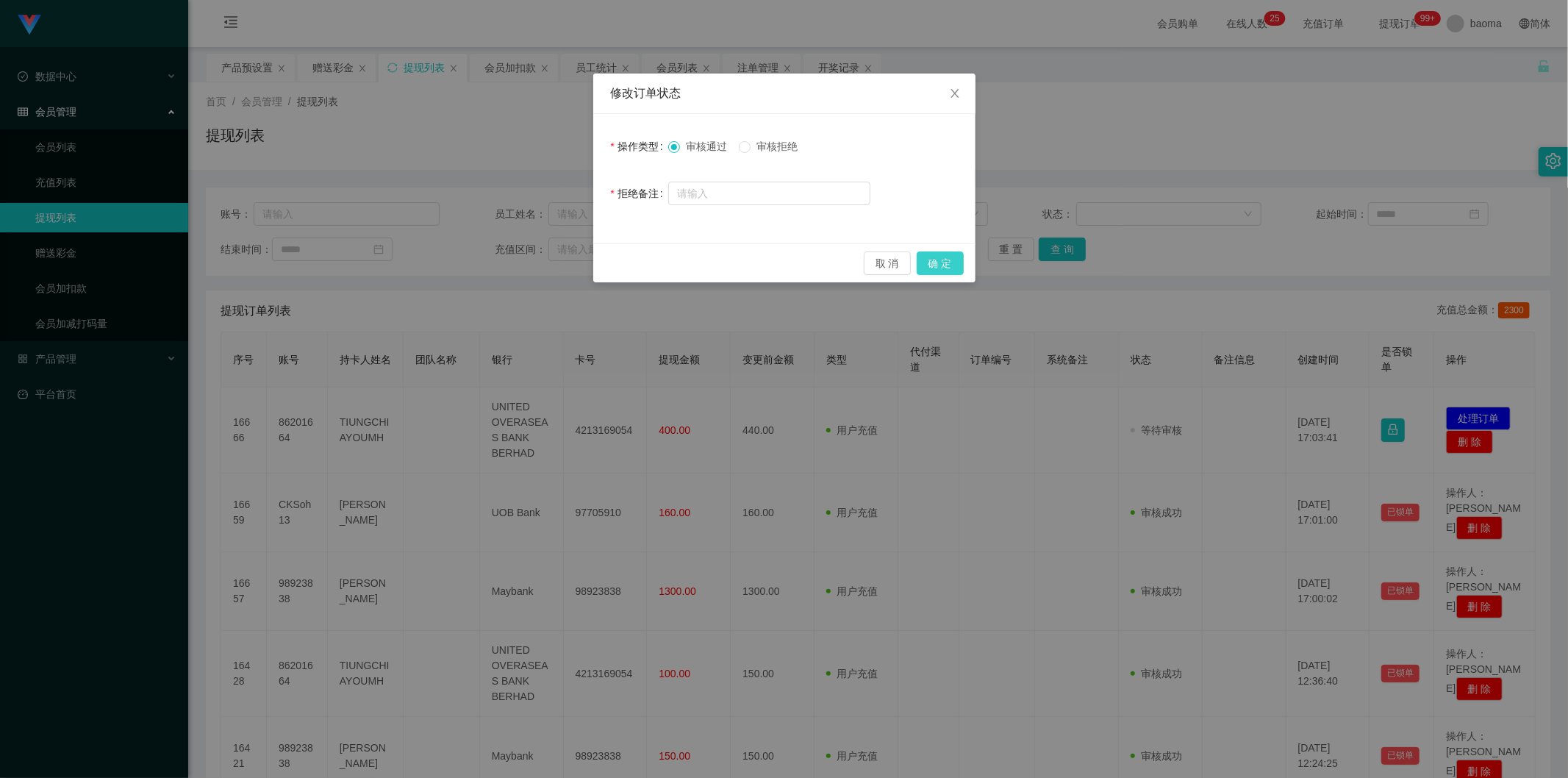
click at [942, 260] on button "确 定" at bounding box center [940, 262] width 47 height 23
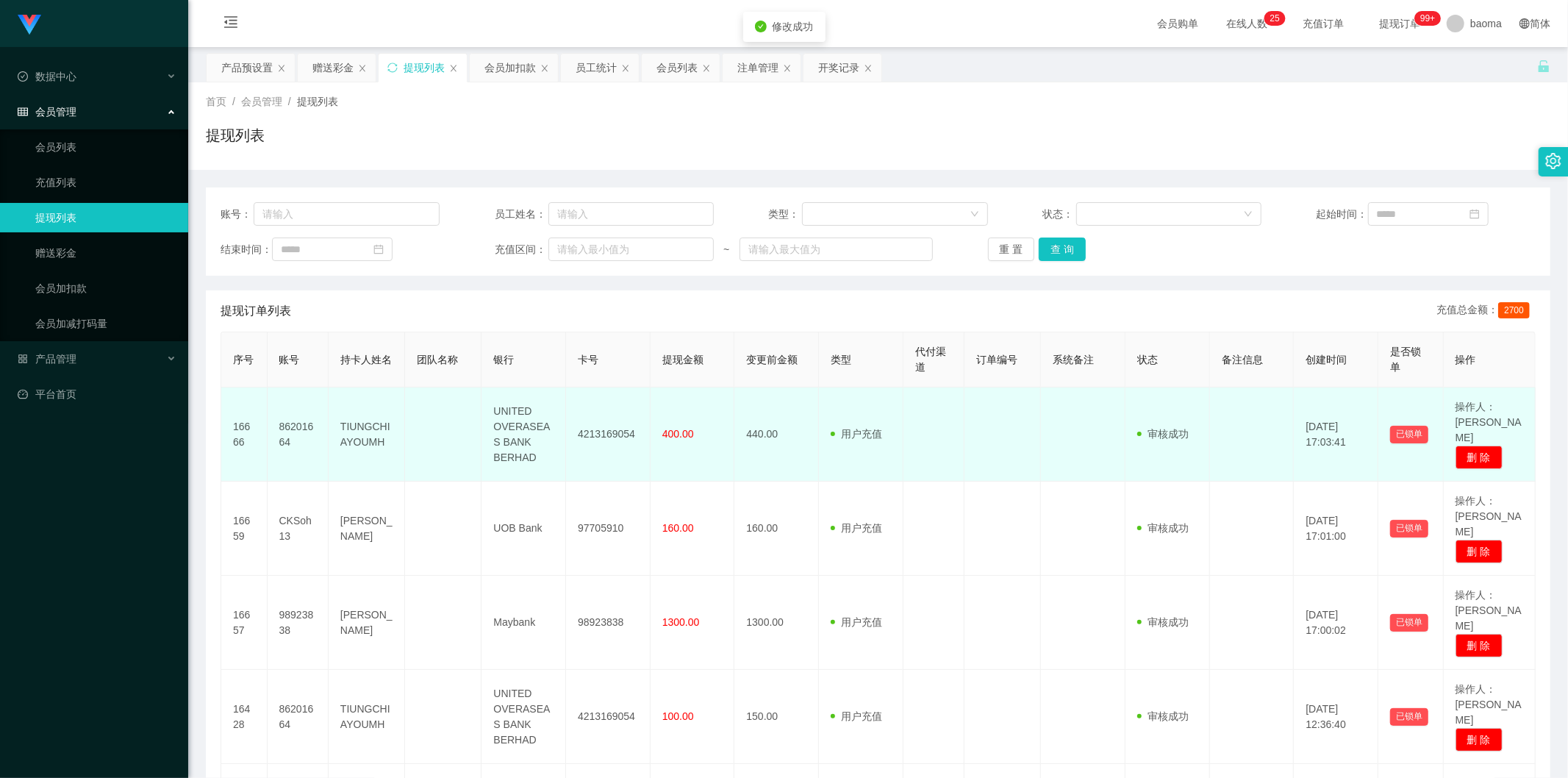
click at [617, 428] on td "4213169054" at bounding box center [609, 434] width 85 height 94
copy td "4213169054"
click at [307, 422] on td "86201664" at bounding box center [298, 434] width 61 height 94
click at [307, 422] on td "86201664" at bounding box center [298, 434] width 61 height 94
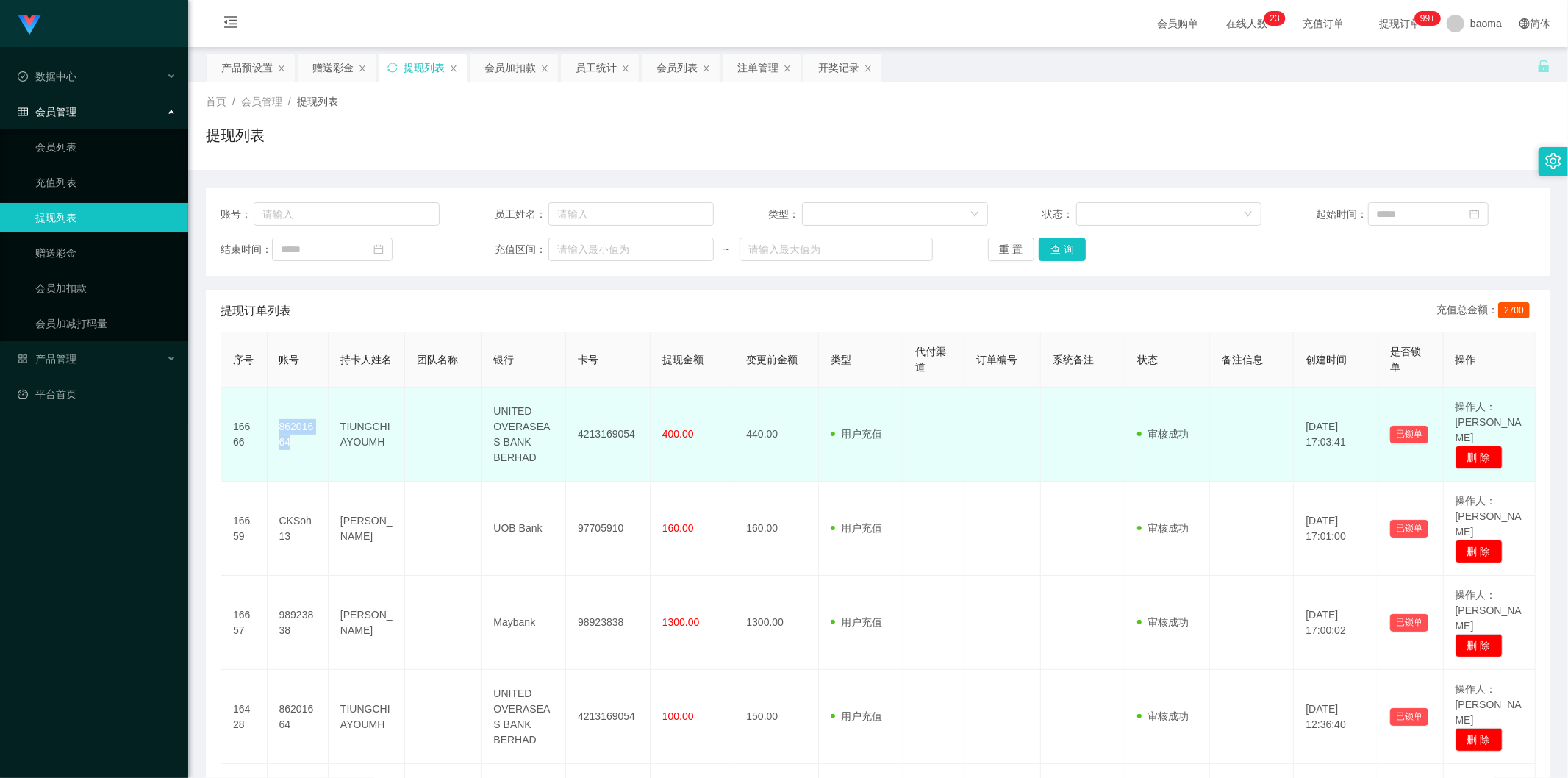
copy td "86201664"
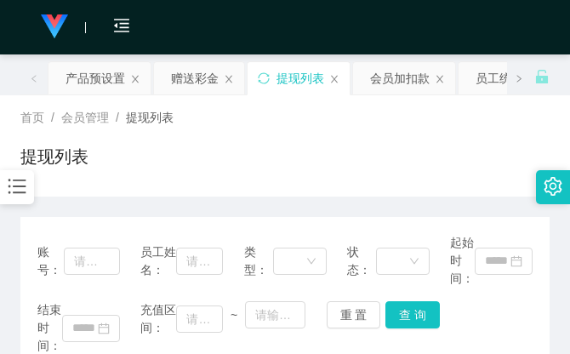
click at [405, 123] on div "首页 / 会员管理 / 提现列表 /" at bounding box center [285, 118] width 530 height 18
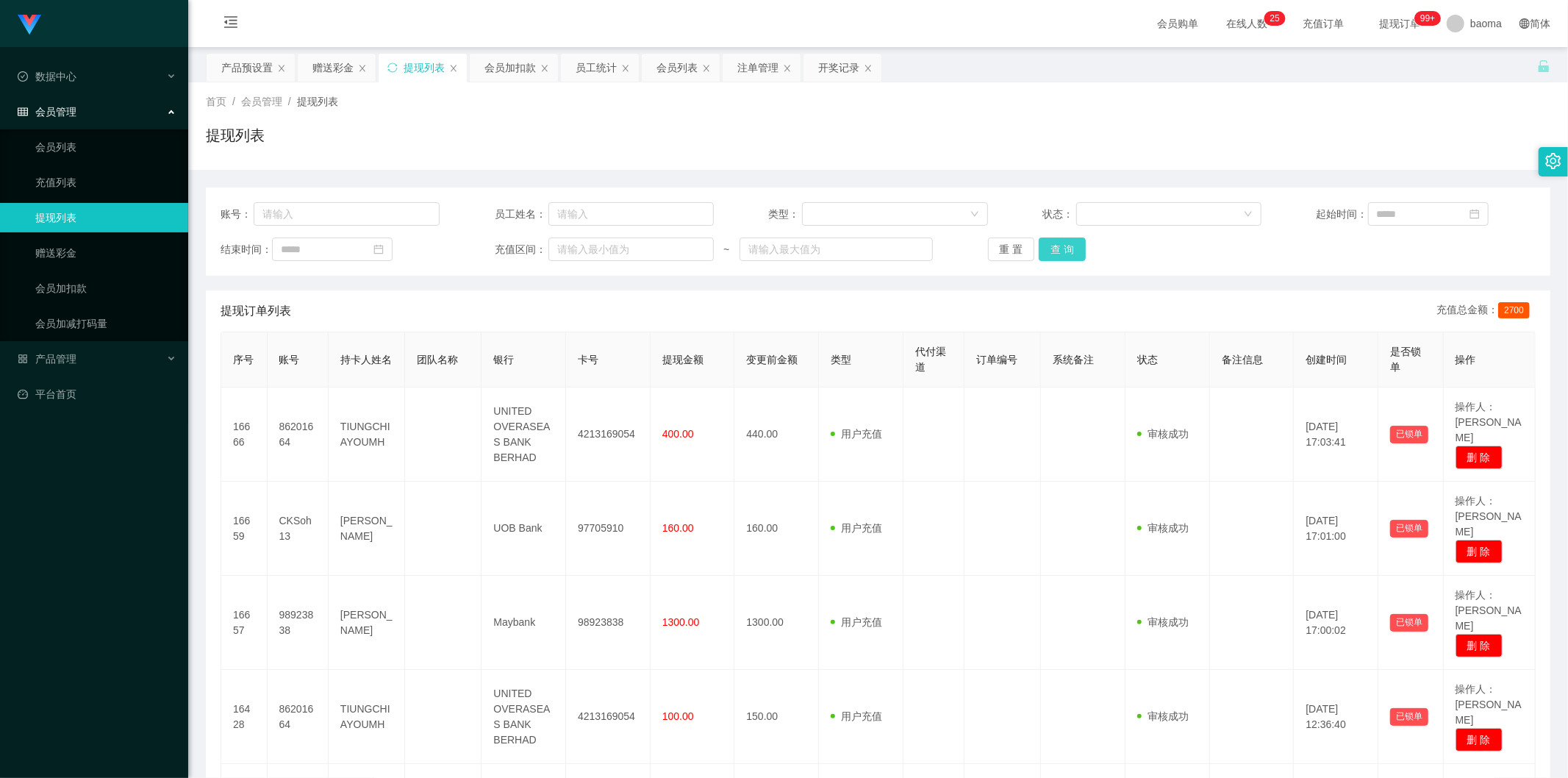
click at [1062, 237] on button "查 询" at bounding box center [1062, 249] width 47 height 23
click at [1062, 237] on div "重 置 查 询" at bounding box center [1097, 249] width 219 height 23
click at [1062, 237] on button "查 询" at bounding box center [1062, 249] width 47 height 23
click at [1064, 237] on div "重 置 查 询" at bounding box center [1097, 249] width 219 height 23
drag, startPoint x: 316, startPoint y: 64, endPoint x: 344, endPoint y: 73, distance: 29.4
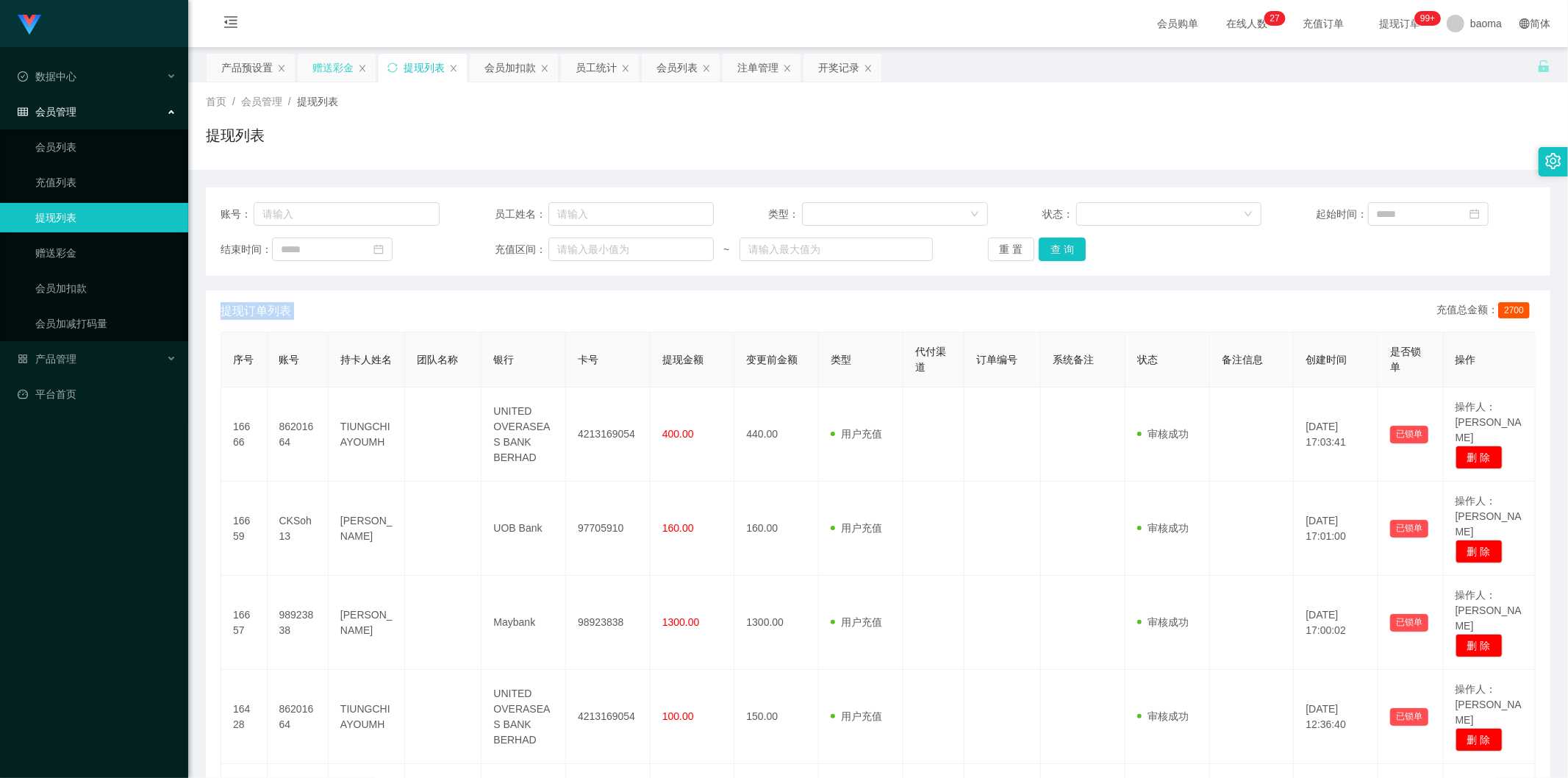
click at [314, 64] on div "赠送彩金" at bounding box center [333, 67] width 41 height 28
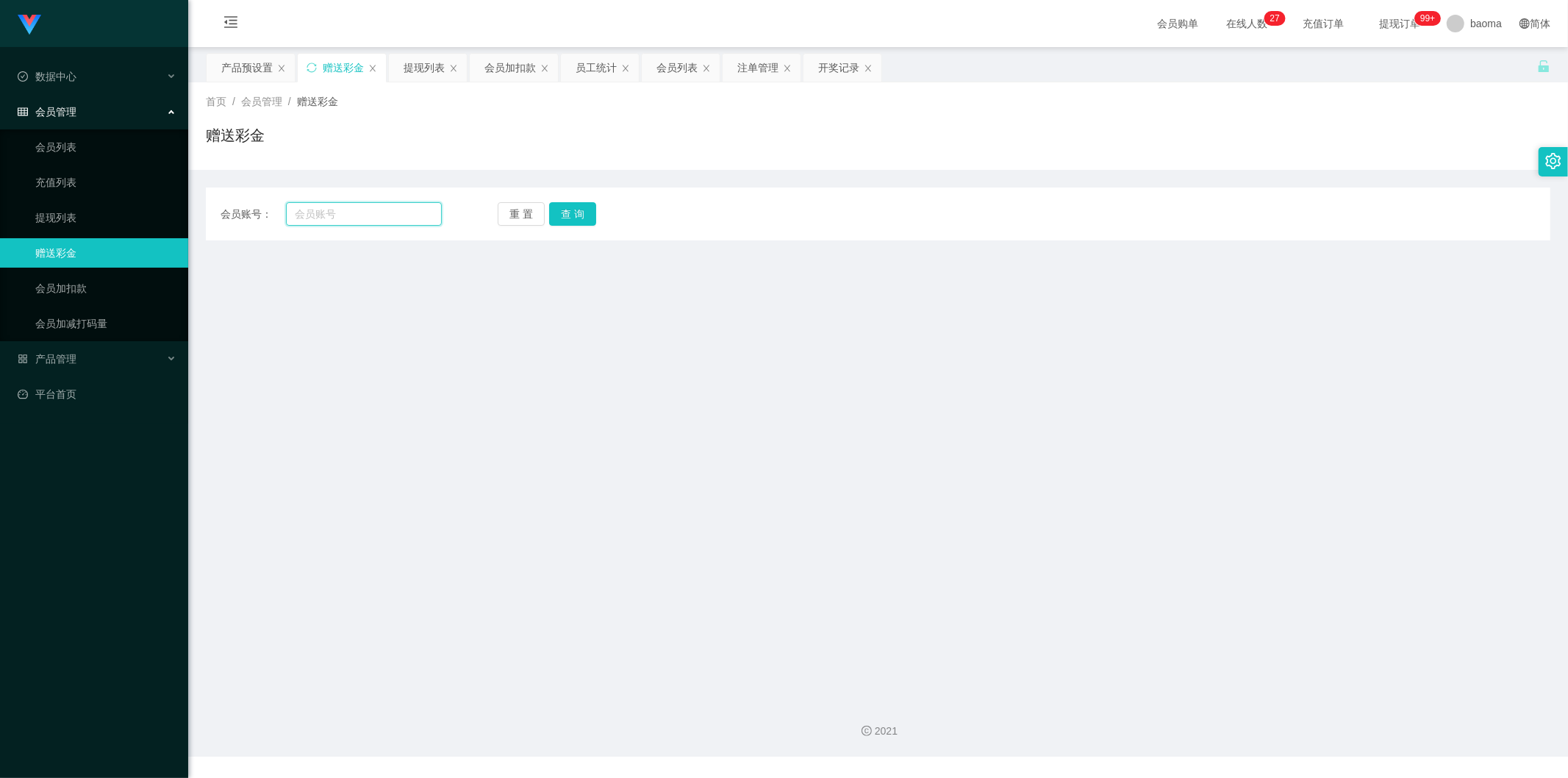
drag, startPoint x: 383, startPoint y: 209, endPoint x: 249, endPoint y: 210, distance: 134.0
click at [276, 213] on div "会员账号：" at bounding box center [331, 213] width 221 height 23
paste input "sighsy006565"
type input "sighsy006565"
click at [589, 212] on button "查 询" at bounding box center [572, 213] width 47 height 23
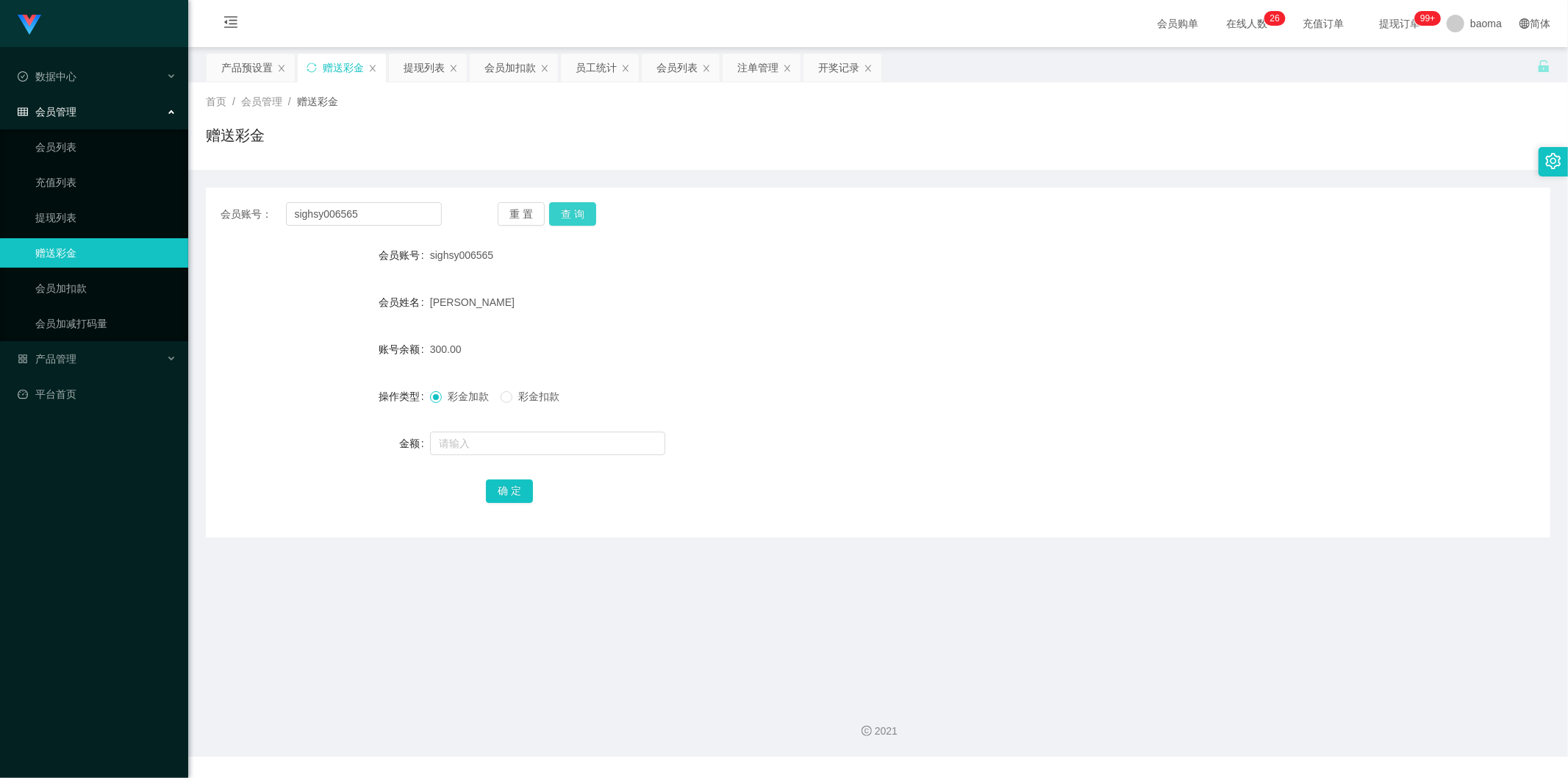
click at [571, 213] on button "查 询" at bounding box center [572, 213] width 47 height 23
click at [408, 76] on div "提现列表" at bounding box center [424, 67] width 41 height 28
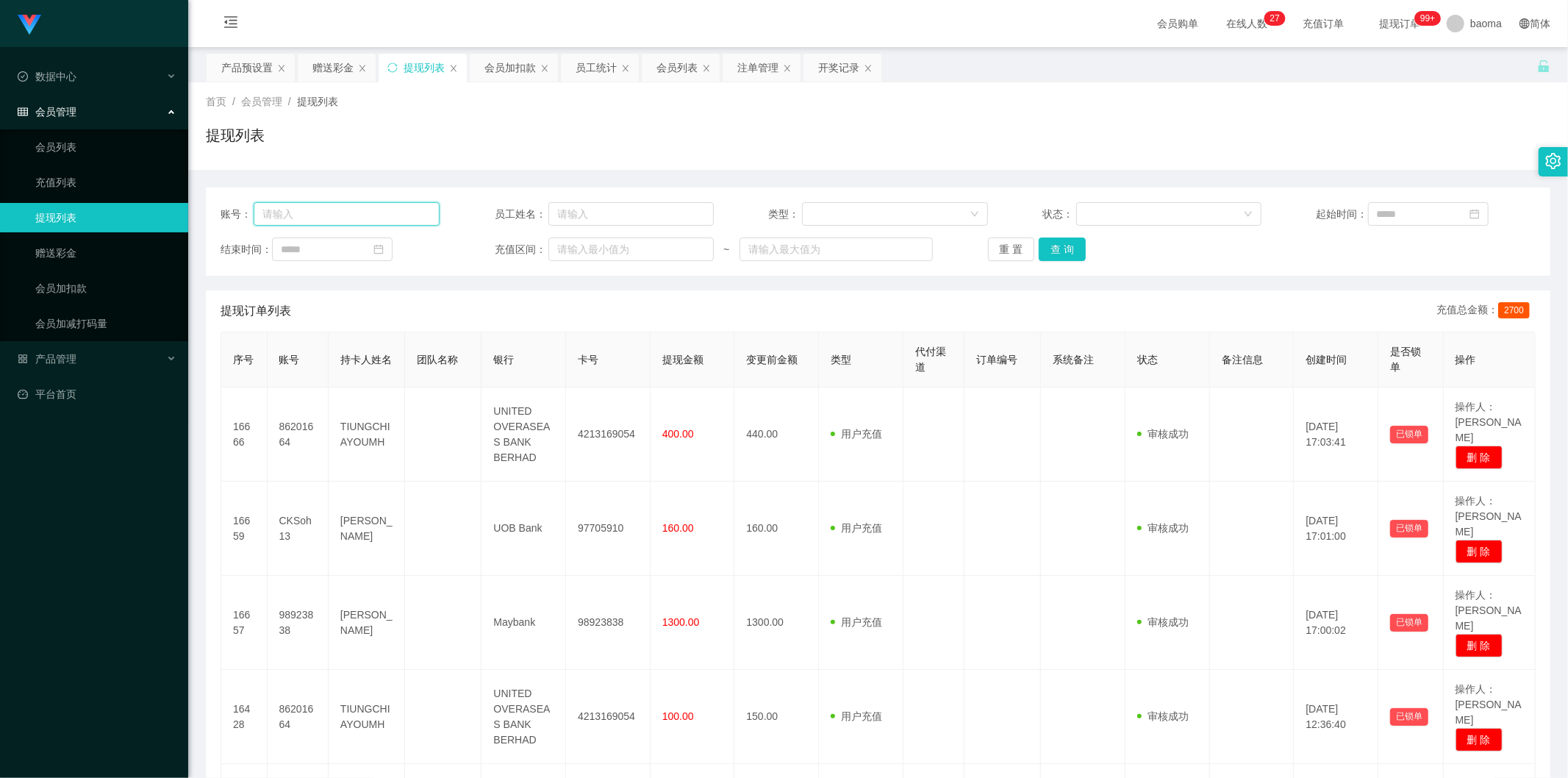
click at [368, 207] on input "text" at bounding box center [346, 213] width 186 height 23
paste input "sighsy006565"
type input "sighsy006565"
drag, startPoint x: 1070, startPoint y: 251, endPoint x: 1130, endPoint y: 269, distance: 62.6
click at [1070, 251] on button "查 询" at bounding box center [1062, 249] width 47 height 23
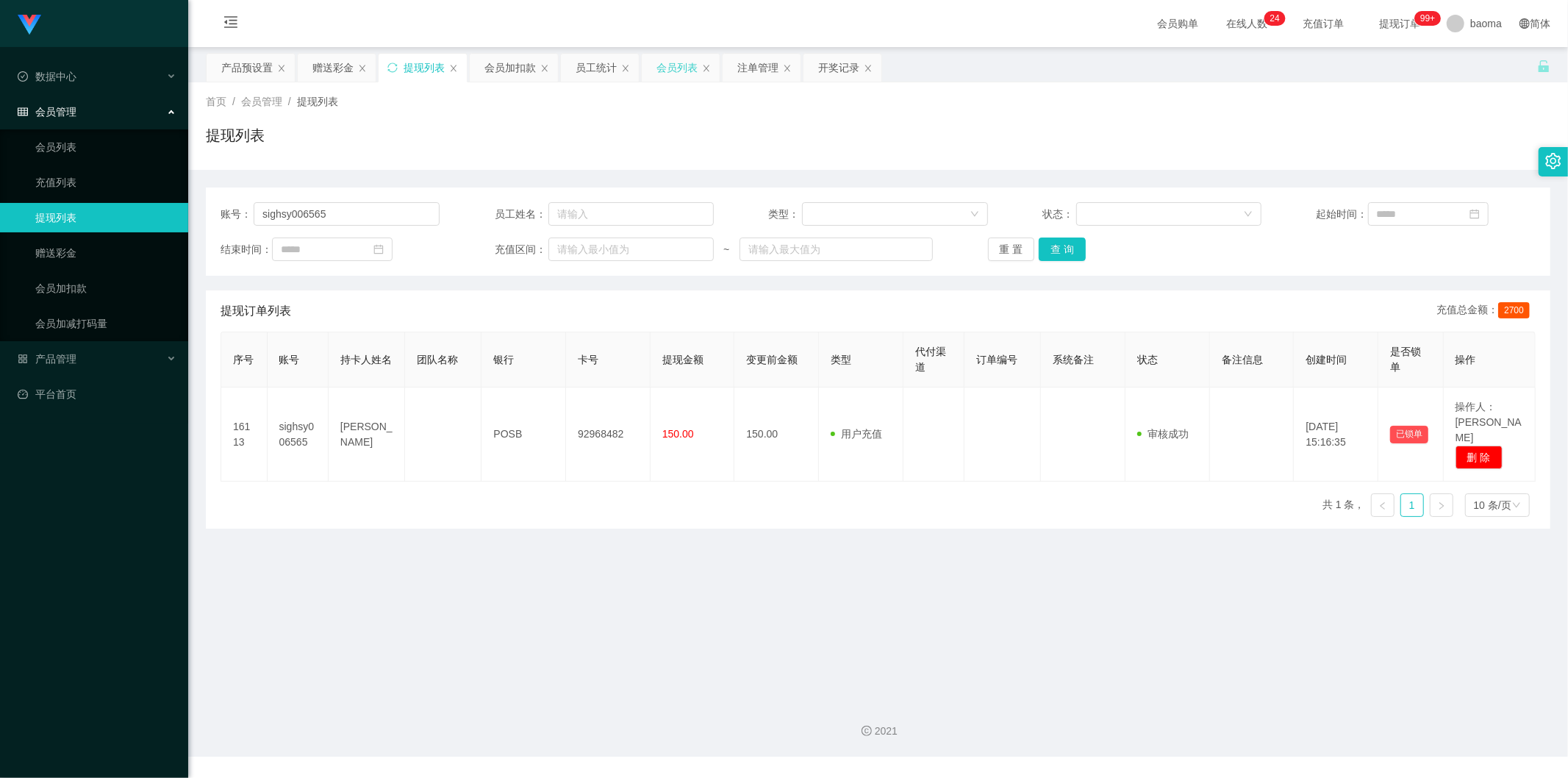
click at [651, 66] on div "会员列表" at bounding box center [680, 67] width 78 height 28
drag, startPoint x: 673, startPoint y: 71, endPoint x: 621, endPoint y: 86, distance: 54.1
click at [674, 75] on div "会员列表" at bounding box center [677, 67] width 41 height 28
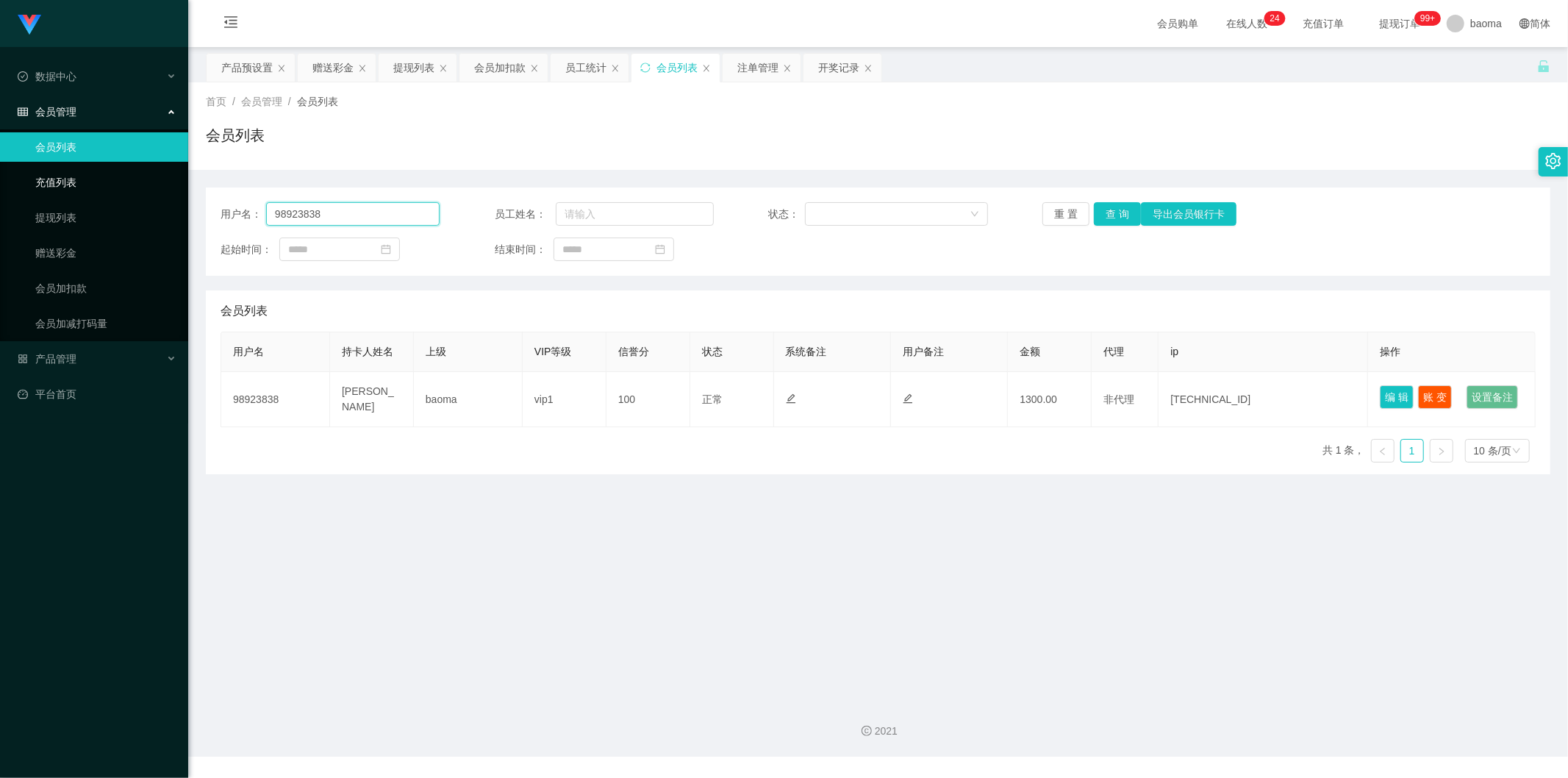
drag, startPoint x: 379, startPoint y: 206, endPoint x: 123, endPoint y: 189, distance: 256.6
click at [97, 193] on section "Jingdong工作台代理端 数据中心 会员管理 会员列表 充值列表 提现列表 赠送彩金 会员加扣款 会员加减打码量 产品管理 平台首页 保存配置 重置配置 …" at bounding box center [784, 378] width 1568 height 756
paste input "sighsy006565"
click at [1122, 218] on button "查 询" at bounding box center [1117, 213] width 47 height 23
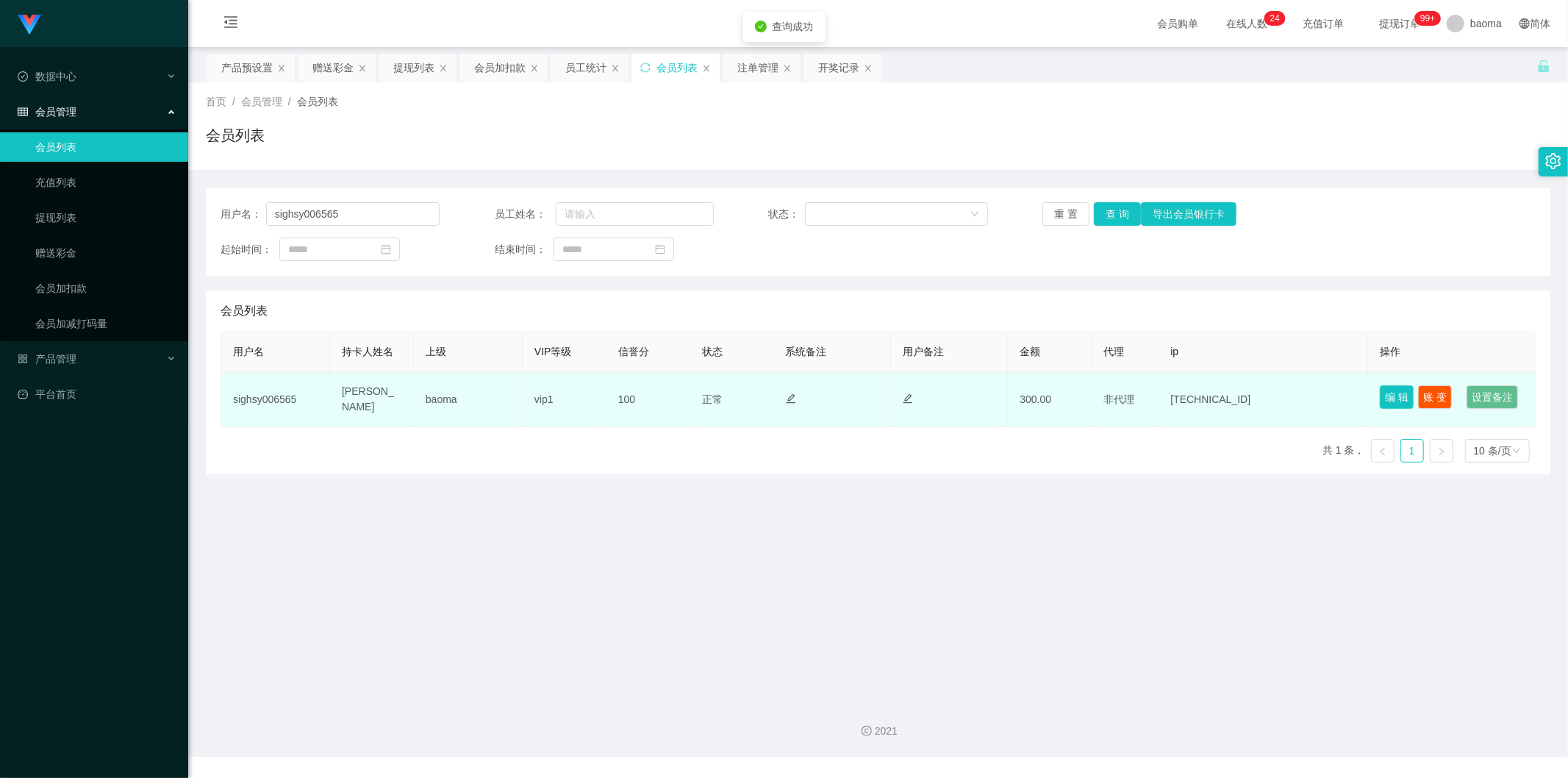
click at [1394, 398] on button "编 辑" at bounding box center [1396, 396] width 34 height 23
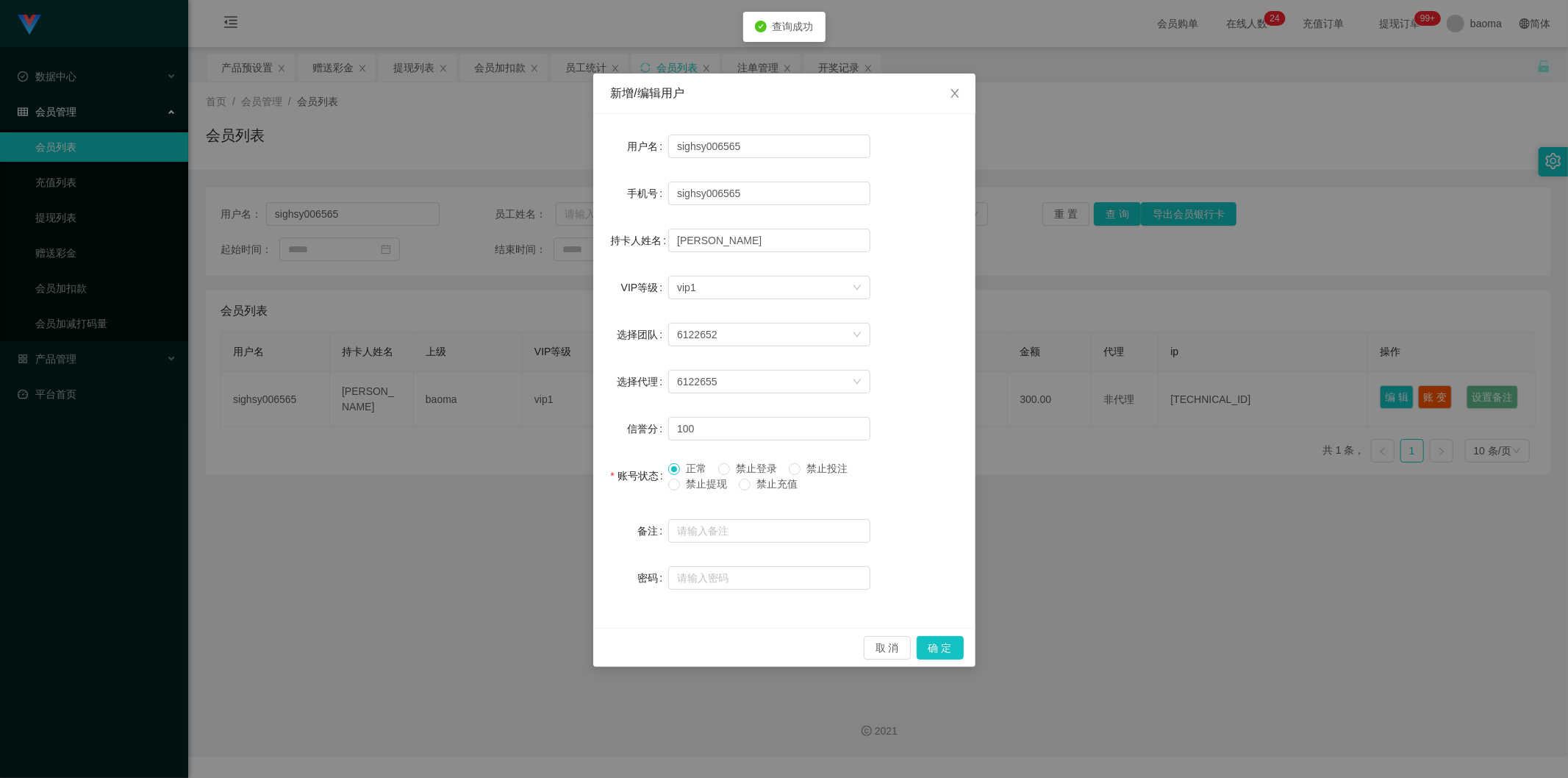
drag, startPoint x: 758, startPoint y: 468, endPoint x: 800, endPoint y: 480, distance: 43.7
click at [758, 467] on span "禁止登录" at bounding box center [756, 469] width 53 height 12
drag, startPoint x: 952, startPoint y: 651, endPoint x: 963, endPoint y: 662, distance: 15.6
click at [952, 651] on button "确 定" at bounding box center [940, 648] width 47 height 23
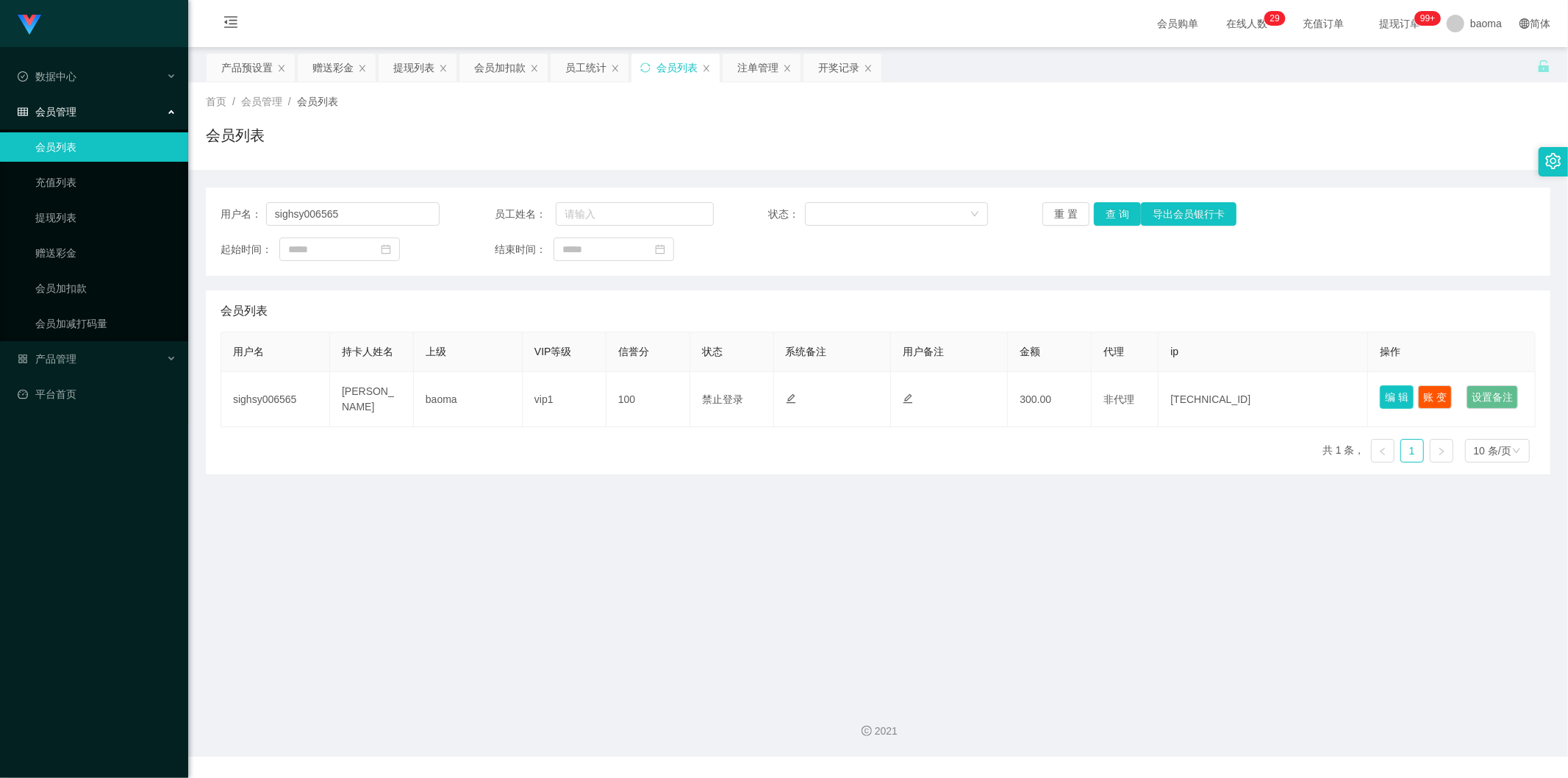
drag, startPoint x: 1392, startPoint y: 388, endPoint x: 1382, endPoint y: 393, distance: 11.2
click at [1392, 388] on button "编 辑" at bounding box center [1396, 396] width 34 height 23
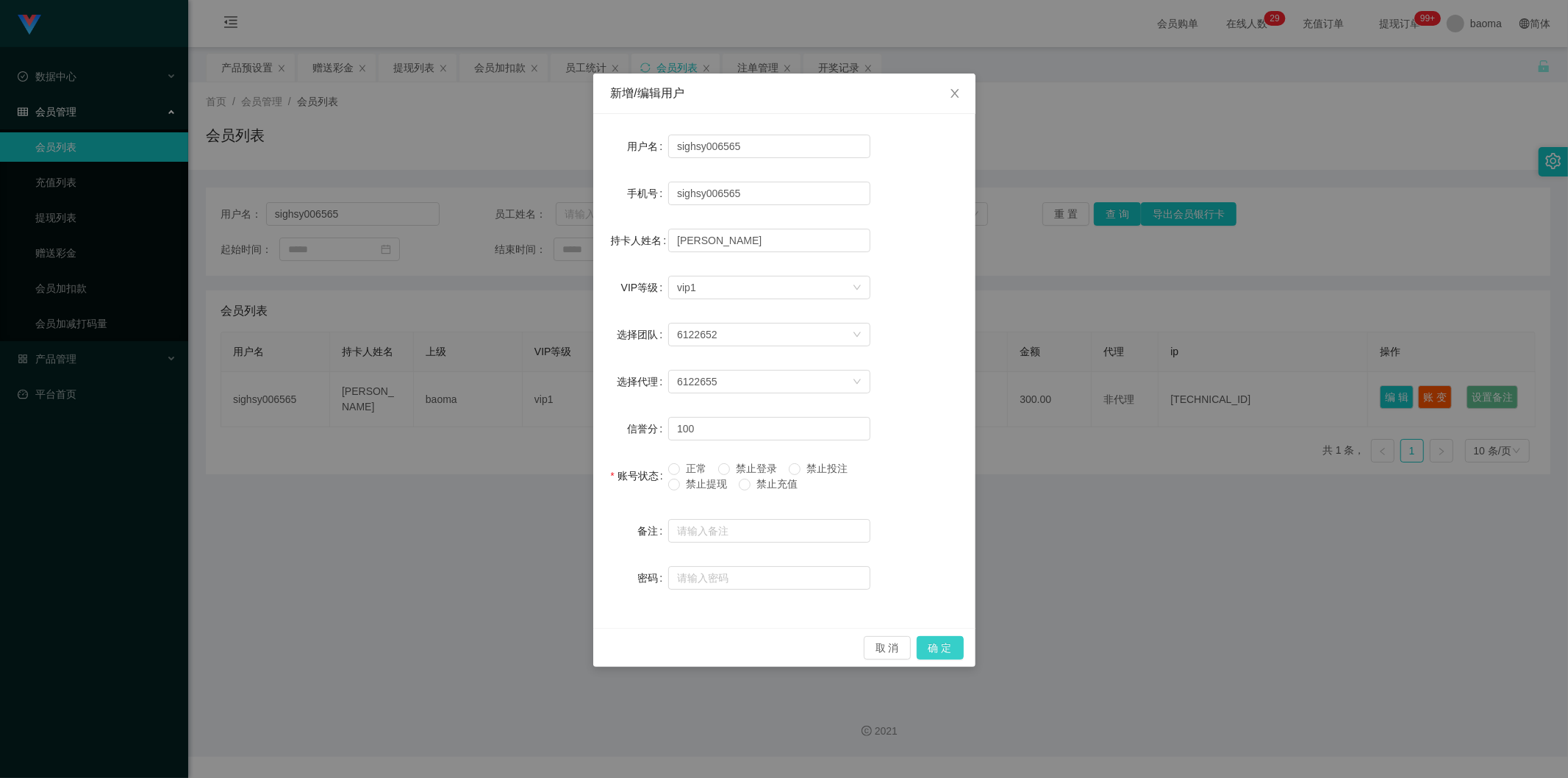
click at [945, 642] on button "确 定" at bounding box center [940, 648] width 47 height 23
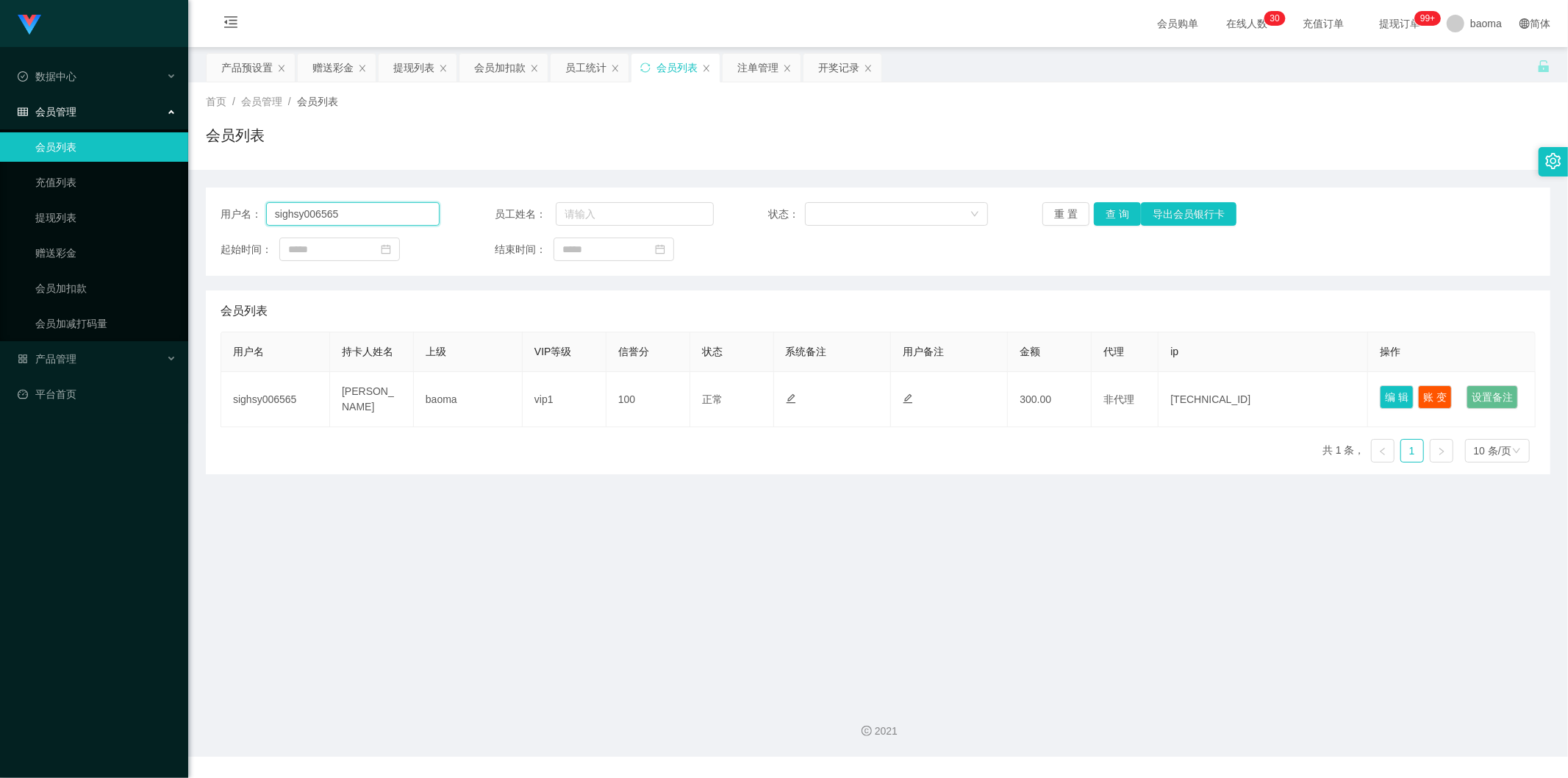
drag, startPoint x: 384, startPoint y: 203, endPoint x: 39, endPoint y: 200, distance: 345.0
click at [60, 206] on section "Jingdong工作台代理端 数据中心 会员管理 会员列表 充值列表 提现列表 赠送彩金 会员加扣款 会员加减打码量 产品管理 平台首页 保存配置 重置配置 …" at bounding box center [784, 378] width 1568 height 756
paste input "CKSoh13"
type input "CKSoh13"
click at [1118, 211] on button "查 询" at bounding box center [1117, 213] width 47 height 23
